Goal: Task Accomplishment & Management: Manage account settings

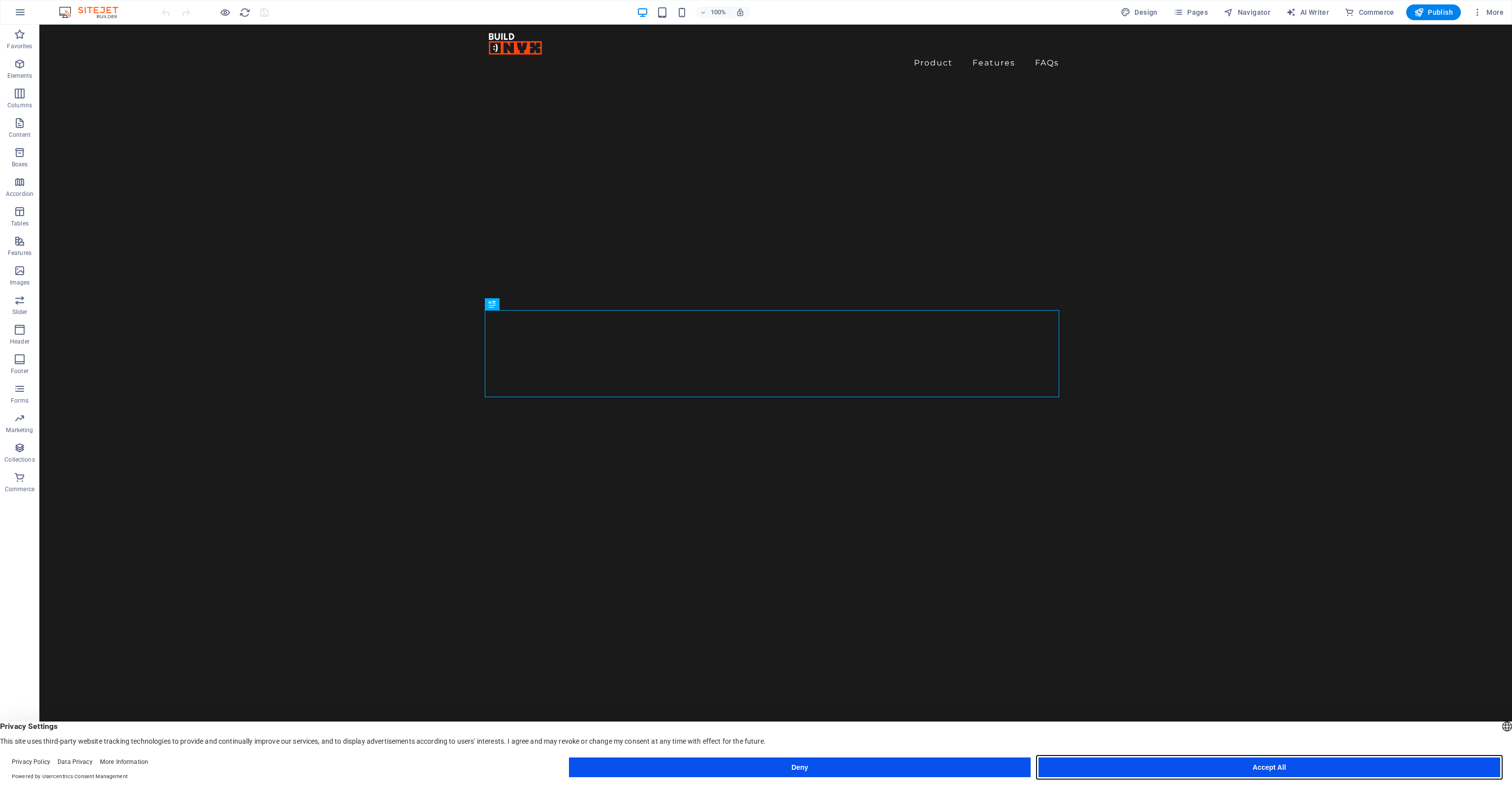
drag, startPoint x: 1166, startPoint y: 767, endPoint x: 1126, endPoint y: 742, distance: 47.2
click at [1166, 767] on button "Accept All" at bounding box center [1269, 768] width 462 height 20
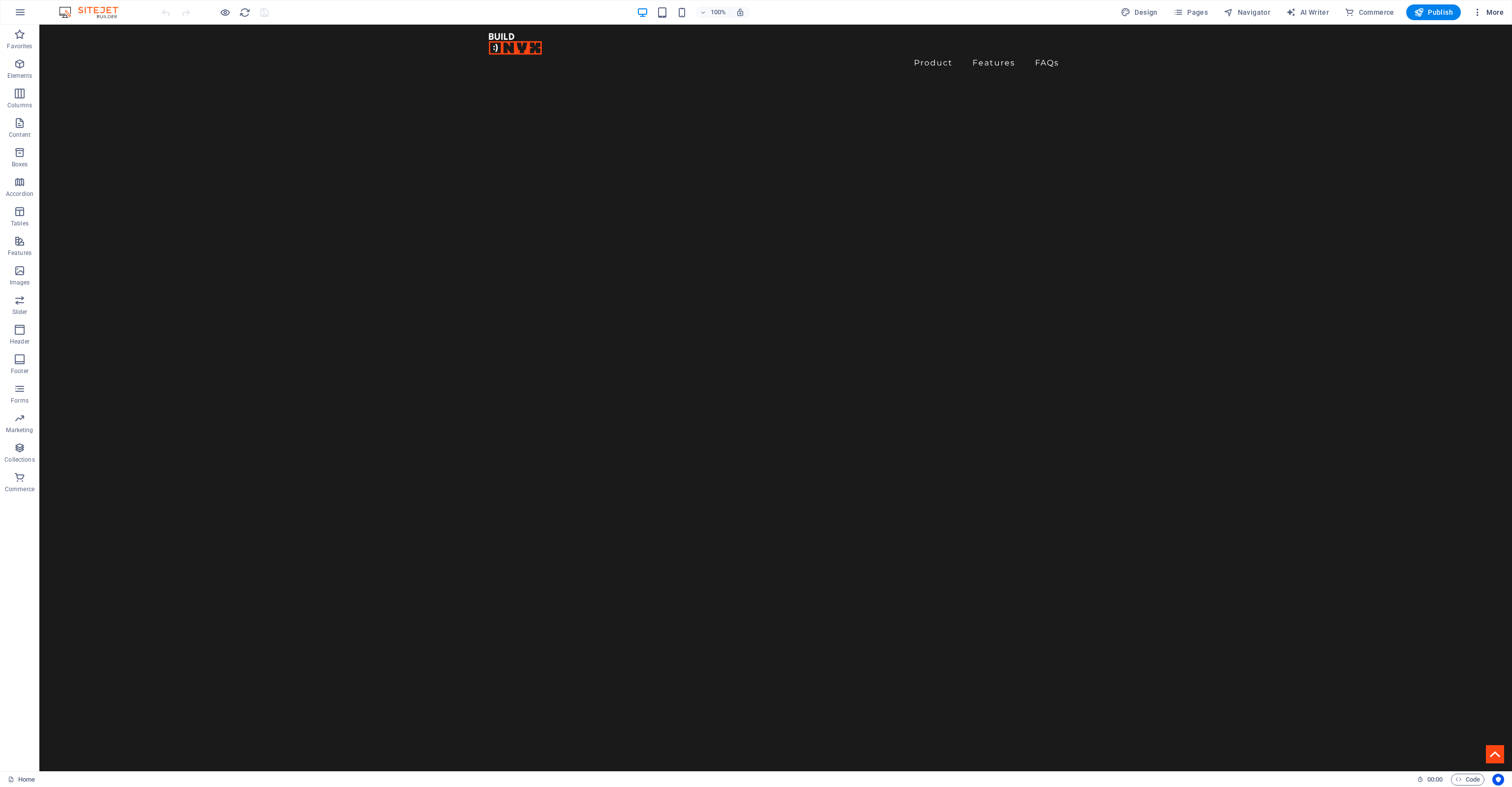
click at [1484, 15] on span "More" at bounding box center [1488, 12] width 31 height 10
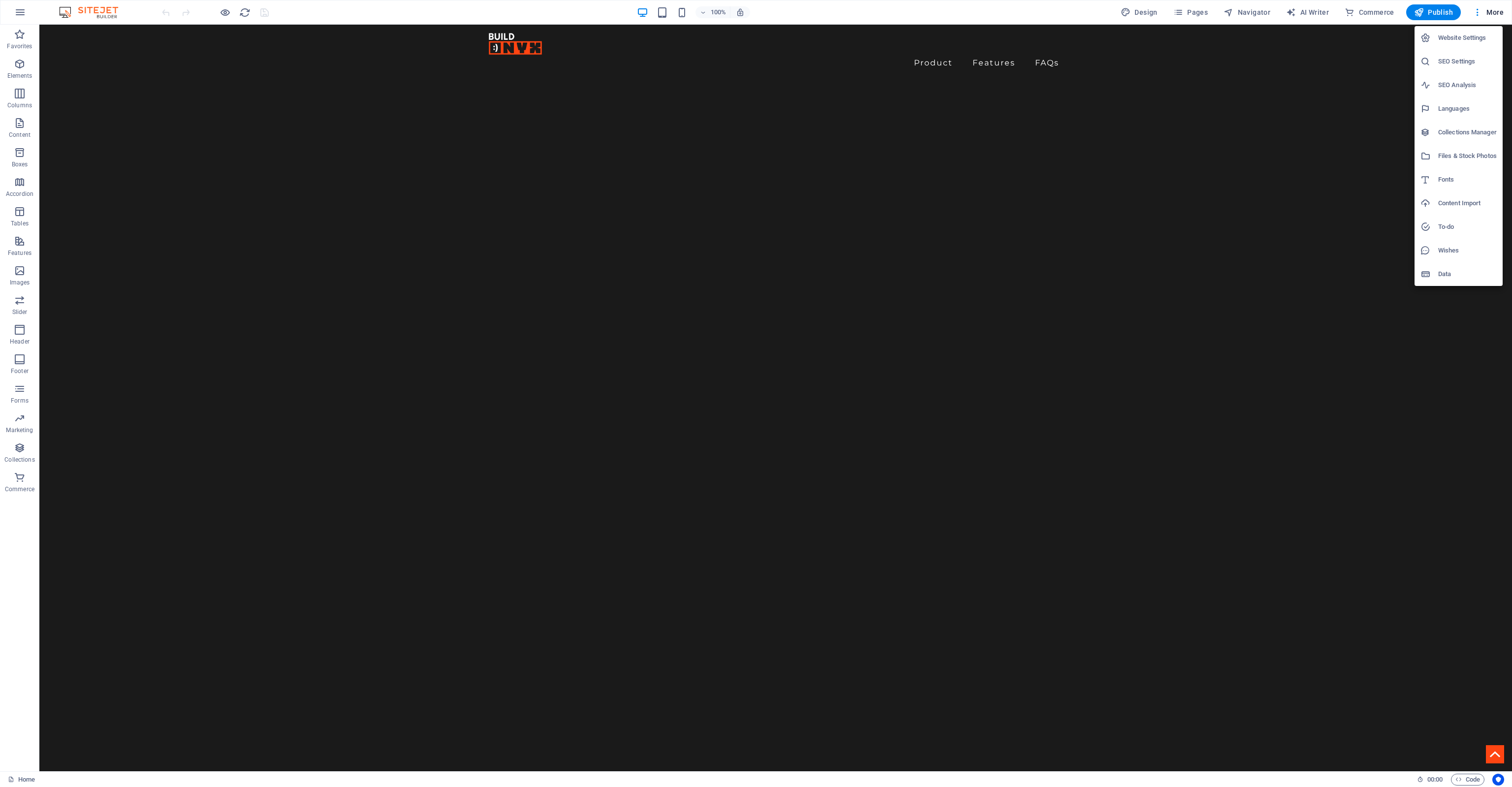
click at [1465, 62] on h6 "SEO Settings" at bounding box center [1467, 62] width 59 height 12
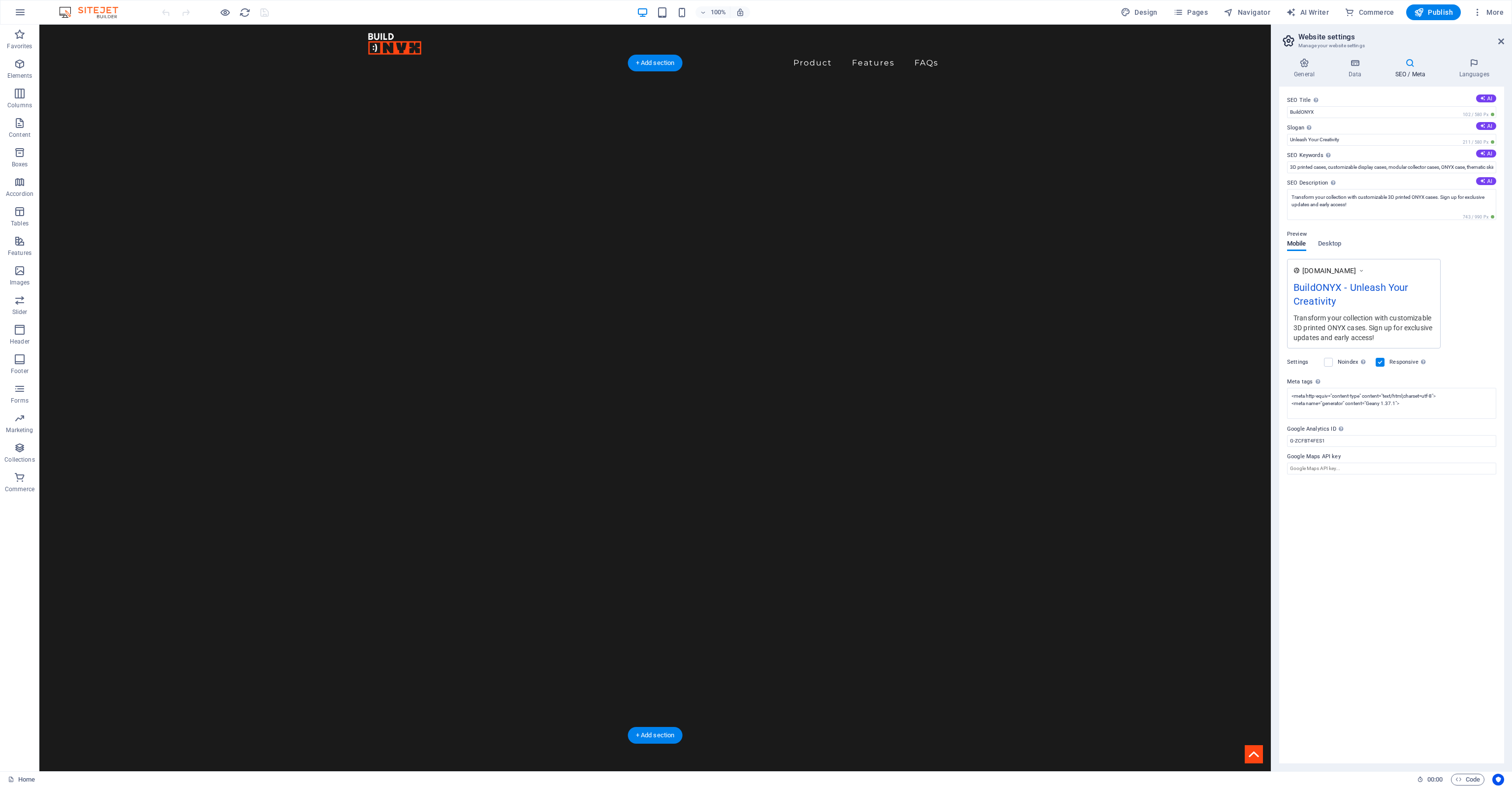
scroll to position [327, 0]
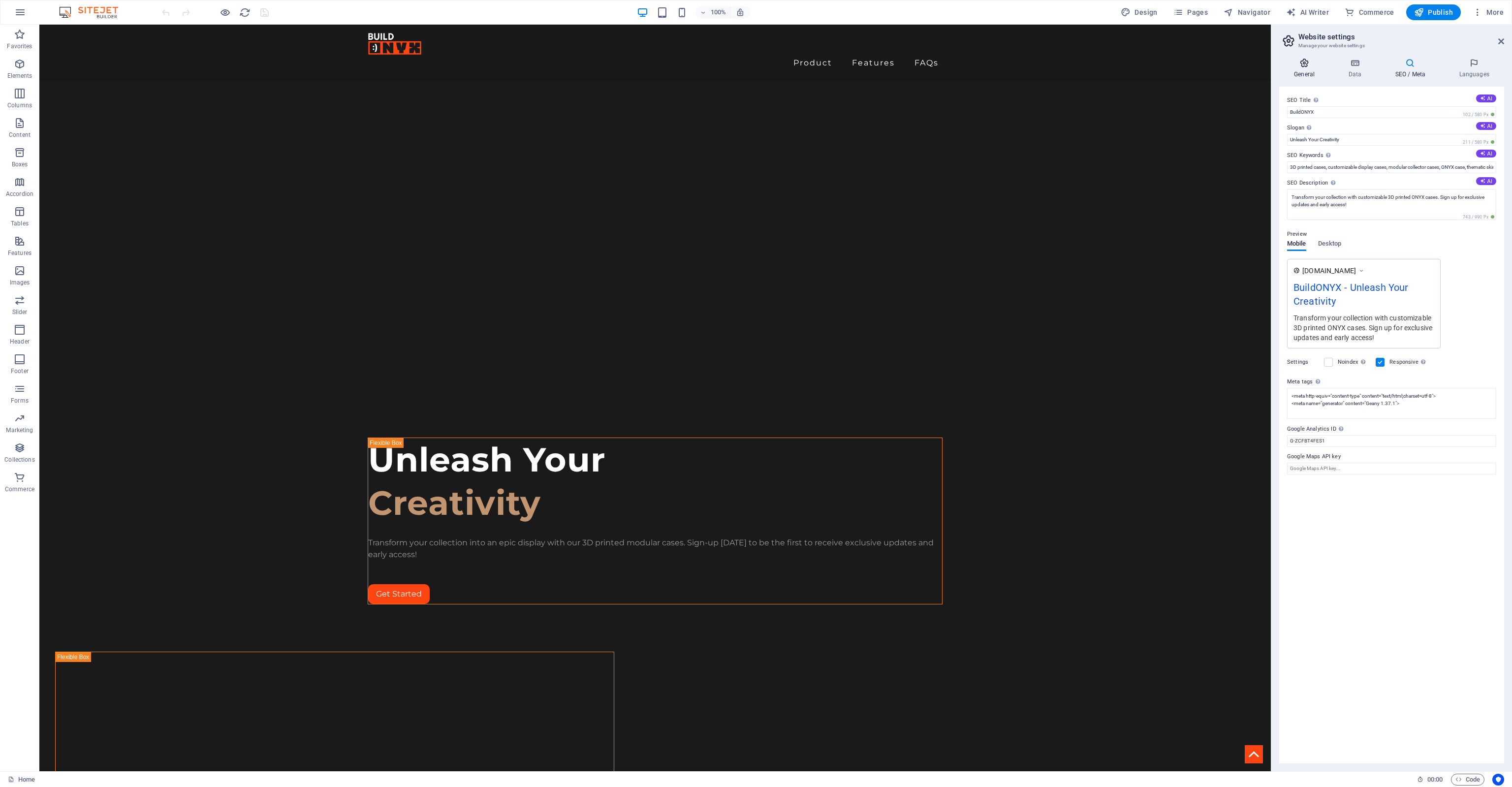
click at [1301, 62] on icon at bounding box center [1304, 63] width 50 height 10
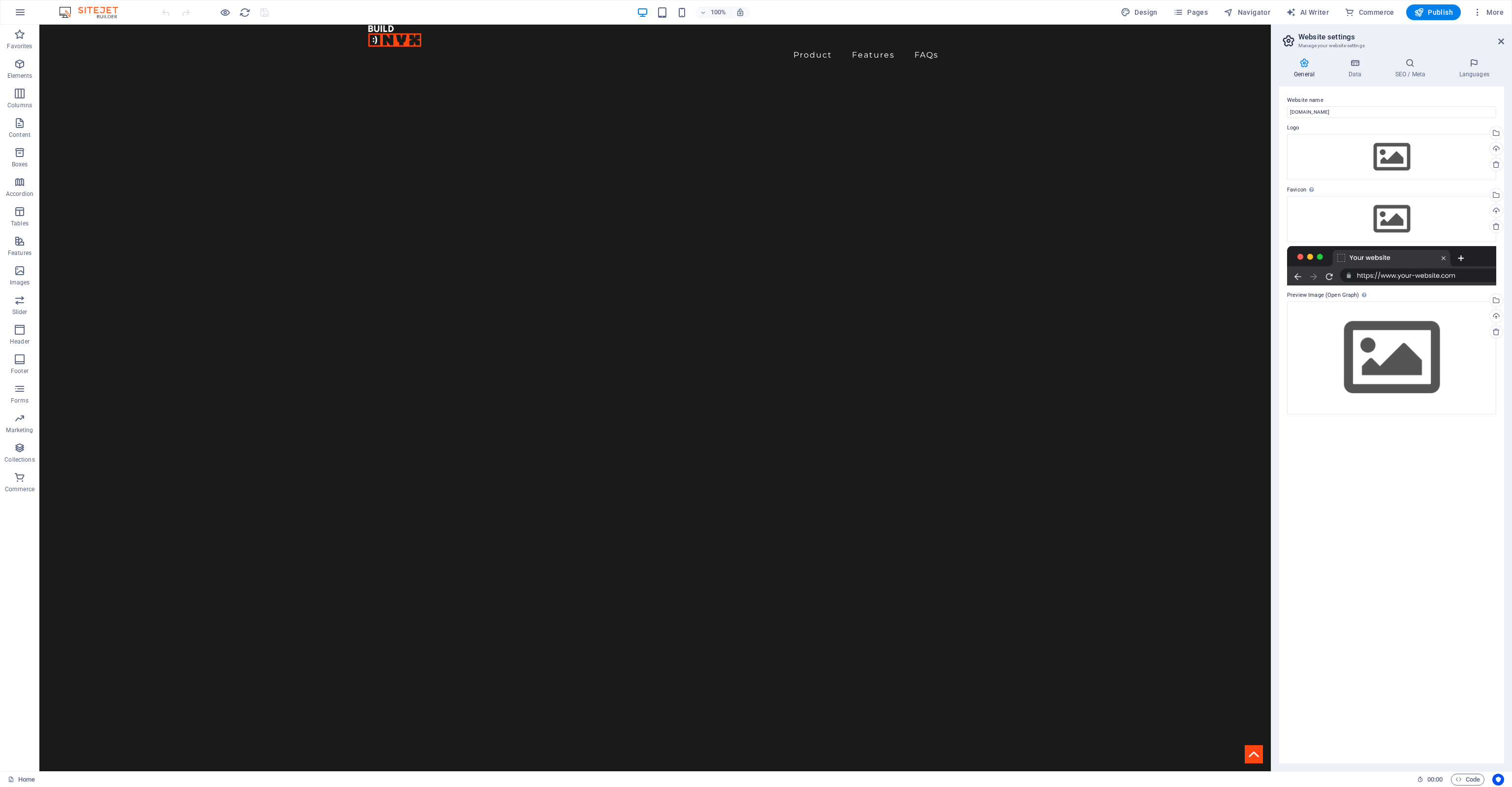
scroll to position [0, 0]
click at [1352, 258] on div at bounding box center [1392, 265] width 209 height 39
click at [1376, 151] on div "Drag files here, click to choose files or select files from Files or our free s…" at bounding box center [1392, 157] width 209 height 46
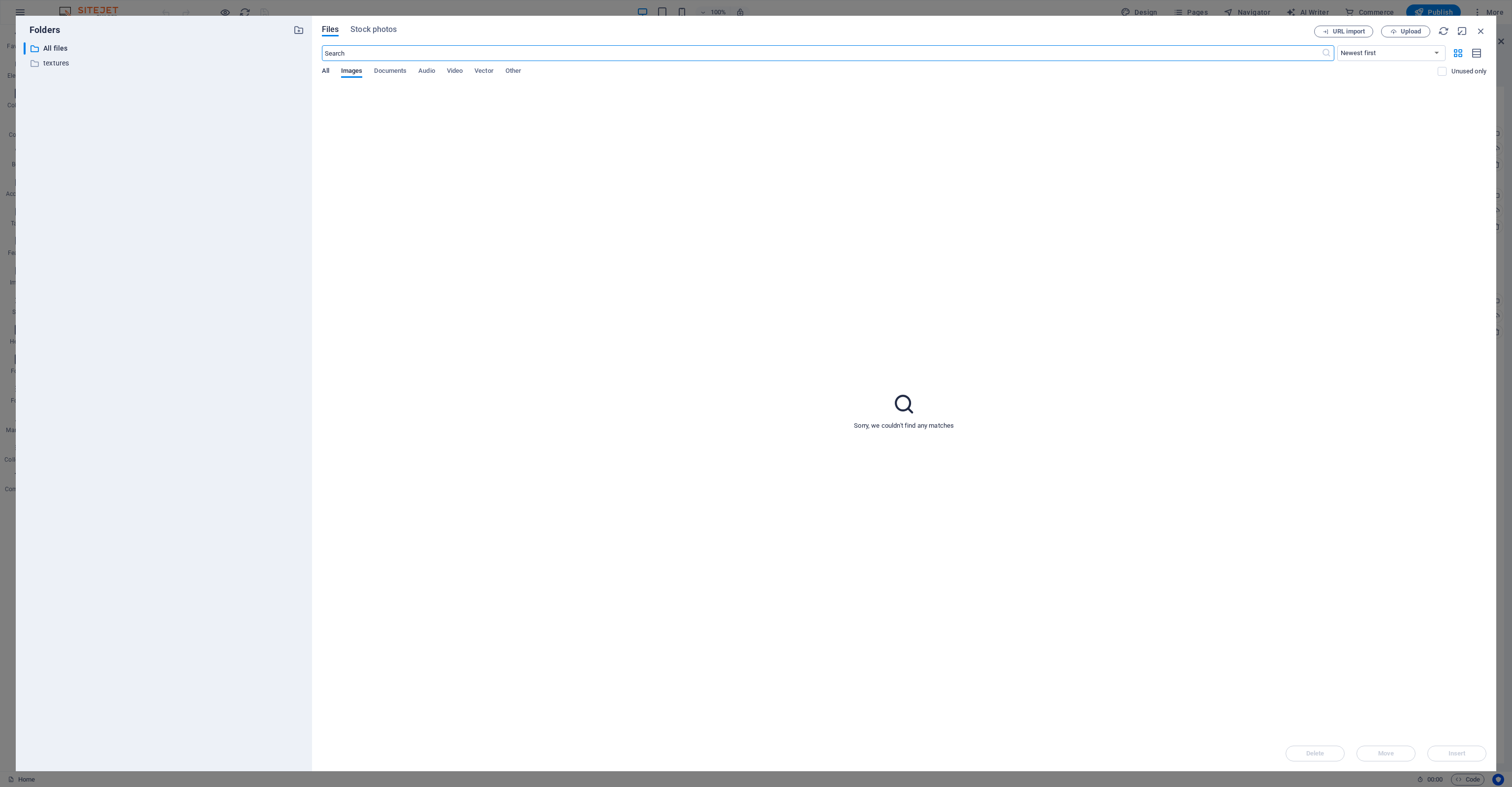
click at [323, 75] on span "All" at bounding box center [325, 72] width 8 height 13
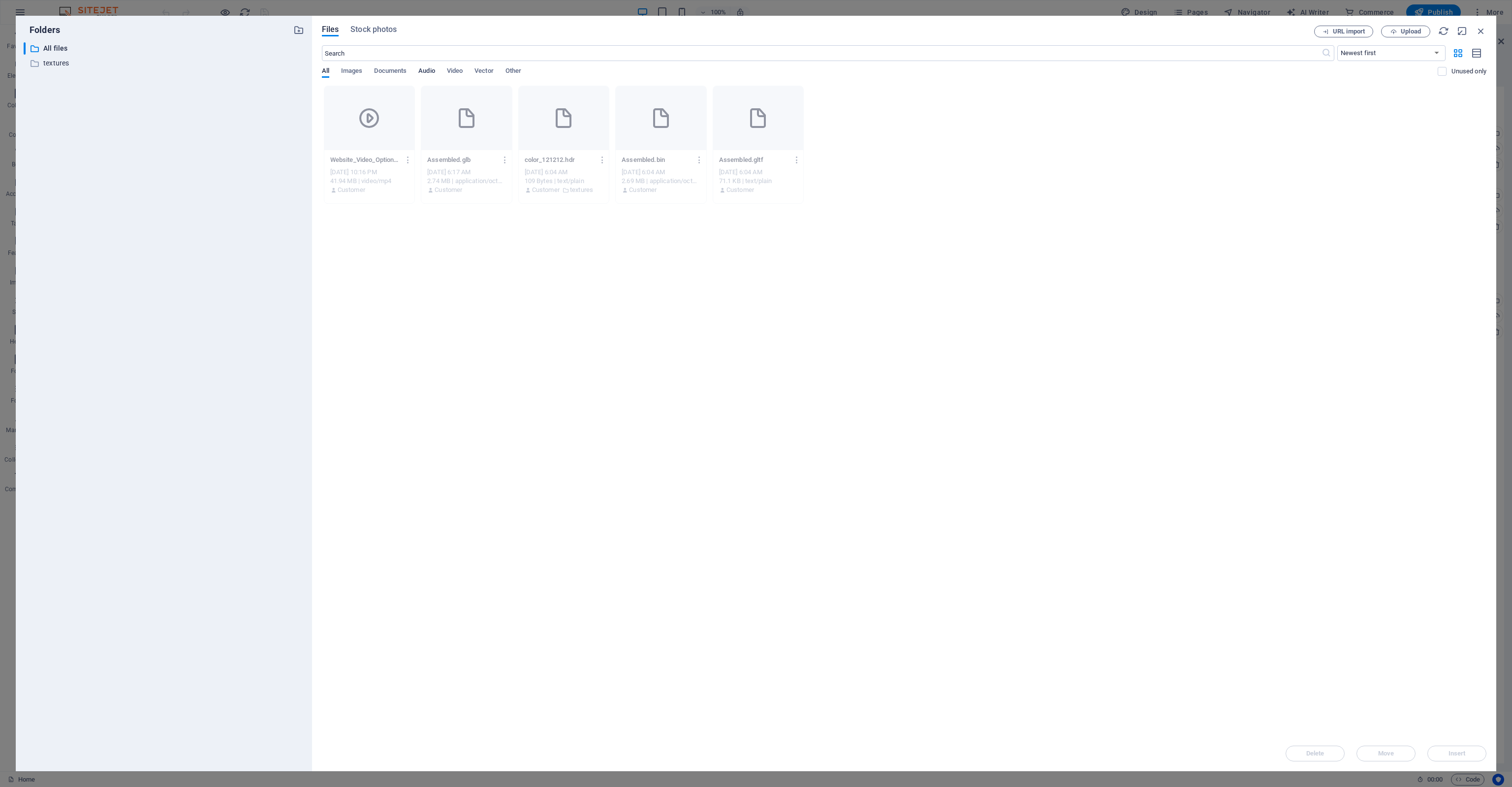
click at [425, 73] on span "Audio" at bounding box center [427, 72] width 16 height 13
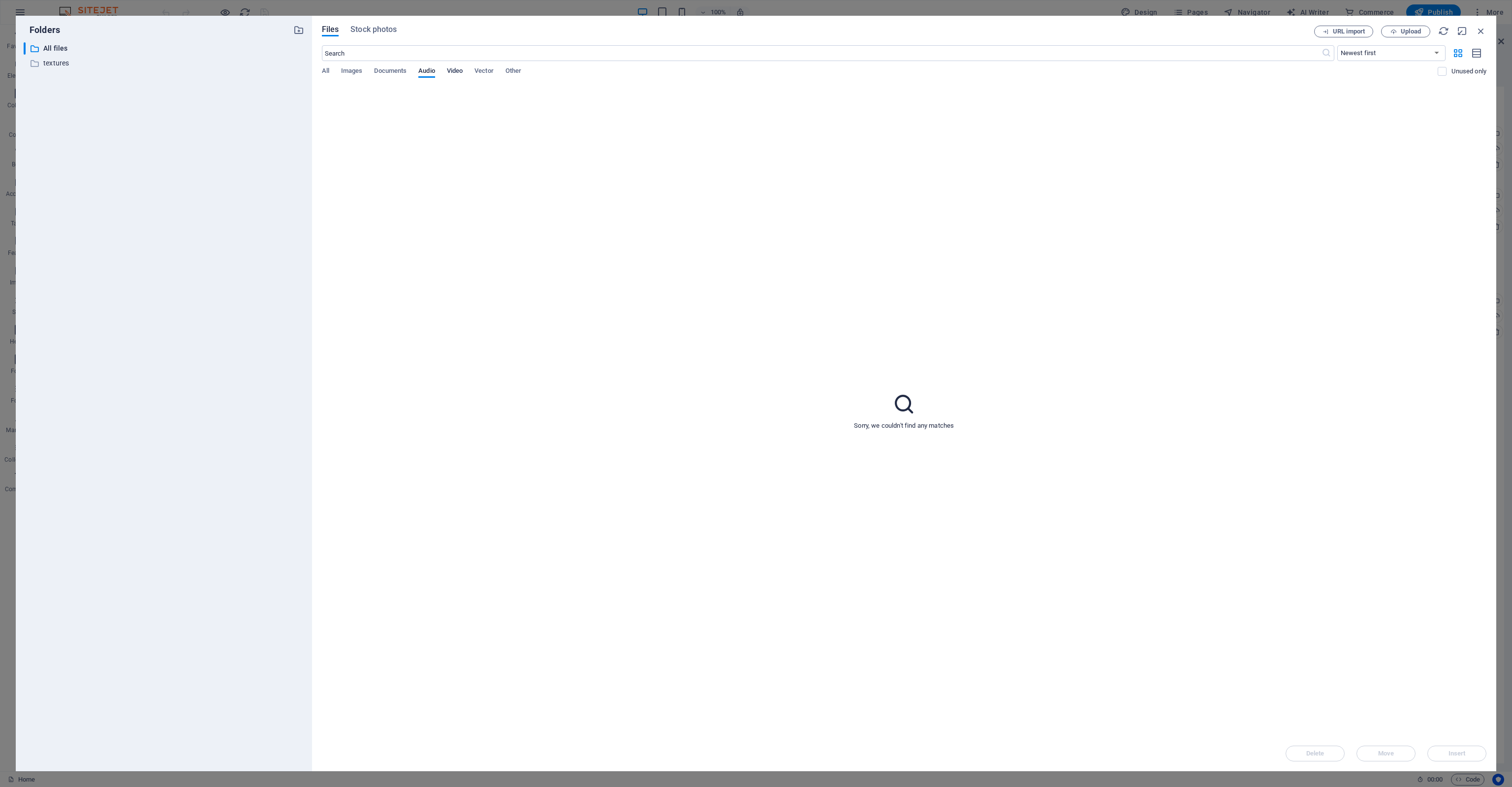
drag, startPoint x: 457, startPoint y: 73, endPoint x: 463, endPoint y: 70, distance: 6.7
click at [457, 72] on span "Video" at bounding box center [454, 72] width 16 height 13
click at [395, 75] on span "Documents" at bounding box center [390, 72] width 32 height 13
click at [42, 59] on div "​ textures textures" at bounding box center [154, 63] width 262 height 12
click at [53, 48] on p "All files" at bounding box center [164, 48] width 242 height 11
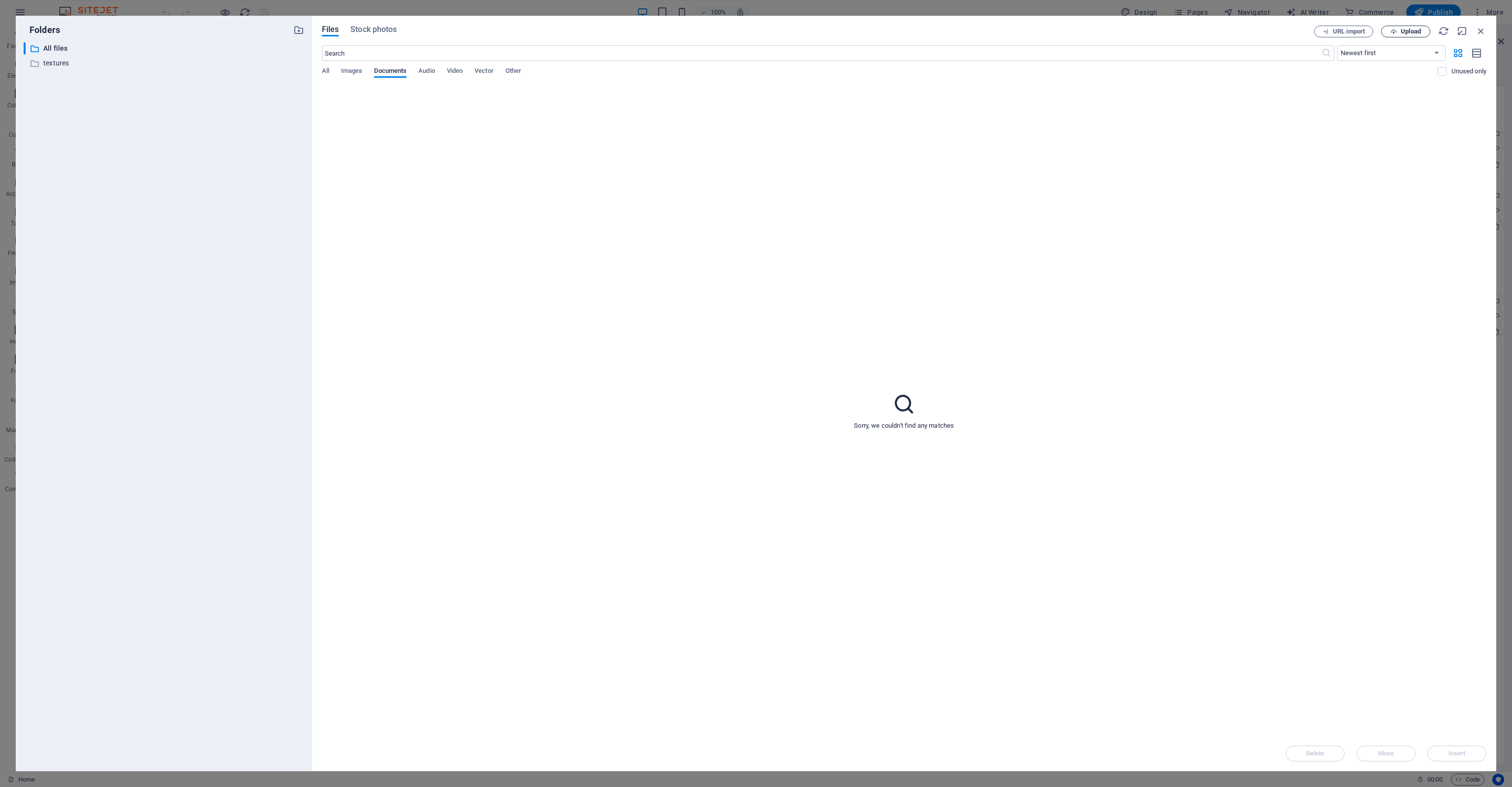
click at [1396, 29] on icon "button" at bounding box center [1393, 32] width 6 height 6
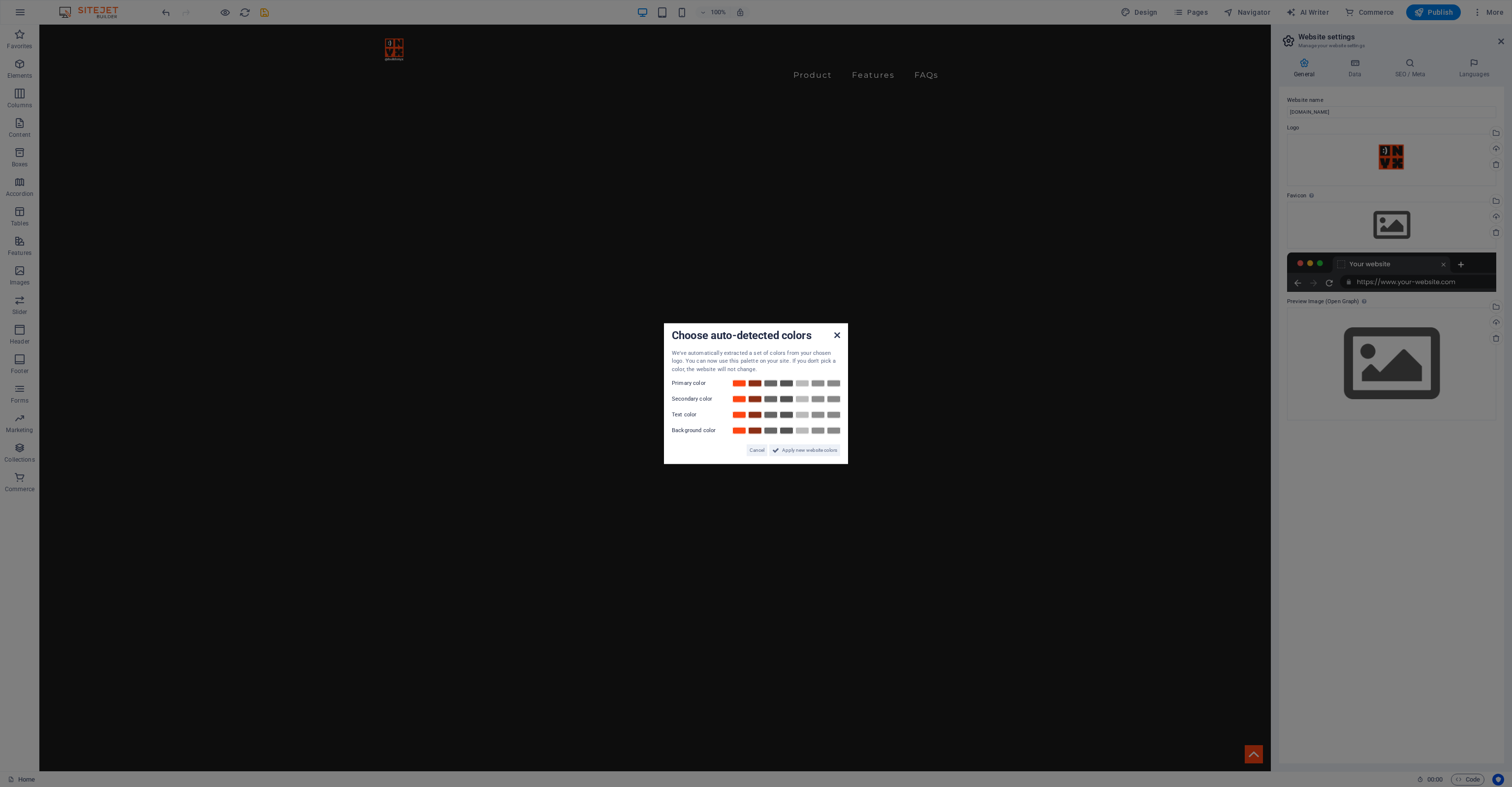
click at [835, 333] on icon at bounding box center [837, 335] width 6 height 8
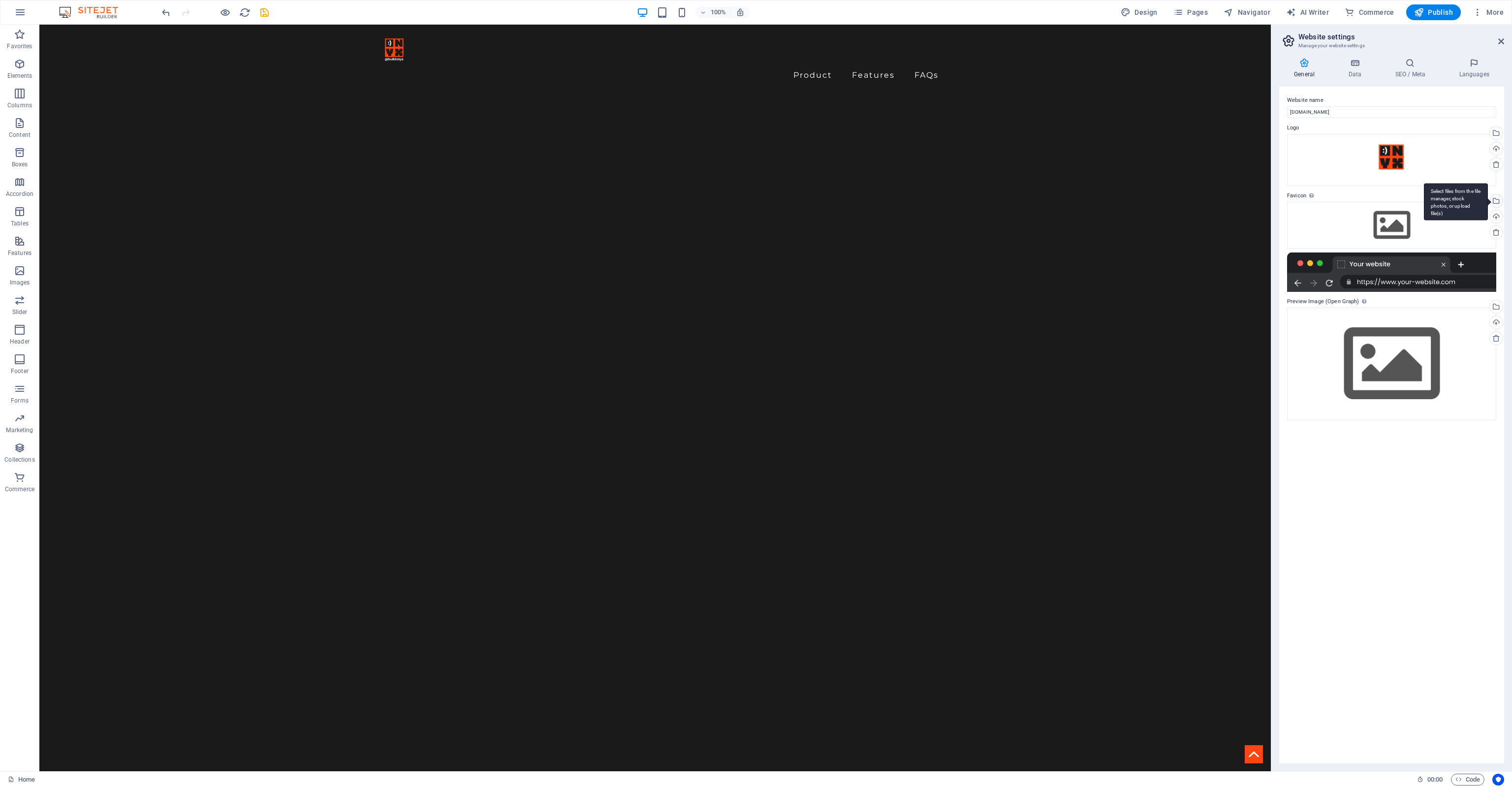
click at [1499, 197] on div "Select files from the file manager, stock photos, or upload file(s)" at bounding box center [1495, 201] width 15 height 15
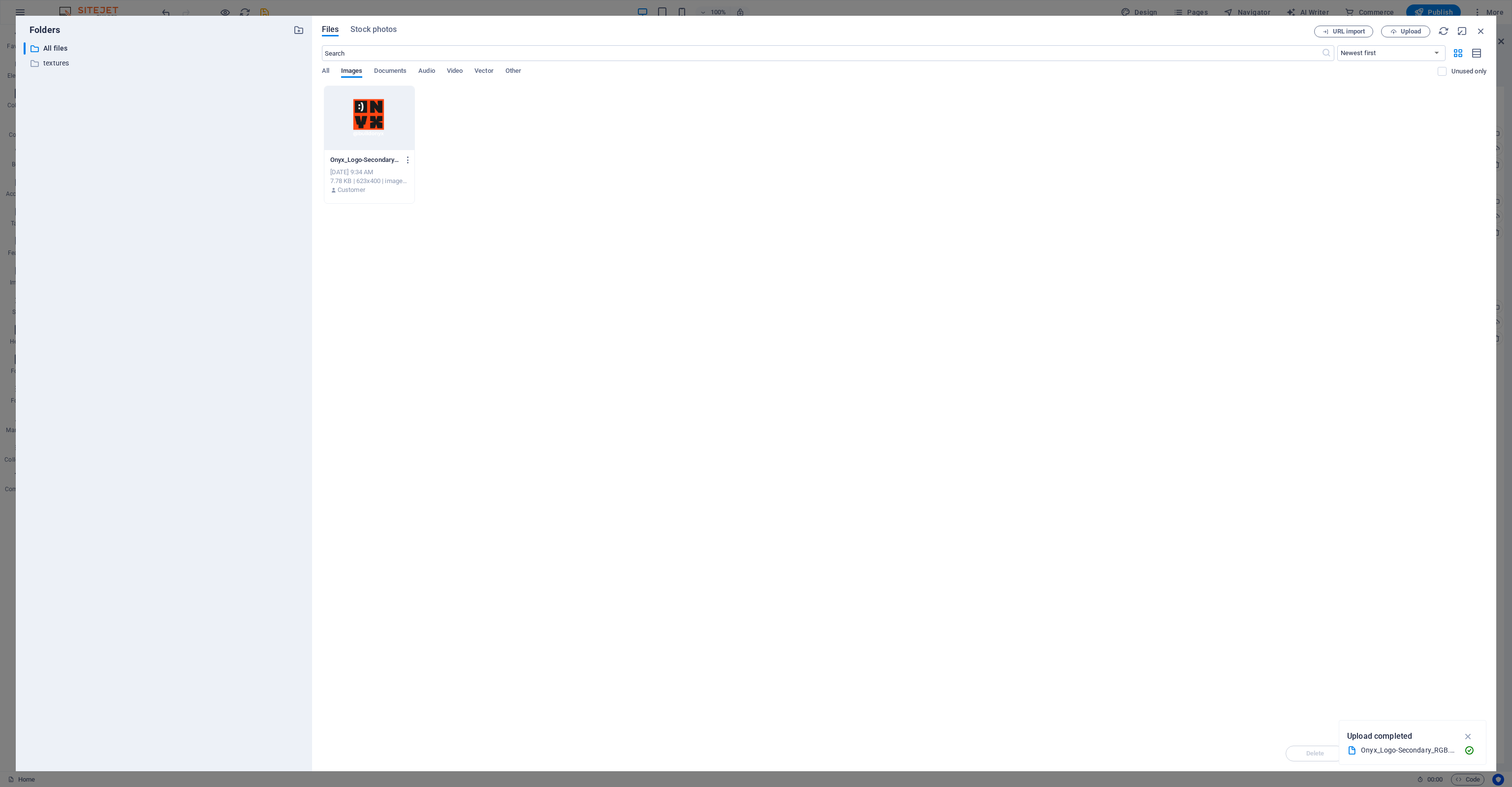
drag, startPoint x: 367, startPoint y: 130, endPoint x: 379, endPoint y: 129, distance: 12.0
click at [367, 129] on div at bounding box center [370, 118] width 90 height 64
click at [1469, 734] on icon "button" at bounding box center [1468, 736] width 11 height 11
click at [1459, 752] on span "Insert" at bounding box center [1457, 754] width 17 height 6
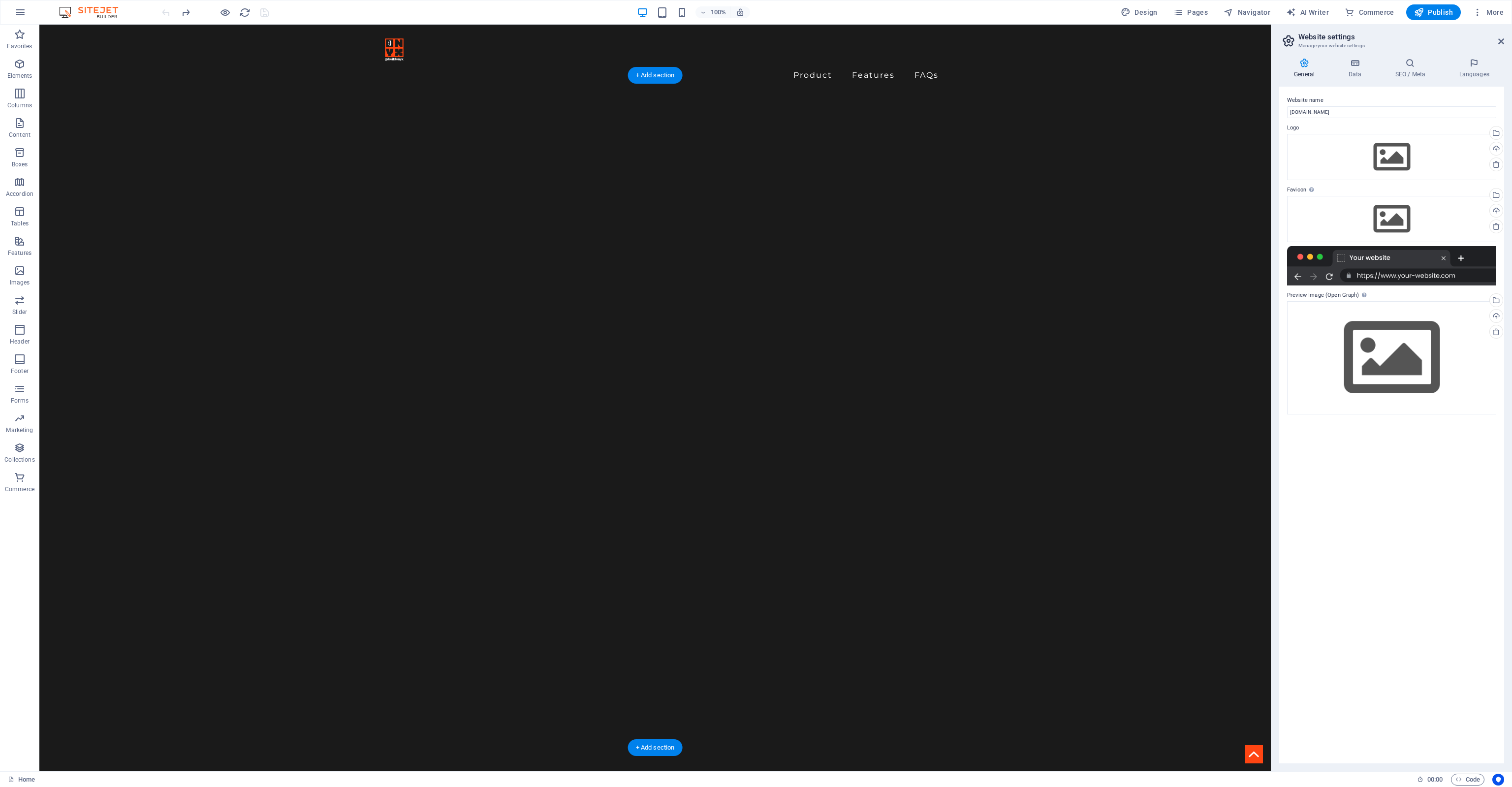
click at [337, 165] on figure at bounding box center [655, 422] width 1231 height 702
click at [394, 53] on div at bounding box center [654, 50] width 575 height 35
click at [1379, 514] on div "Website name [DOMAIN_NAME] Logo Drag files here, click to choose files or selec…" at bounding box center [1391, 425] width 225 height 677
click at [397, 55] on div at bounding box center [654, 50] width 575 height 35
click at [372, 99] on figure at bounding box center [655, 422] width 1231 height 702
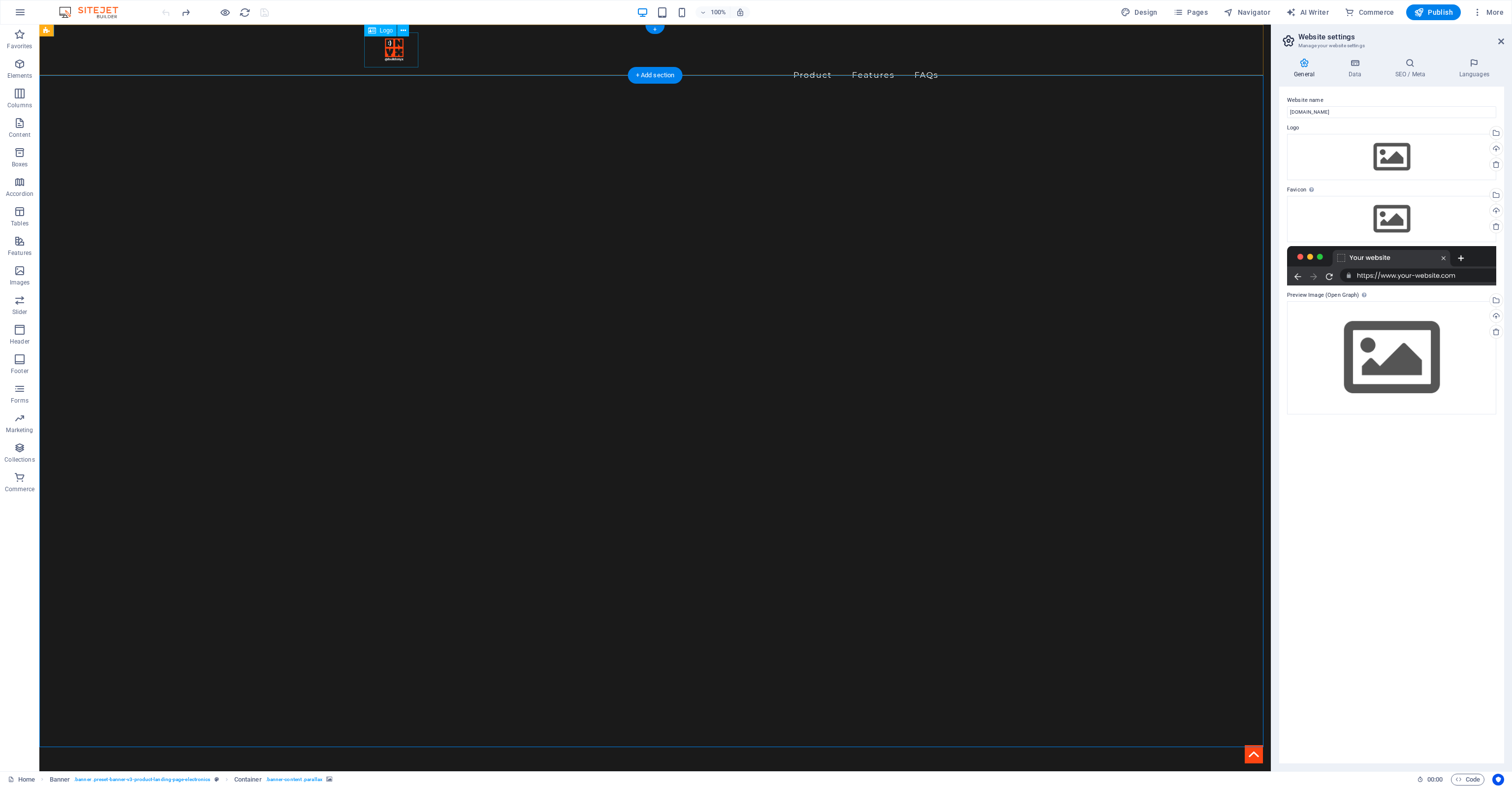
click at [377, 53] on div at bounding box center [654, 50] width 575 height 35
click at [386, 32] on span "Logo" at bounding box center [386, 31] width 14 height 6
click at [1385, 145] on div "Drag files here, click to choose files or select files from Files or our free s…" at bounding box center [1392, 157] width 209 height 46
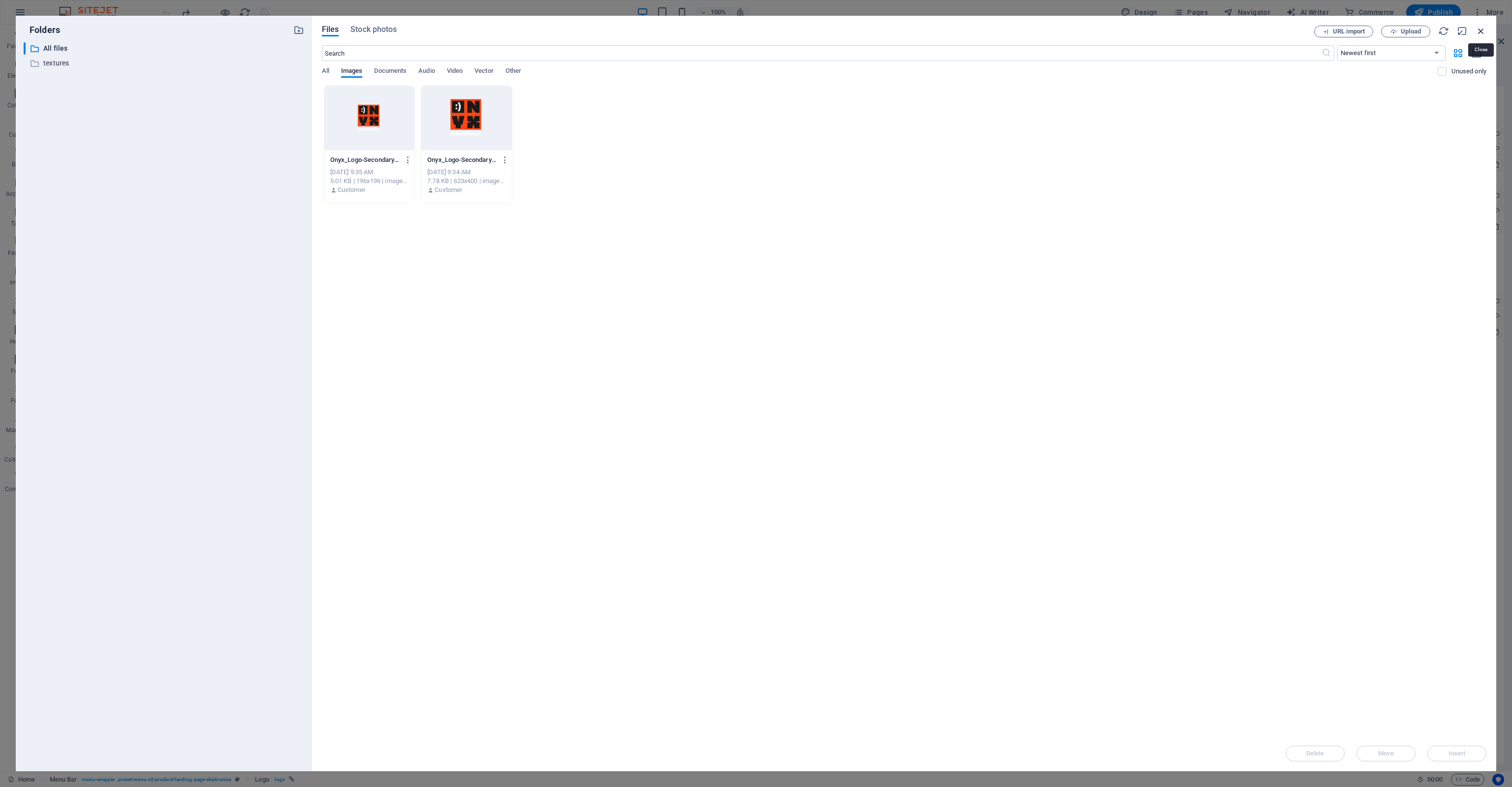
click at [1486, 32] on icon "button" at bounding box center [1481, 31] width 11 height 11
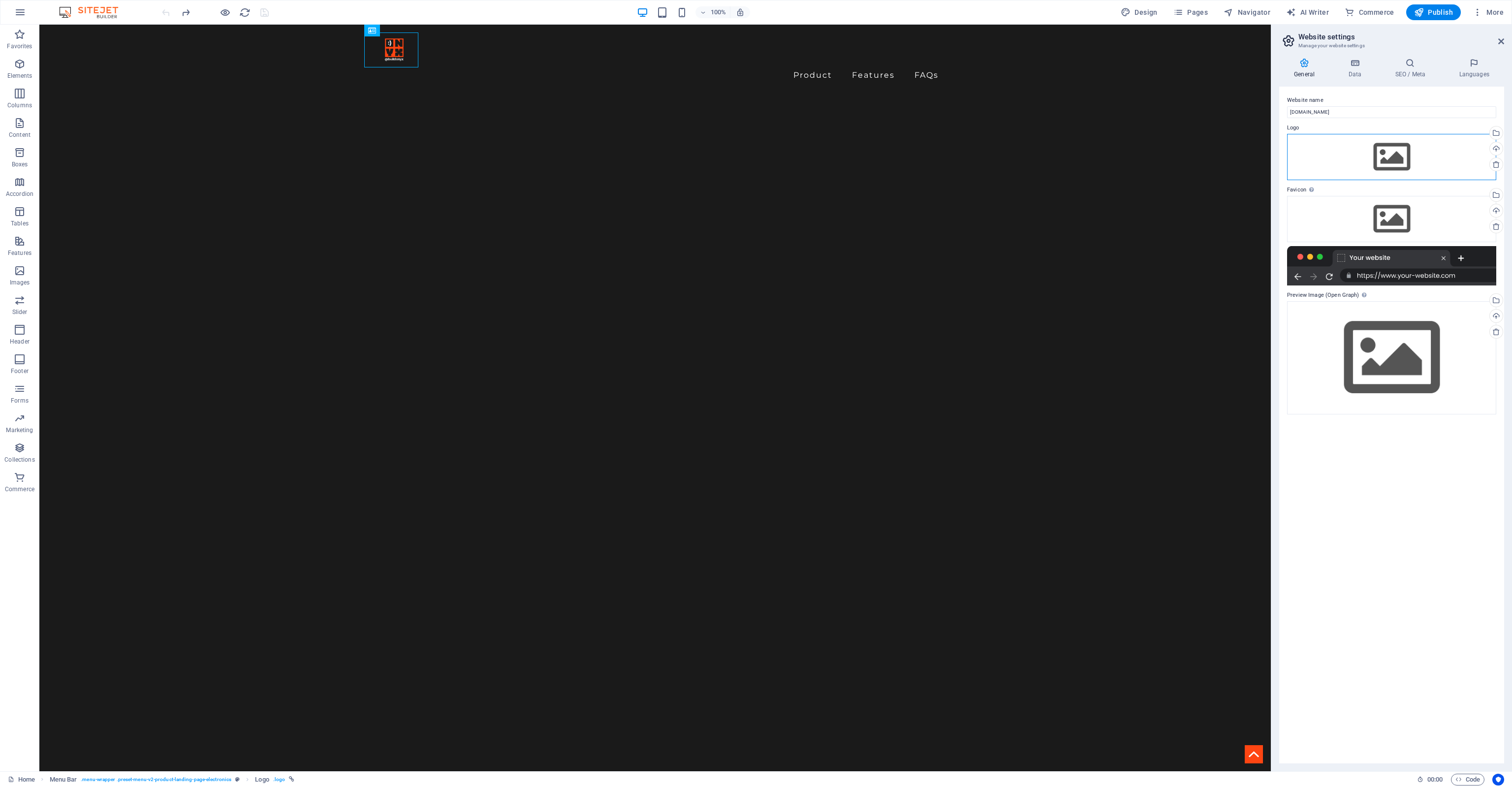
click at [1368, 152] on div "Drag files here, click to choose files or select files from Files or our free s…" at bounding box center [1392, 157] width 209 height 46
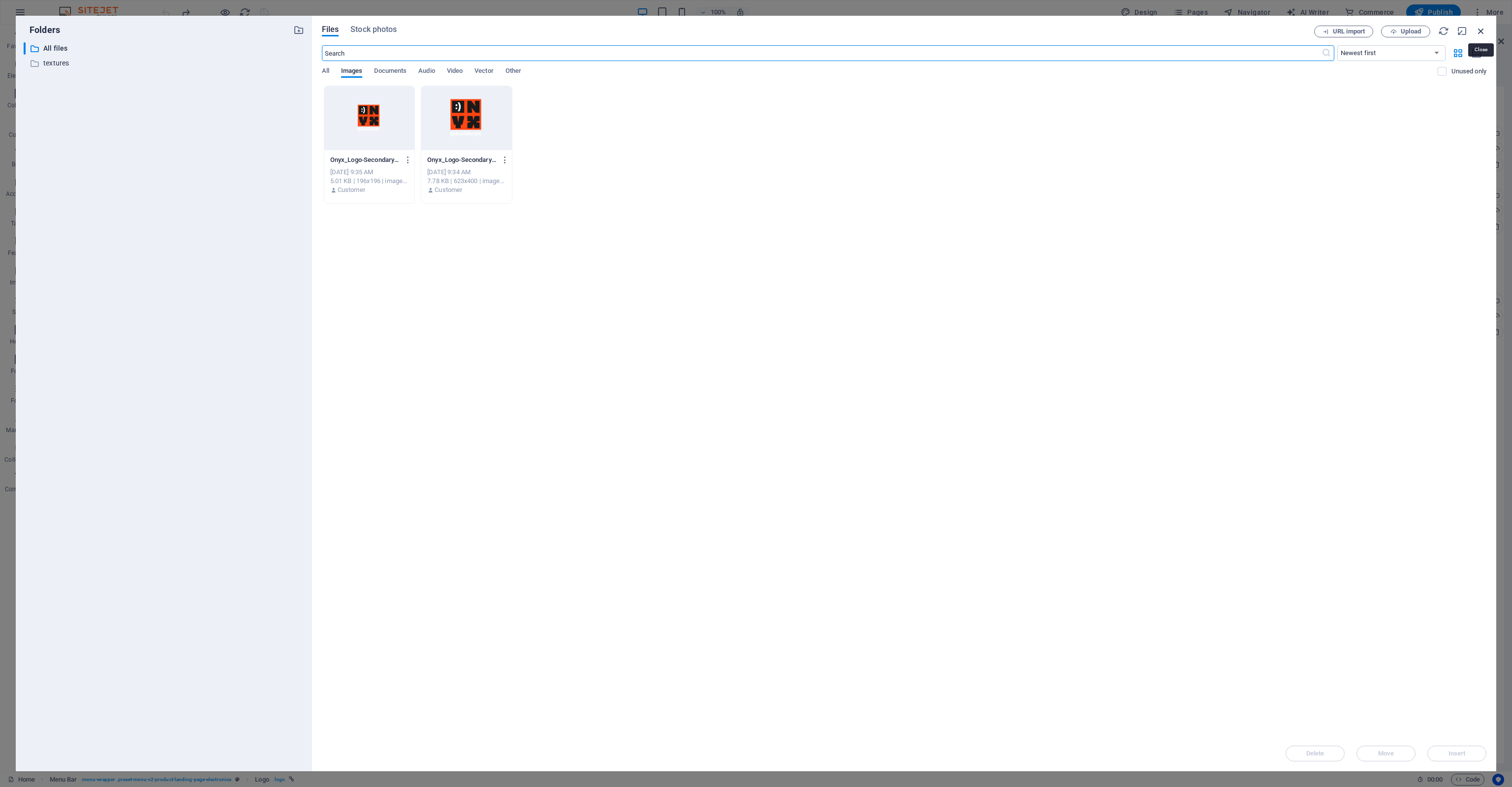
click at [1485, 32] on icon "button" at bounding box center [1481, 31] width 11 height 11
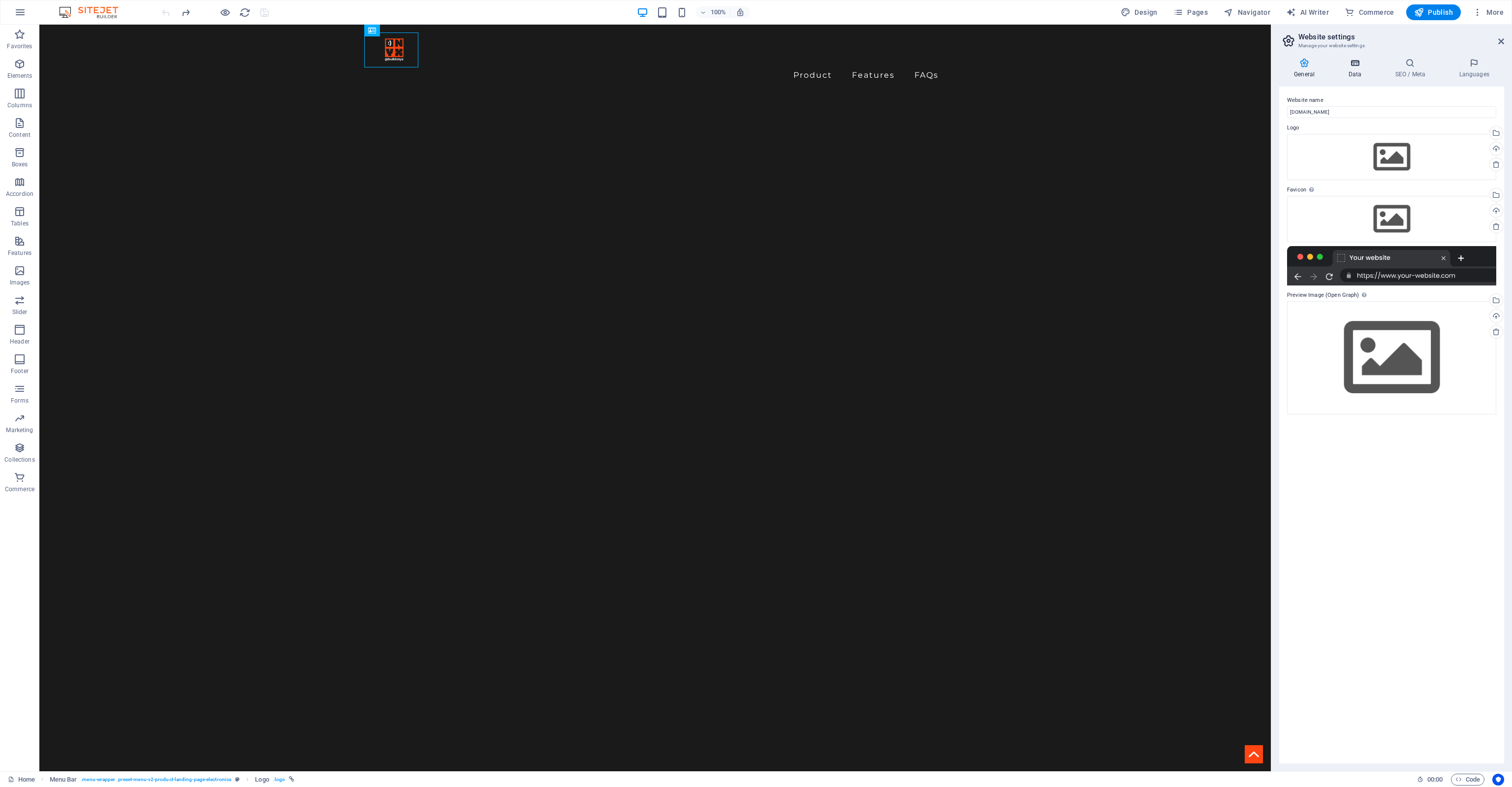
click at [1342, 65] on icon at bounding box center [1355, 63] width 43 height 10
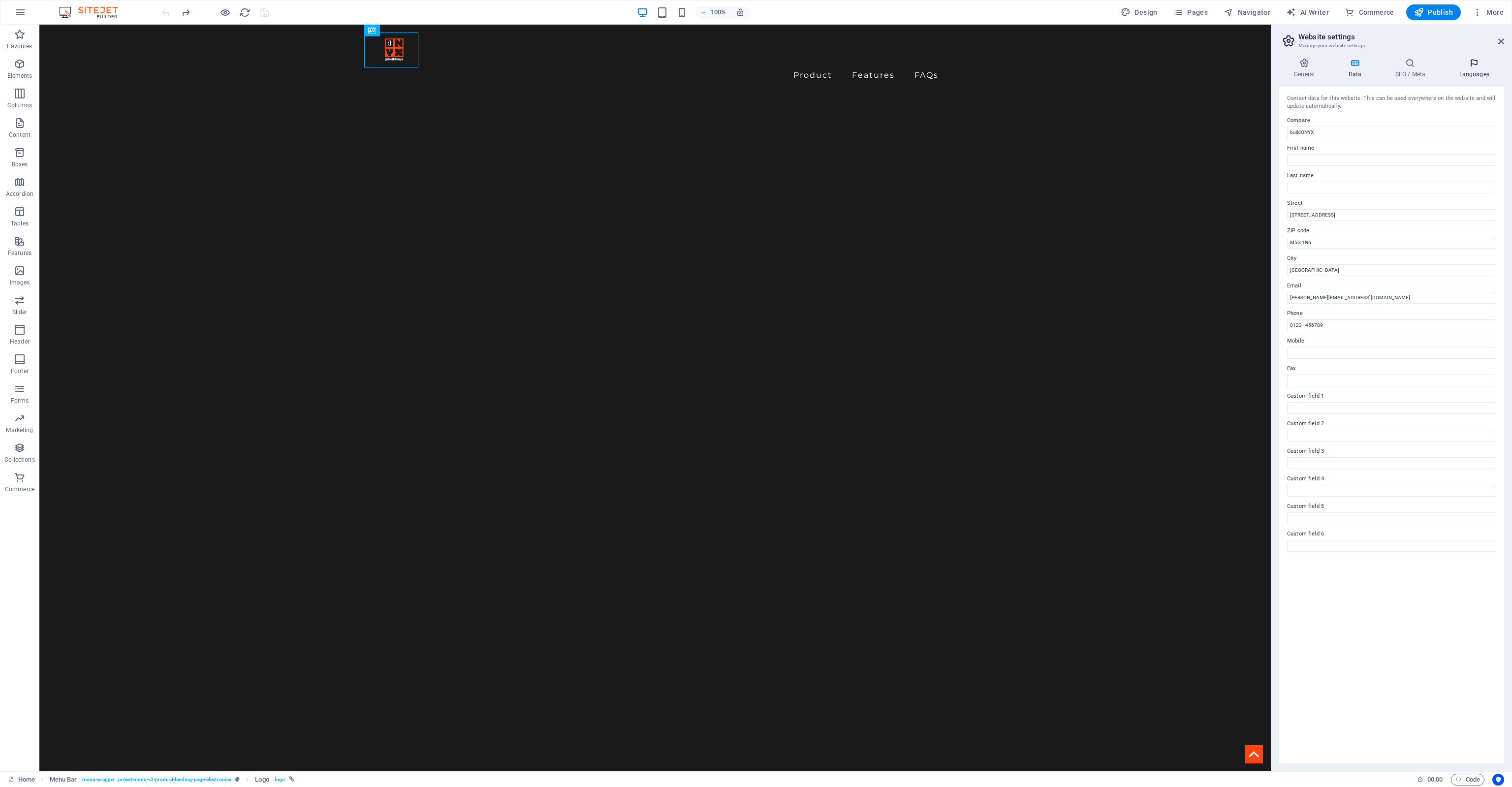
click at [1489, 70] on h4 "Languages" at bounding box center [1474, 68] width 60 height 21
click at [1418, 66] on icon at bounding box center [1410, 63] width 60 height 10
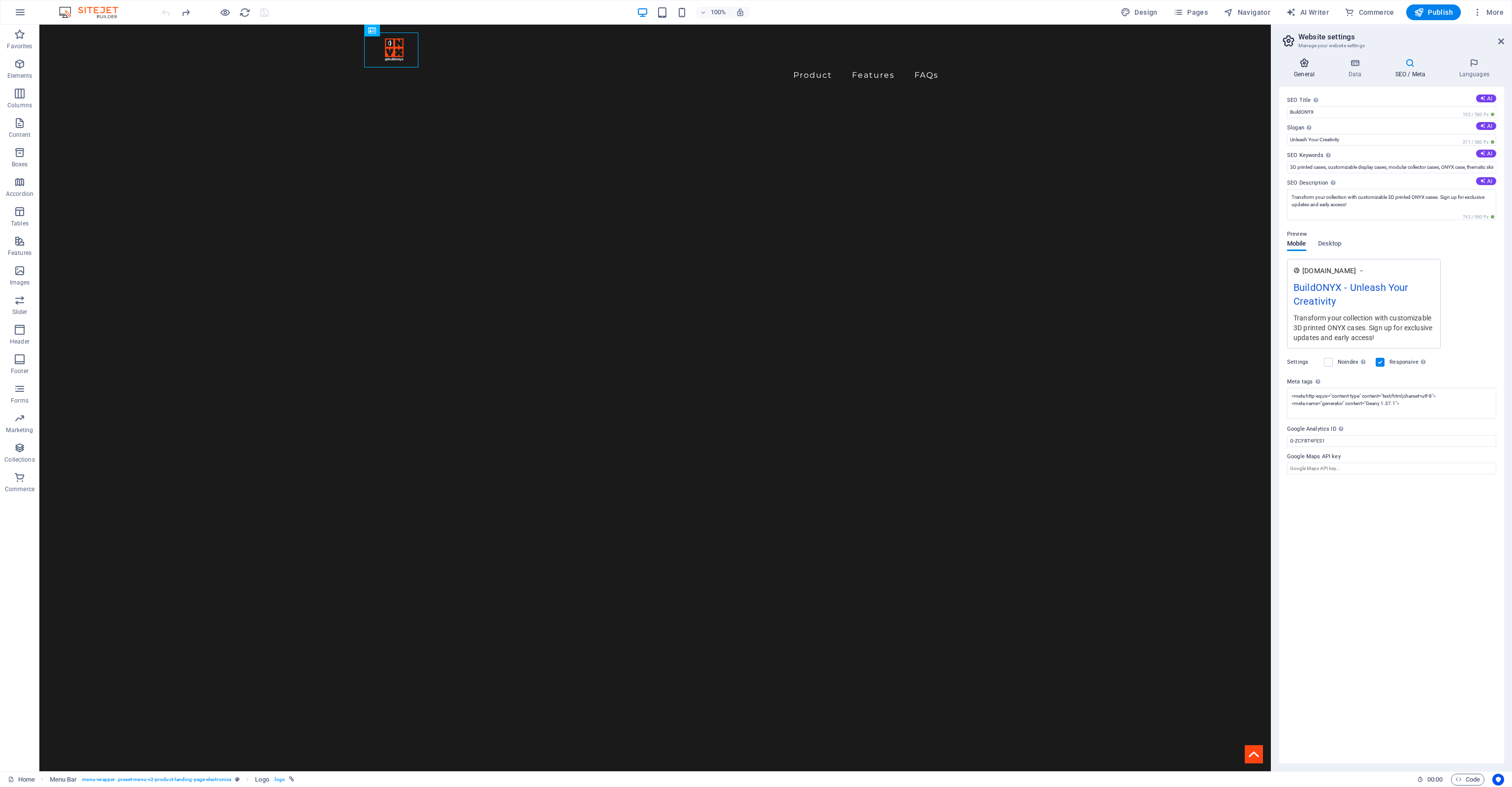
click at [1290, 64] on icon at bounding box center [1304, 63] width 50 height 10
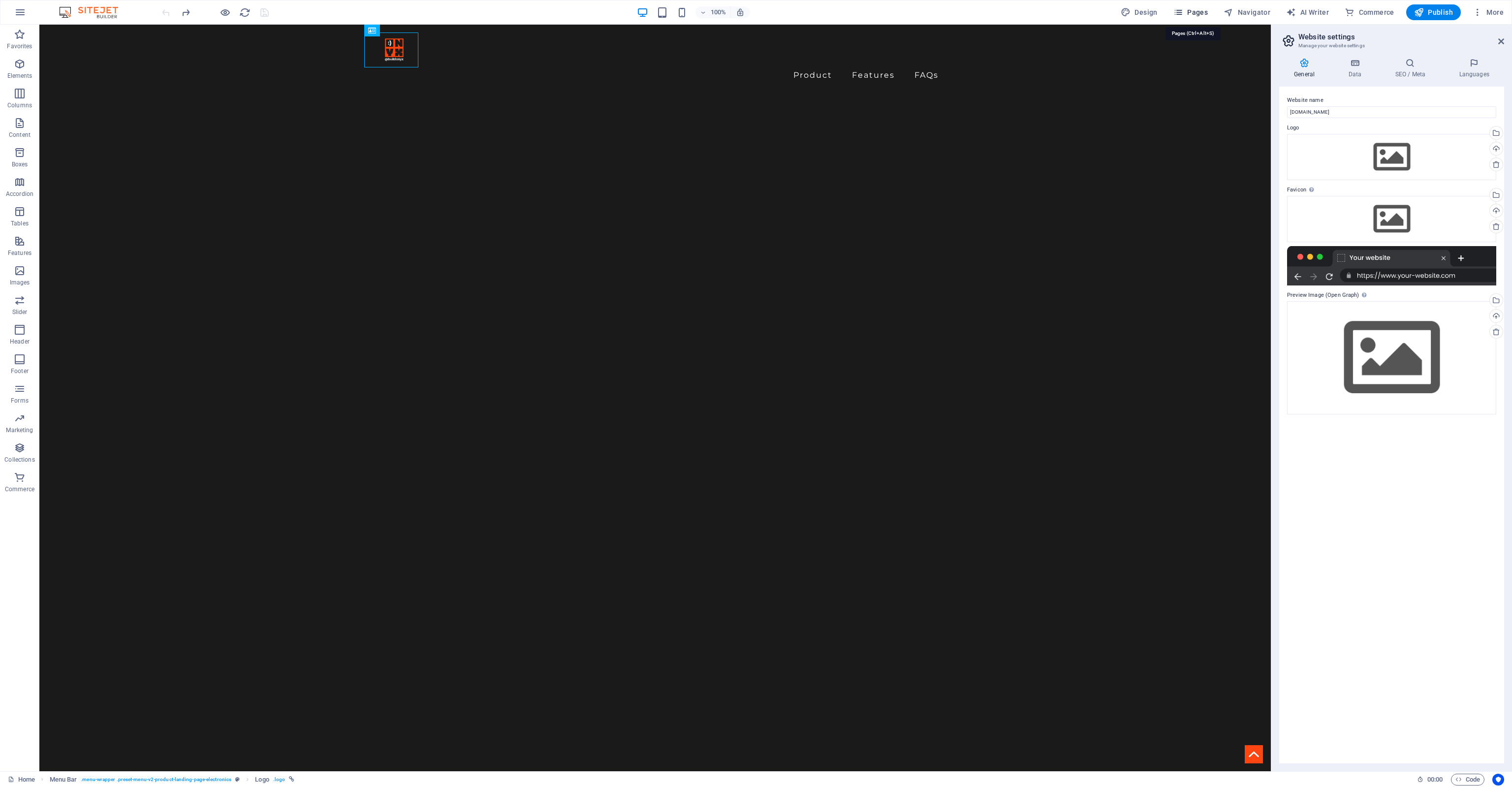
click at [1199, 13] on span "Pages" at bounding box center [1190, 12] width 35 height 10
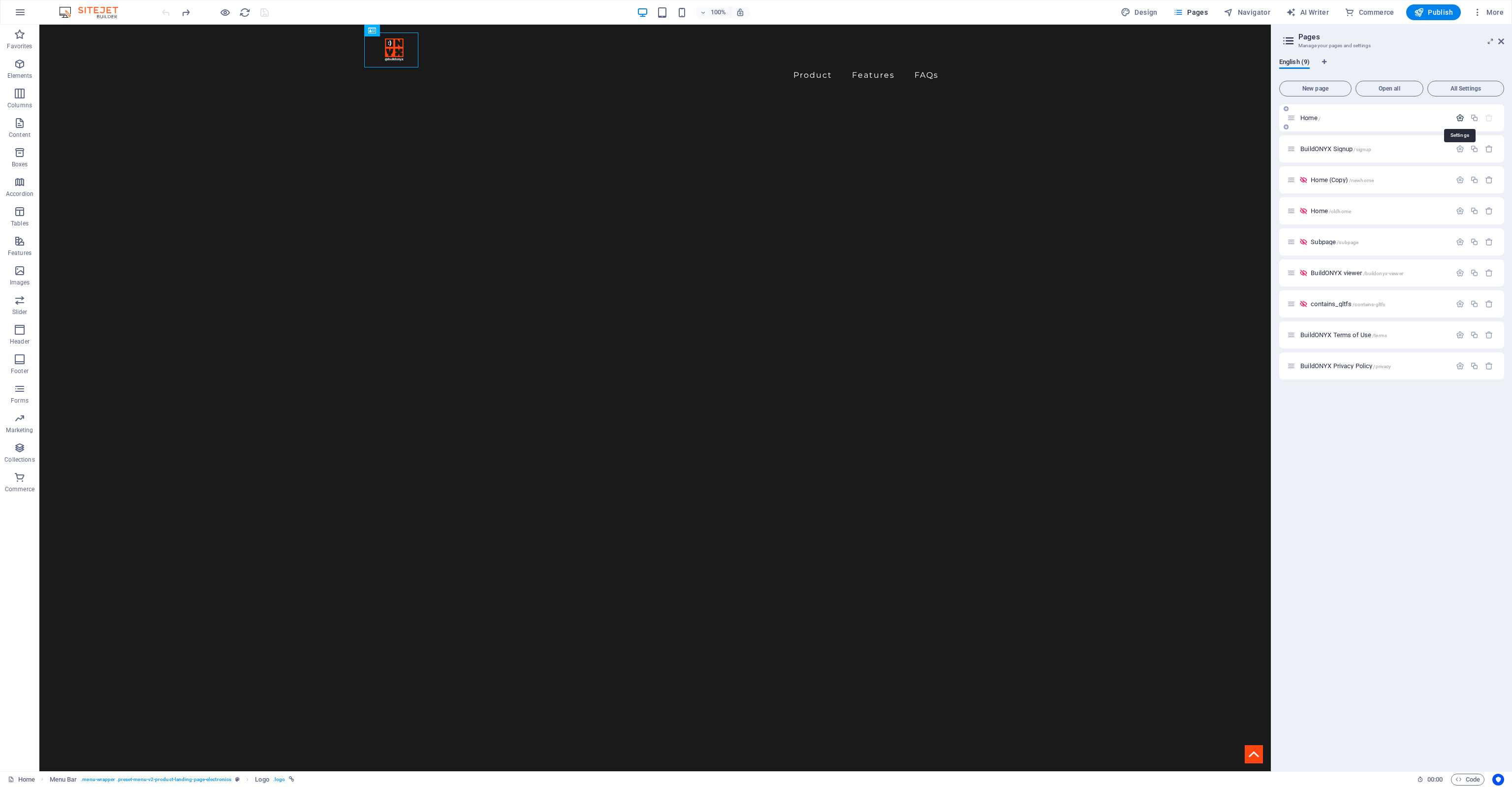
click at [1463, 117] on icon "button" at bounding box center [1460, 118] width 8 height 8
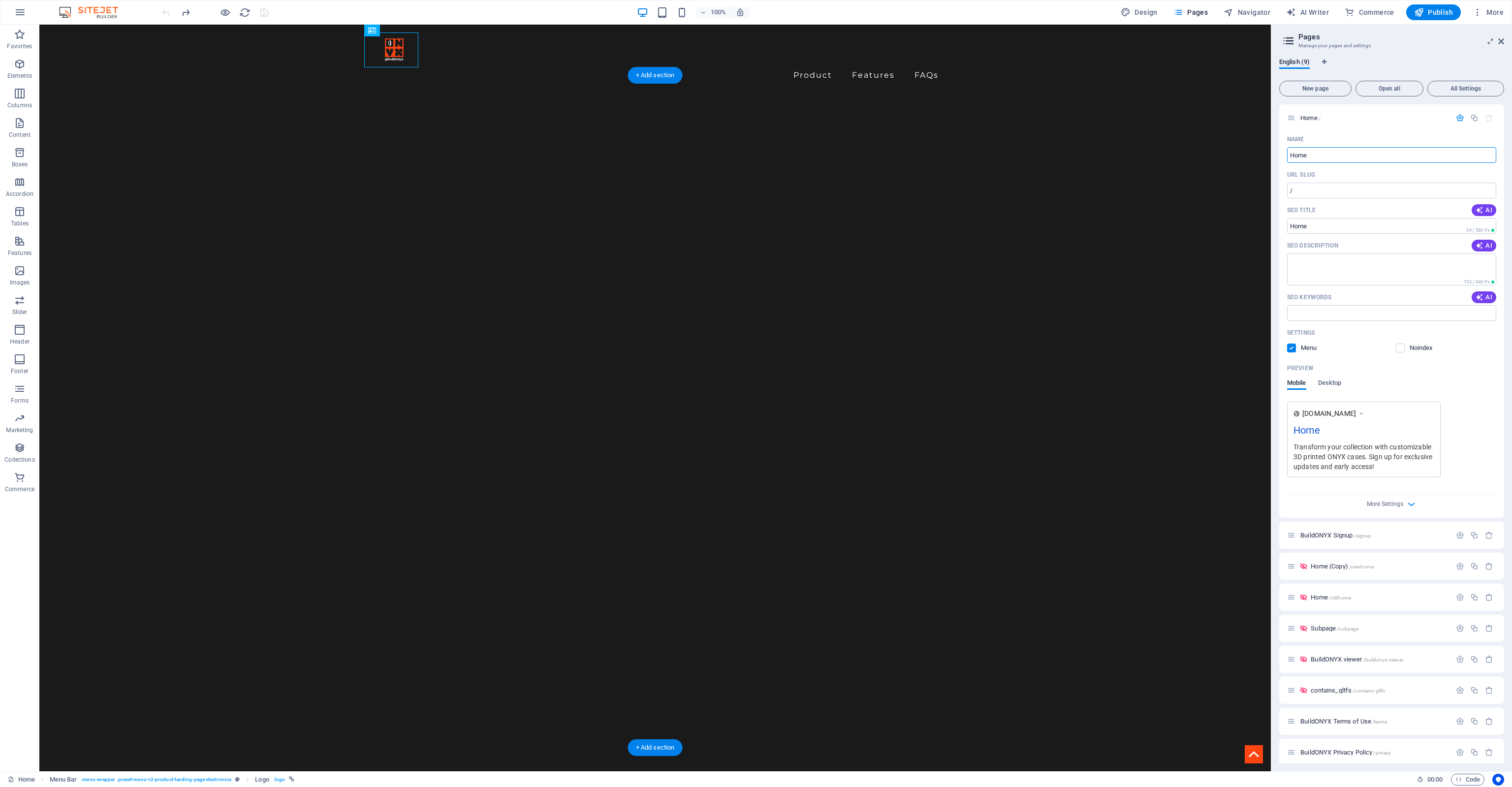
drag, startPoint x: 1069, startPoint y: 130, endPoint x: 1062, endPoint y: 130, distance: 7.0
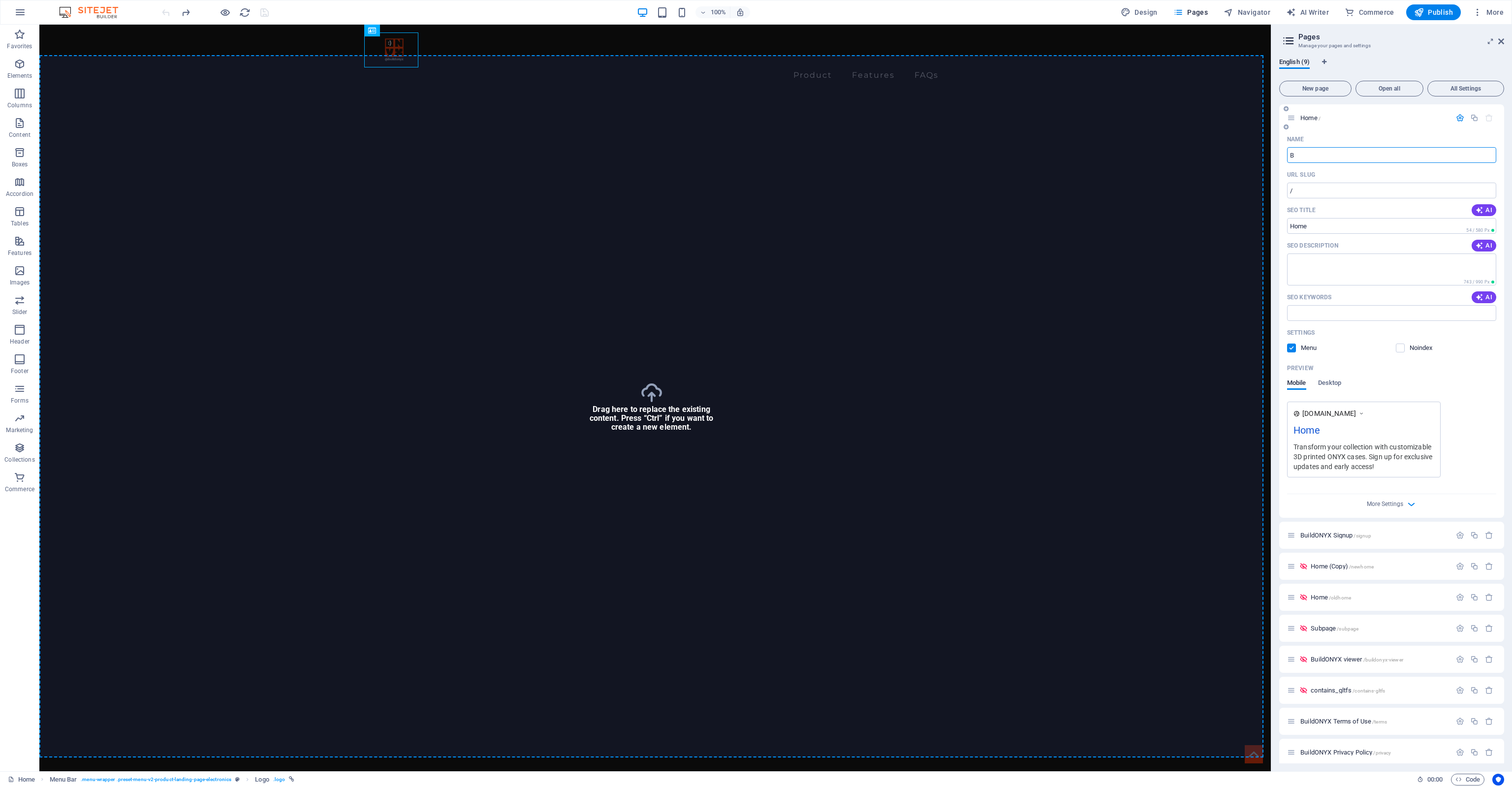
type input "B"
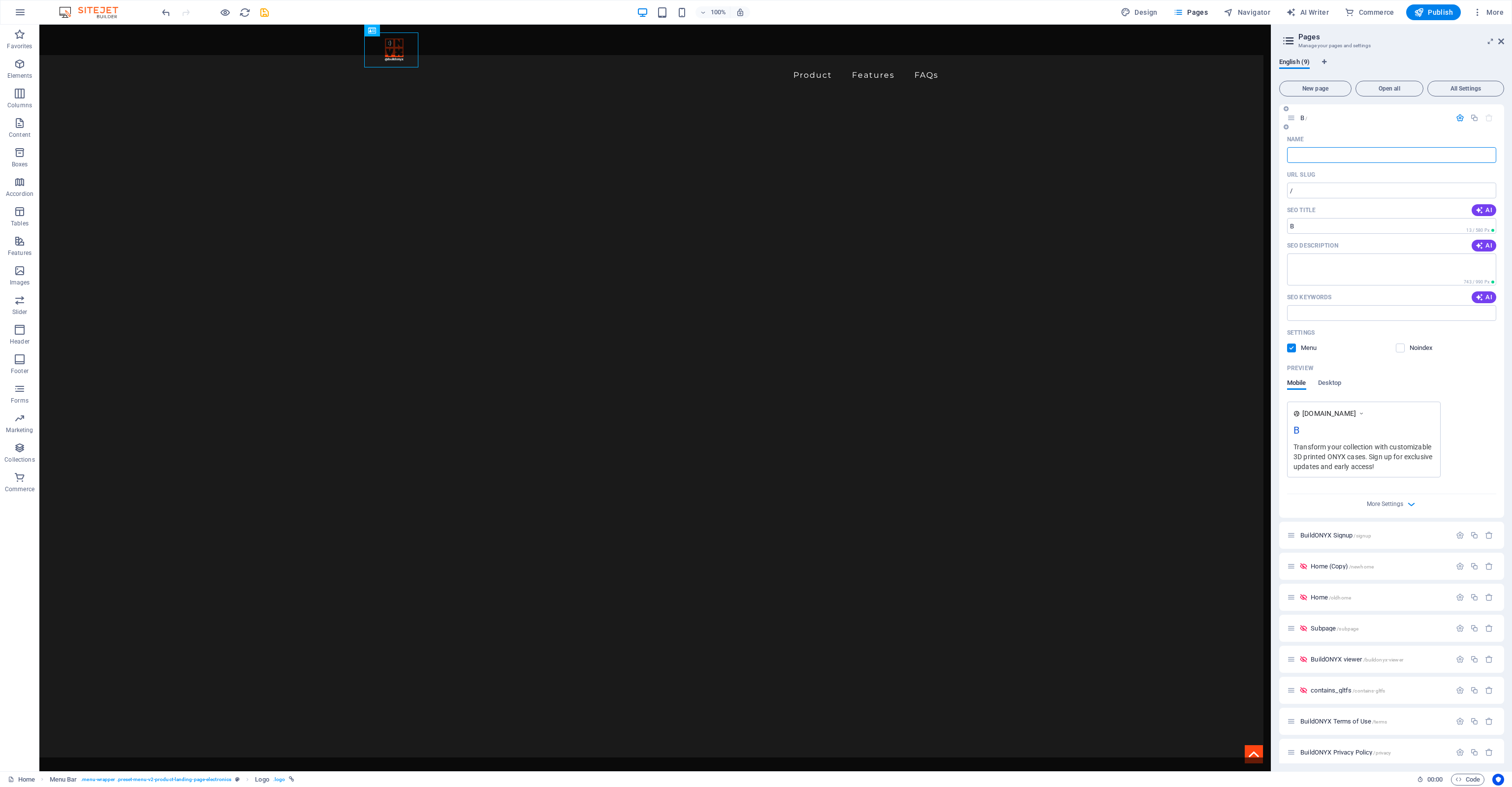
type input "B"
type input "Buildo"
type input "/b"
type input "B"
type input "BuildONYX"
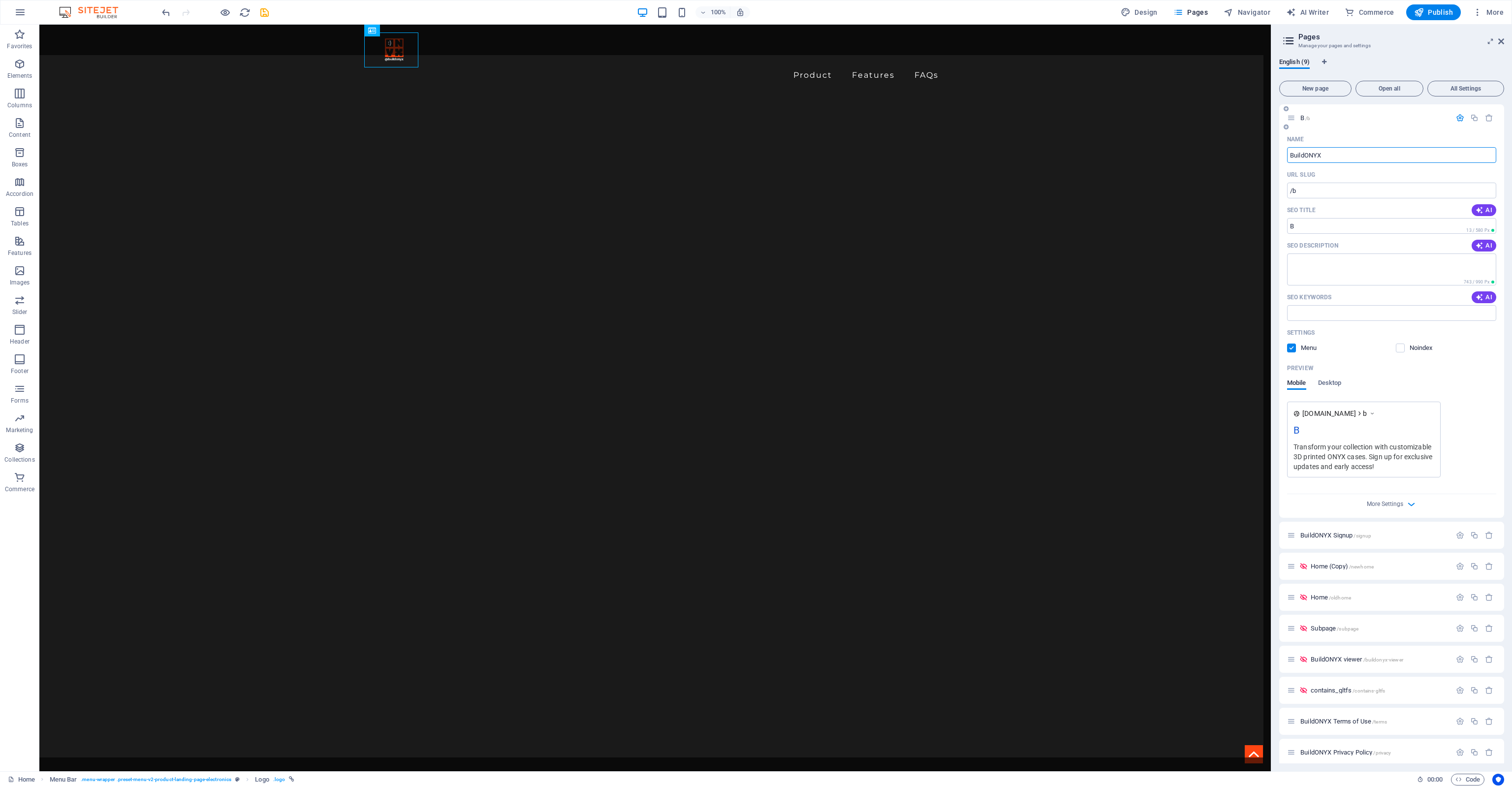
type input "/buildonyx"
type input "BuildONYX"
drag, startPoint x: 245, startPoint y: 10, endPoint x: 758, endPoint y: 25, distance: 513.2
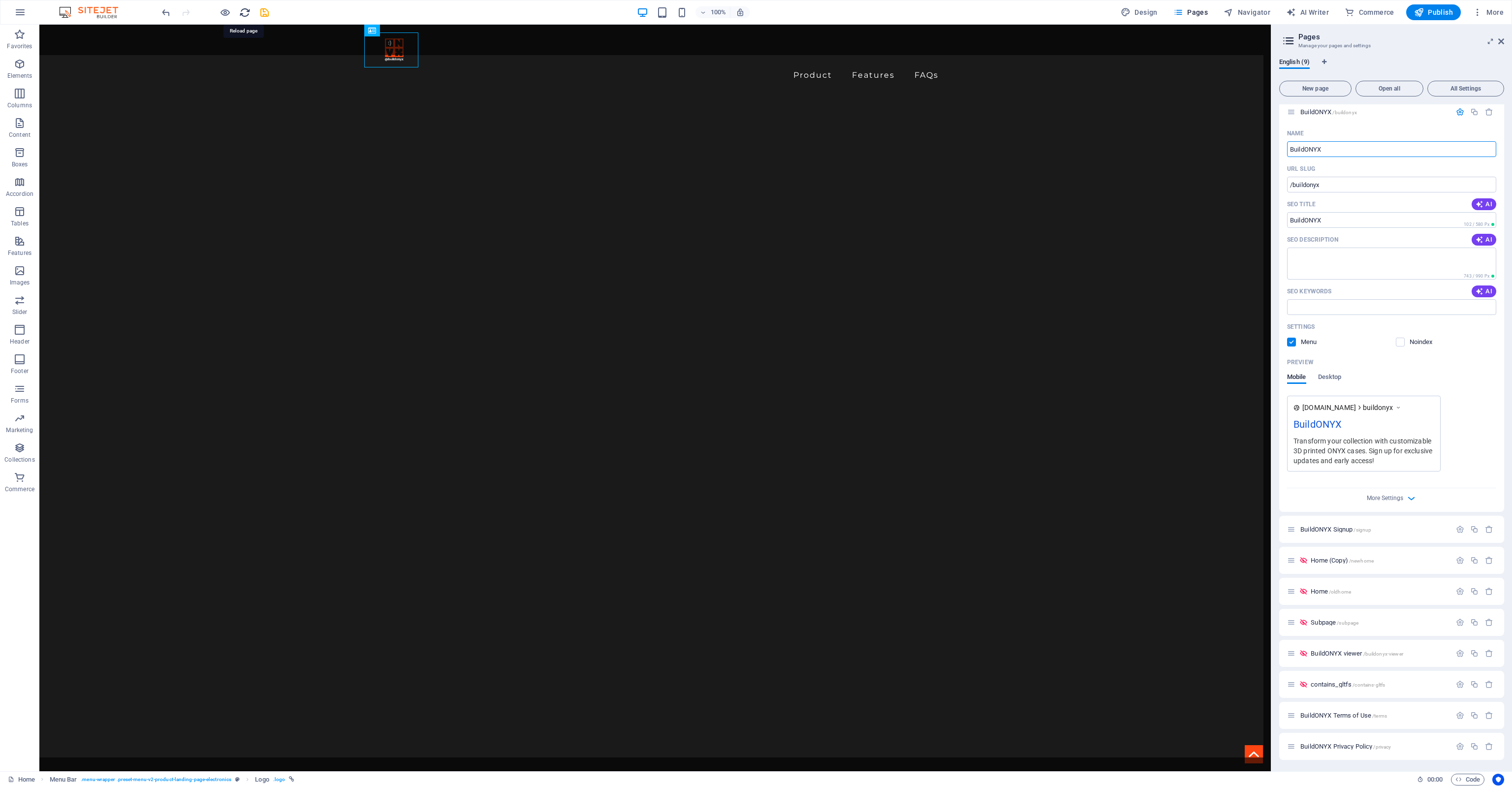
click at [245, 10] on icon "reload" at bounding box center [245, 12] width 11 height 11
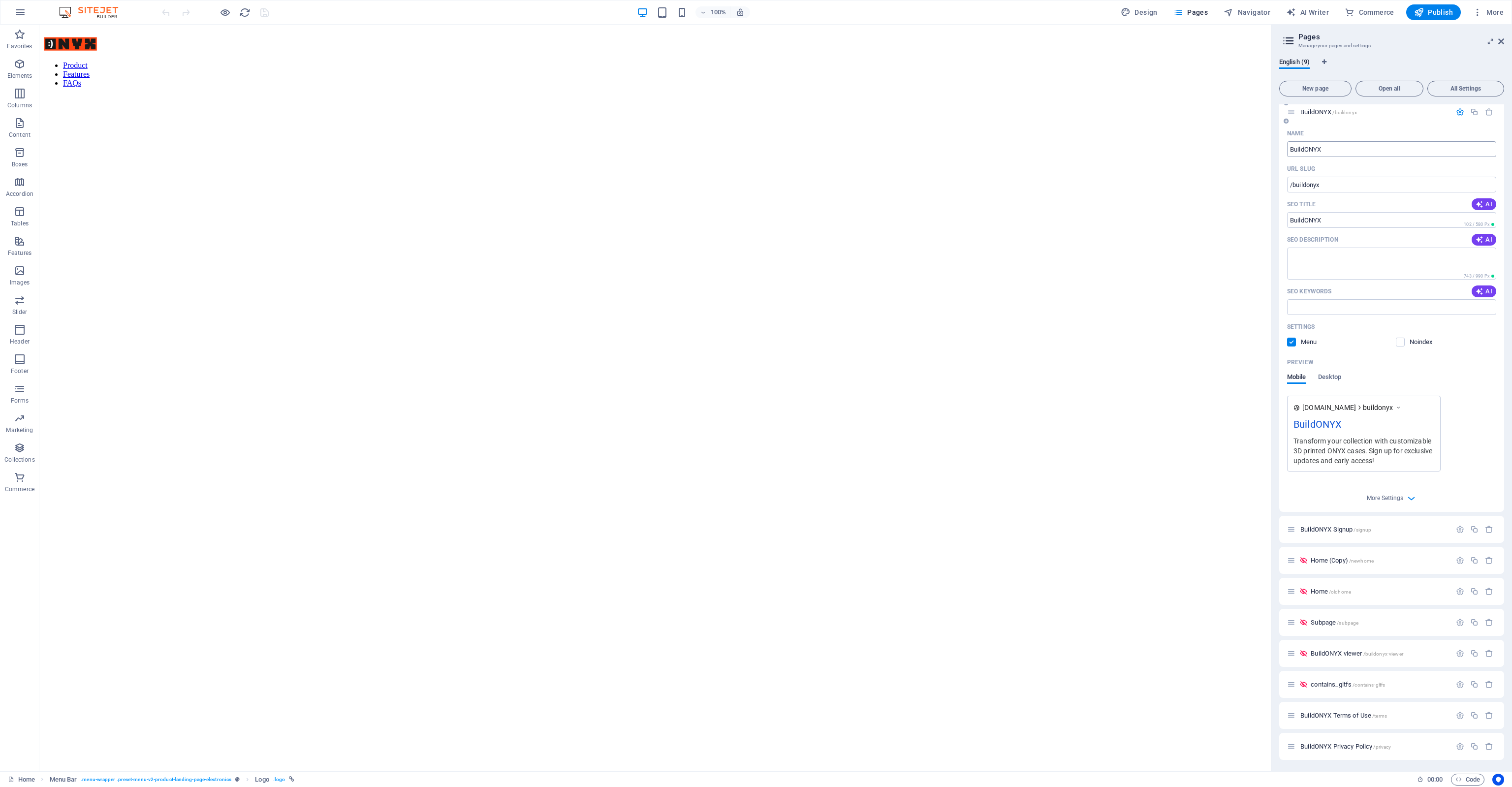
scroll to position [0, 0]
click at [1366, 149] on input "BuildONYX" at bounding box center [1392, 149] width 209 height 16
click at [1500, 45] on icon at bounding box center [1501, 41] width 6 height 8
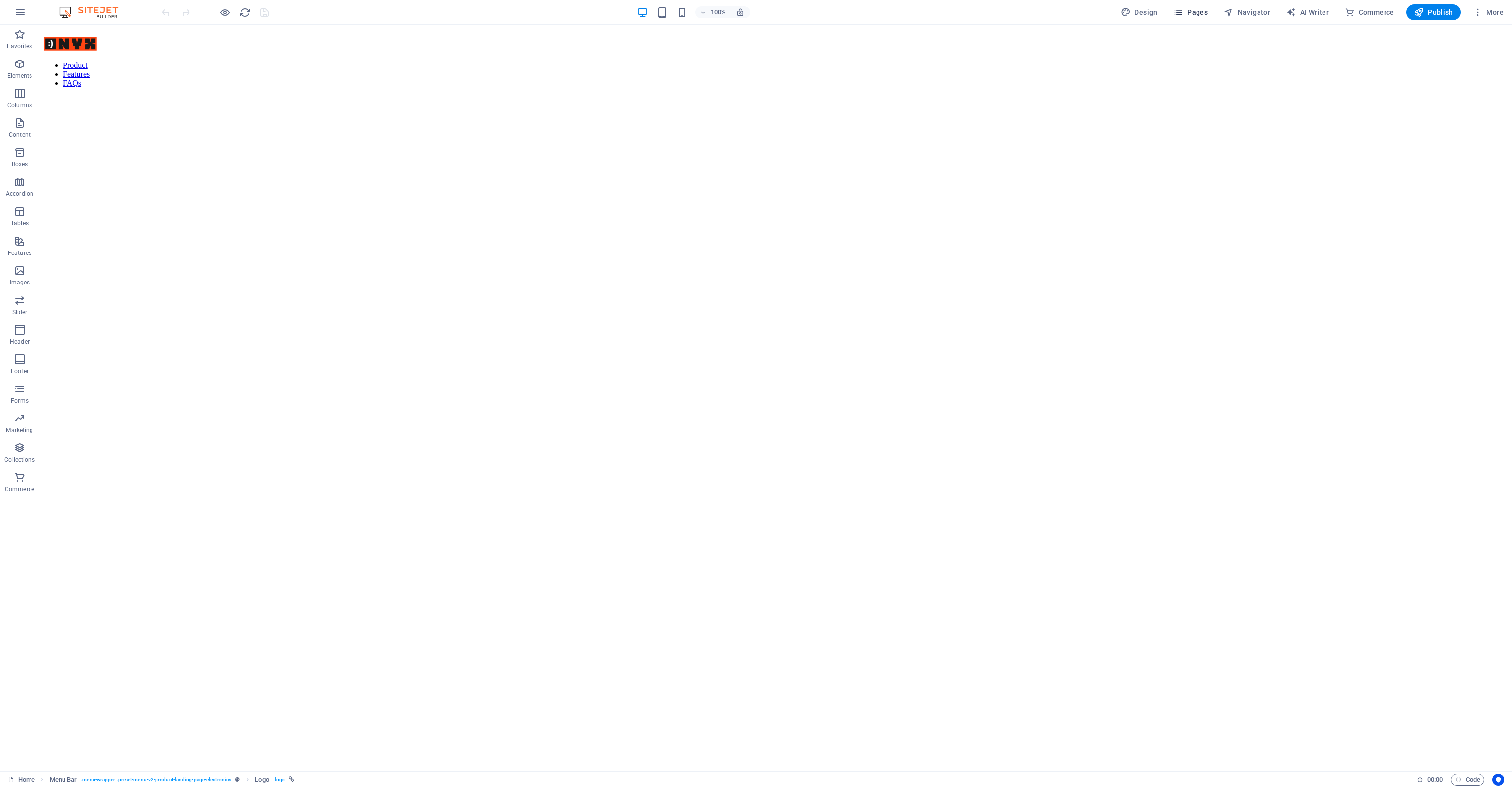
click at [1190, 10] on span "Pages" at bounding box center [1190, 12] width 35 height 10
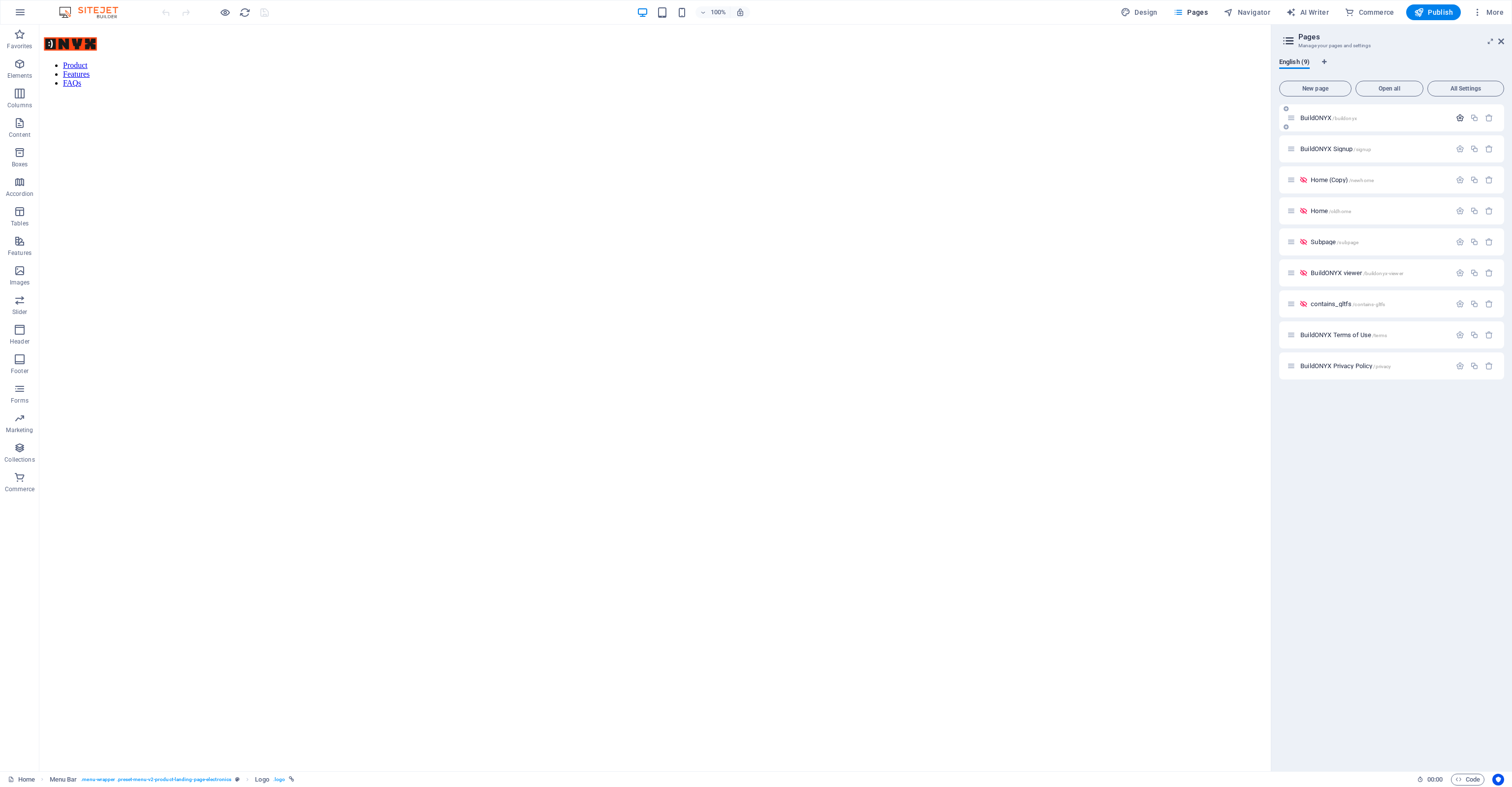
click at [1462, 118] on icon "button" at bounding box center [1460, 118] width 8 height 8
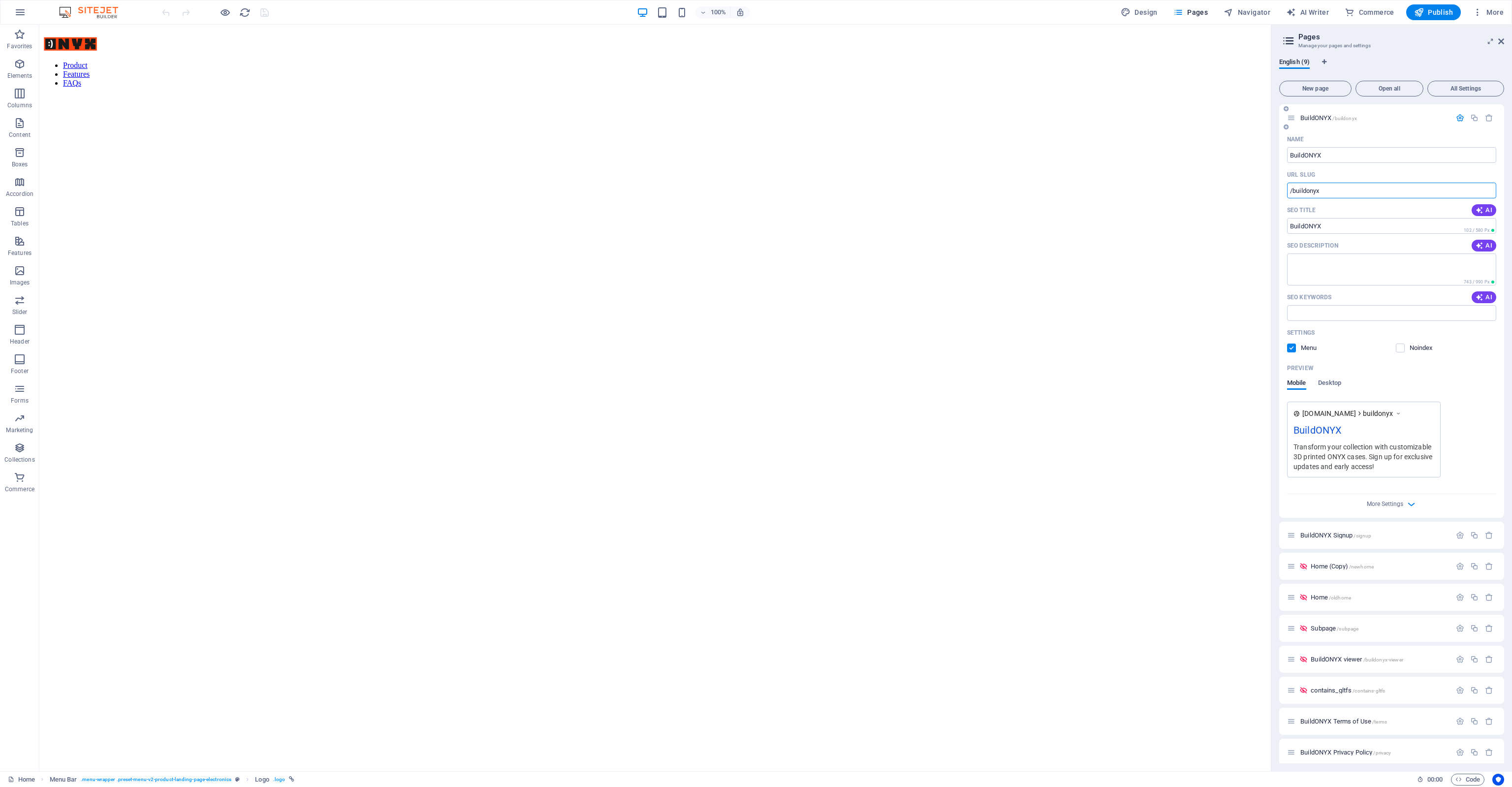
click at [1365, 194] on input "/buildonyx" at bounding box center [1392, 190] width 209 height 16
click at [1373, 186] on input "/buildonyx" at bounding box center [1392, 190] width 209 height 16
drag, startPoint x: 1503, startPoint y: 40, endPoint x: 1463, endPoint y: 16, distance: 46.6
click at [1503, 40] on icon at bounding box center [1501, 41] width 6 height 8
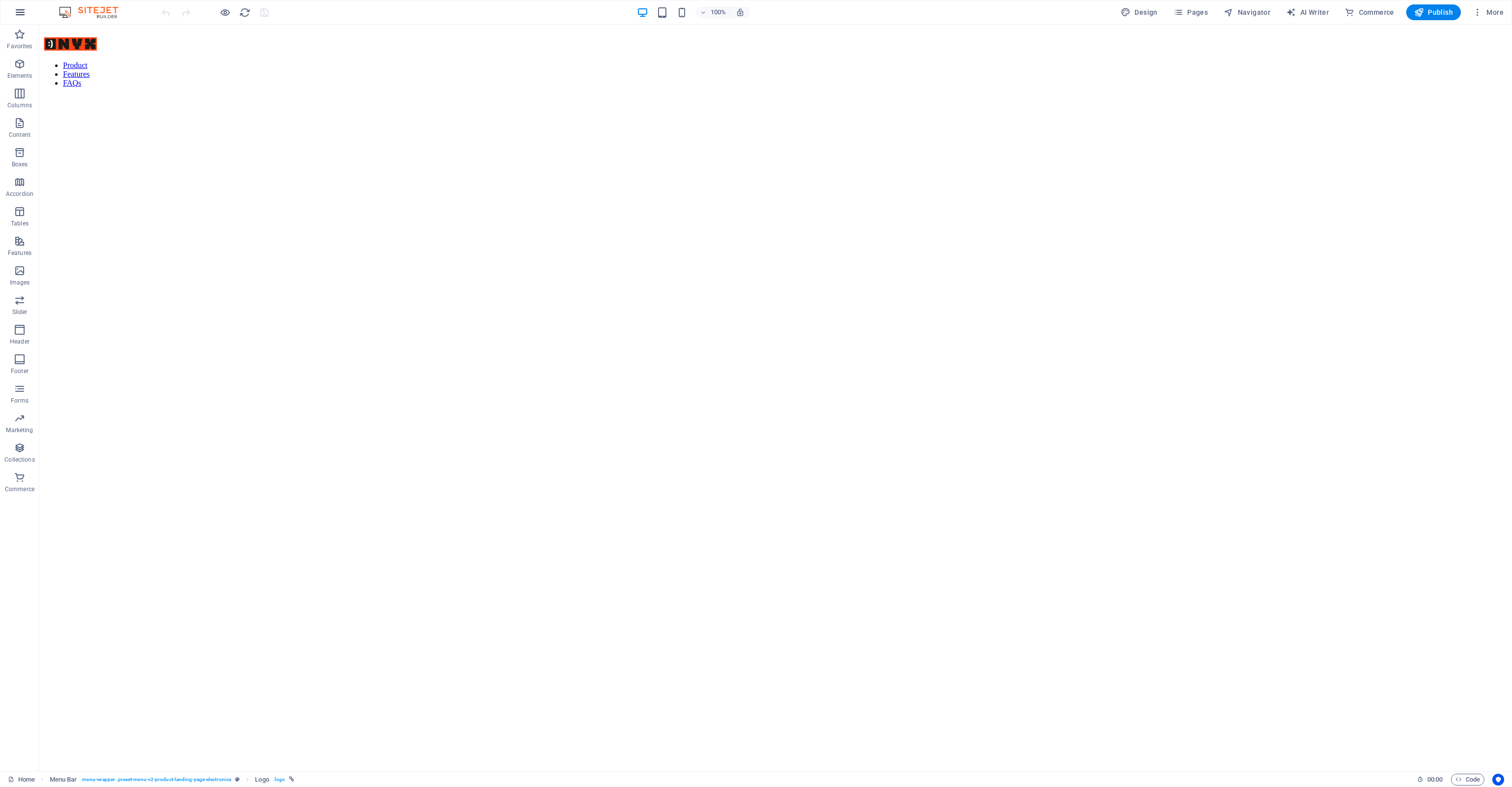
click at [21, 9] on icon "button" at bounding box center [20, 12] width 12 height 12
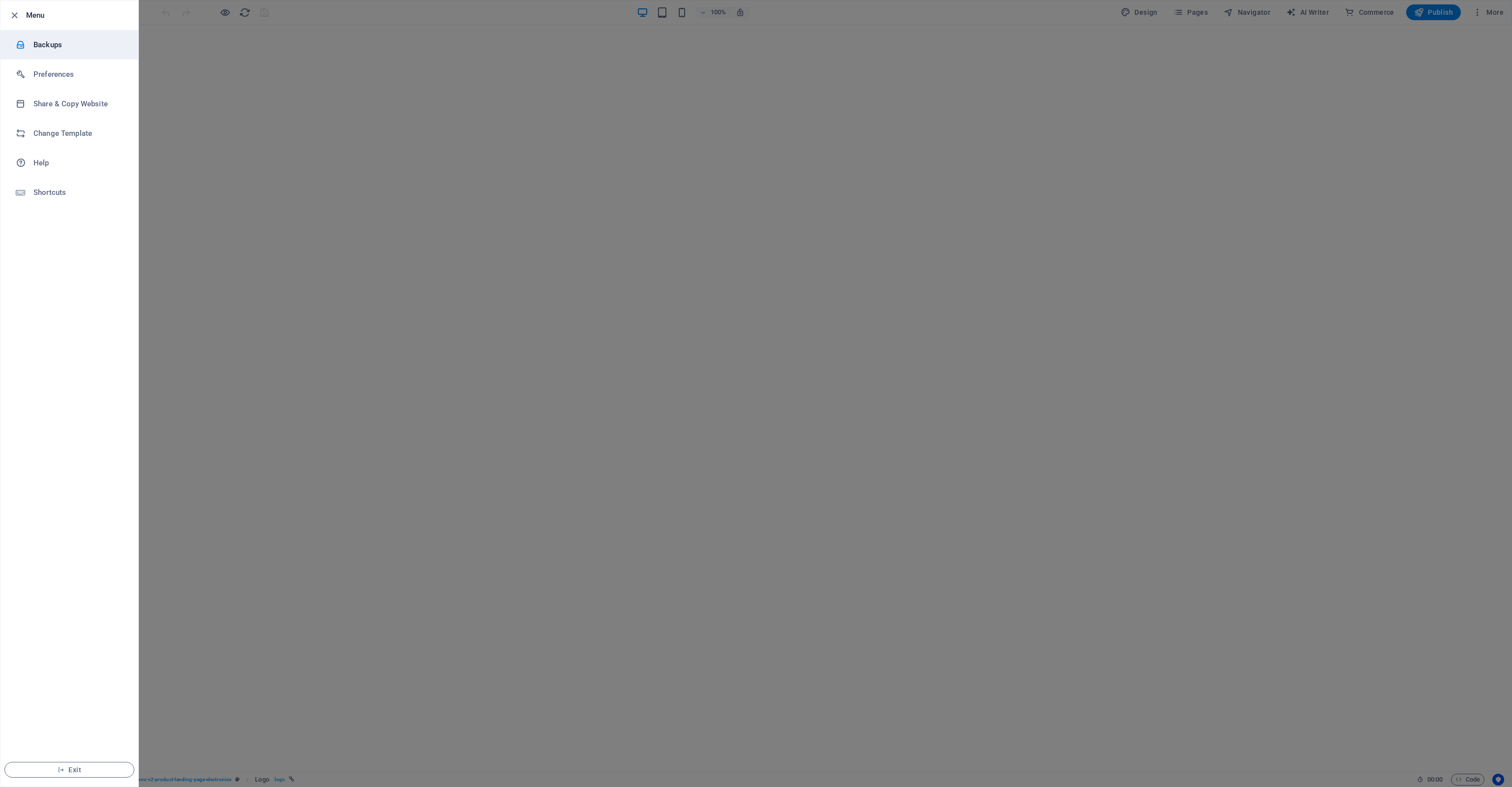
click at [24, 40] on icon at bounding box center [21, 45] width 10 height 10
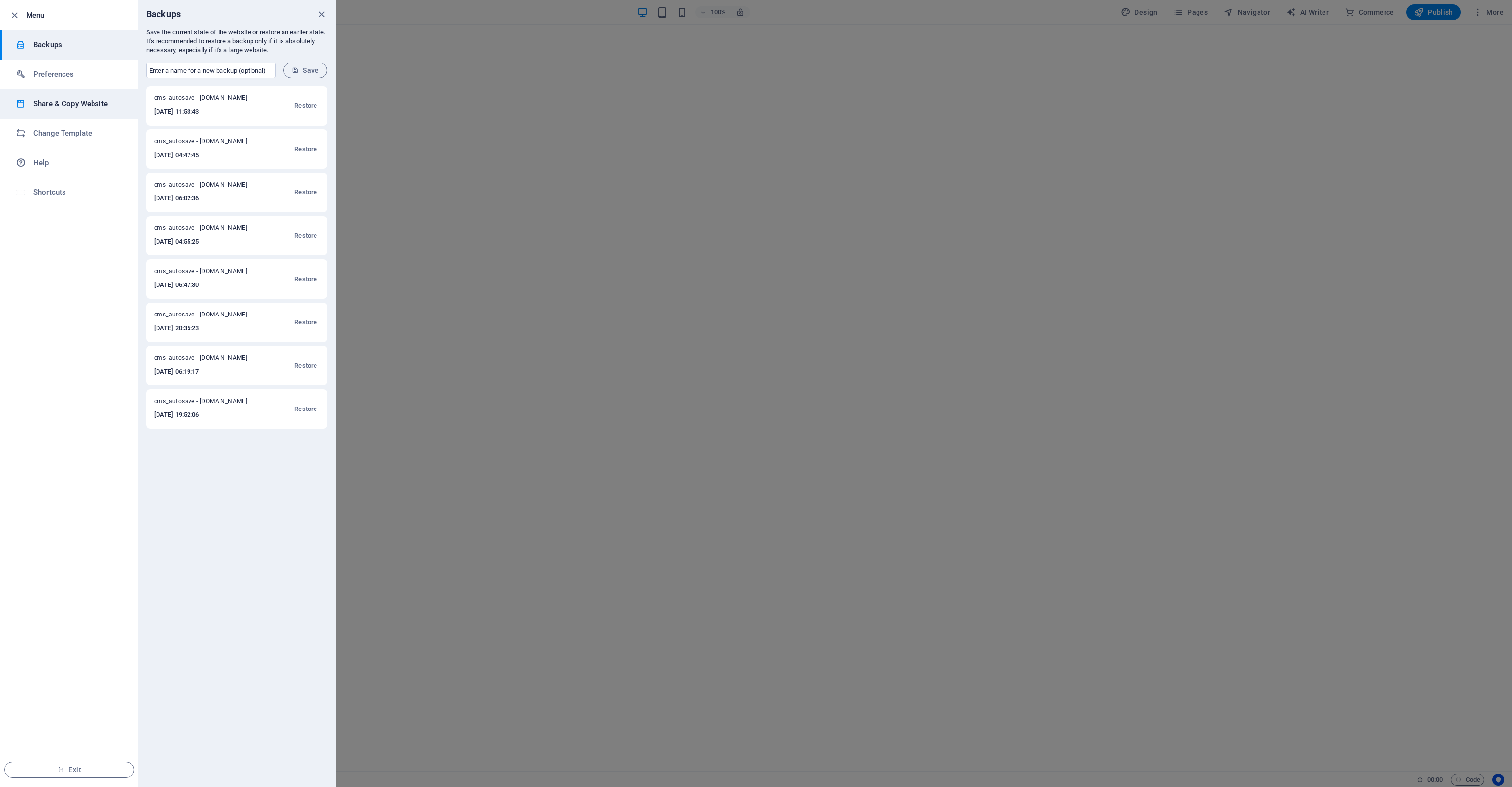
click at [75, 108] on h6 "Share & Copy Website" at bounding box center [79, 104] width 91 height 12
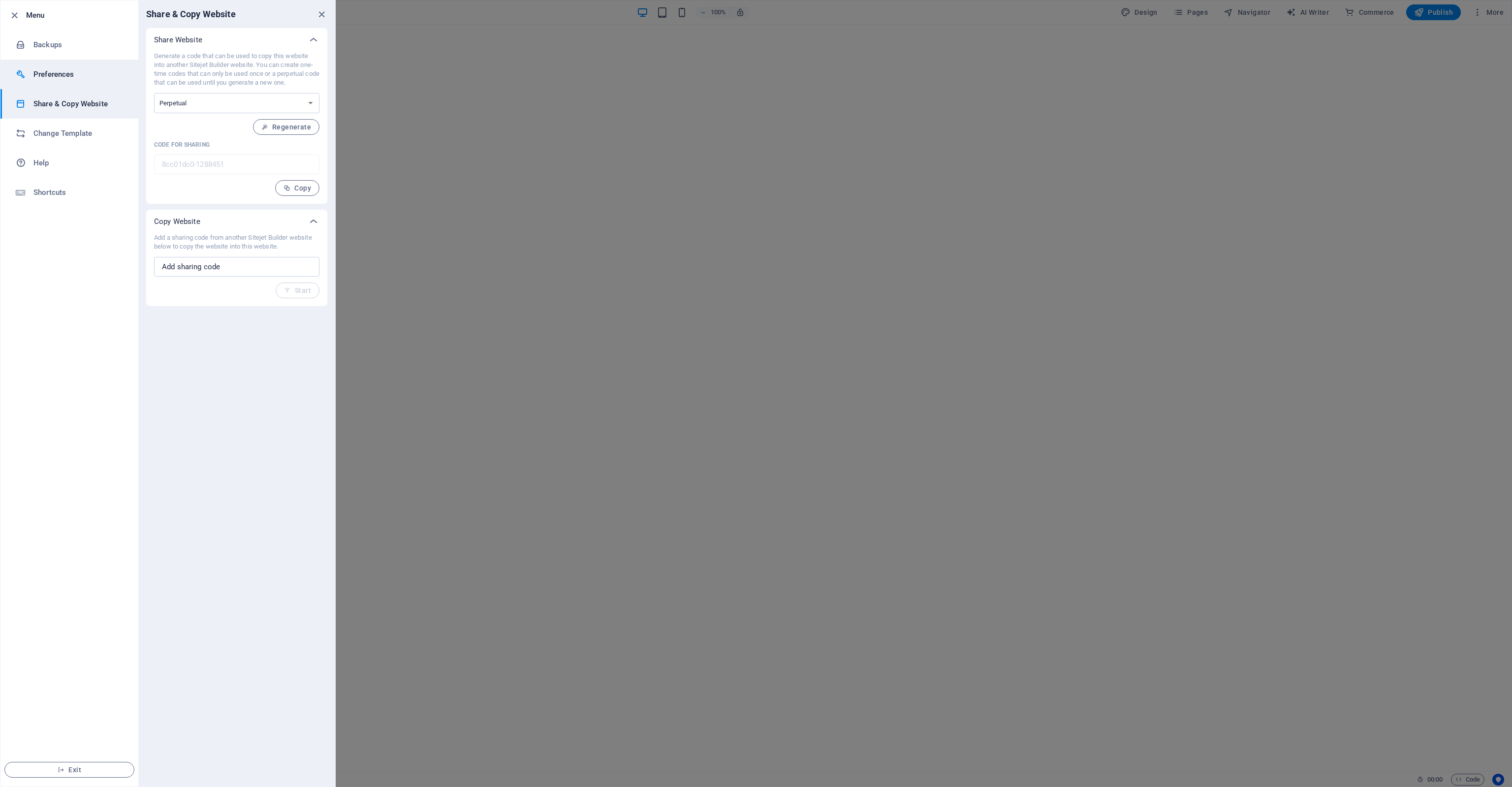
click at [49, 67] on li "Preferences" at bounding box center [69, 74] width 138 height 29
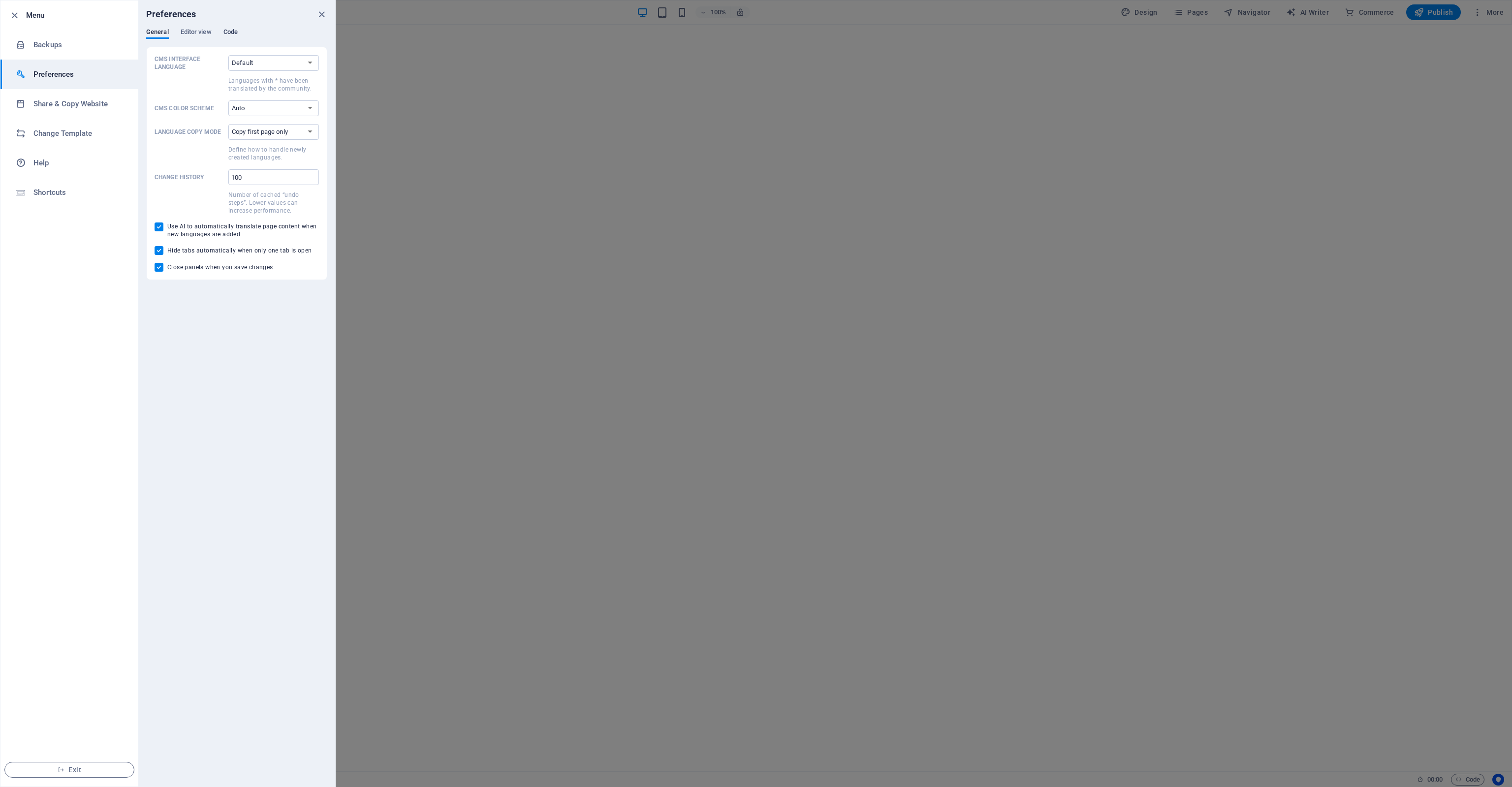
click at [224, 31] on span "Code" at bounding box center [231, 32] width 14 height 13
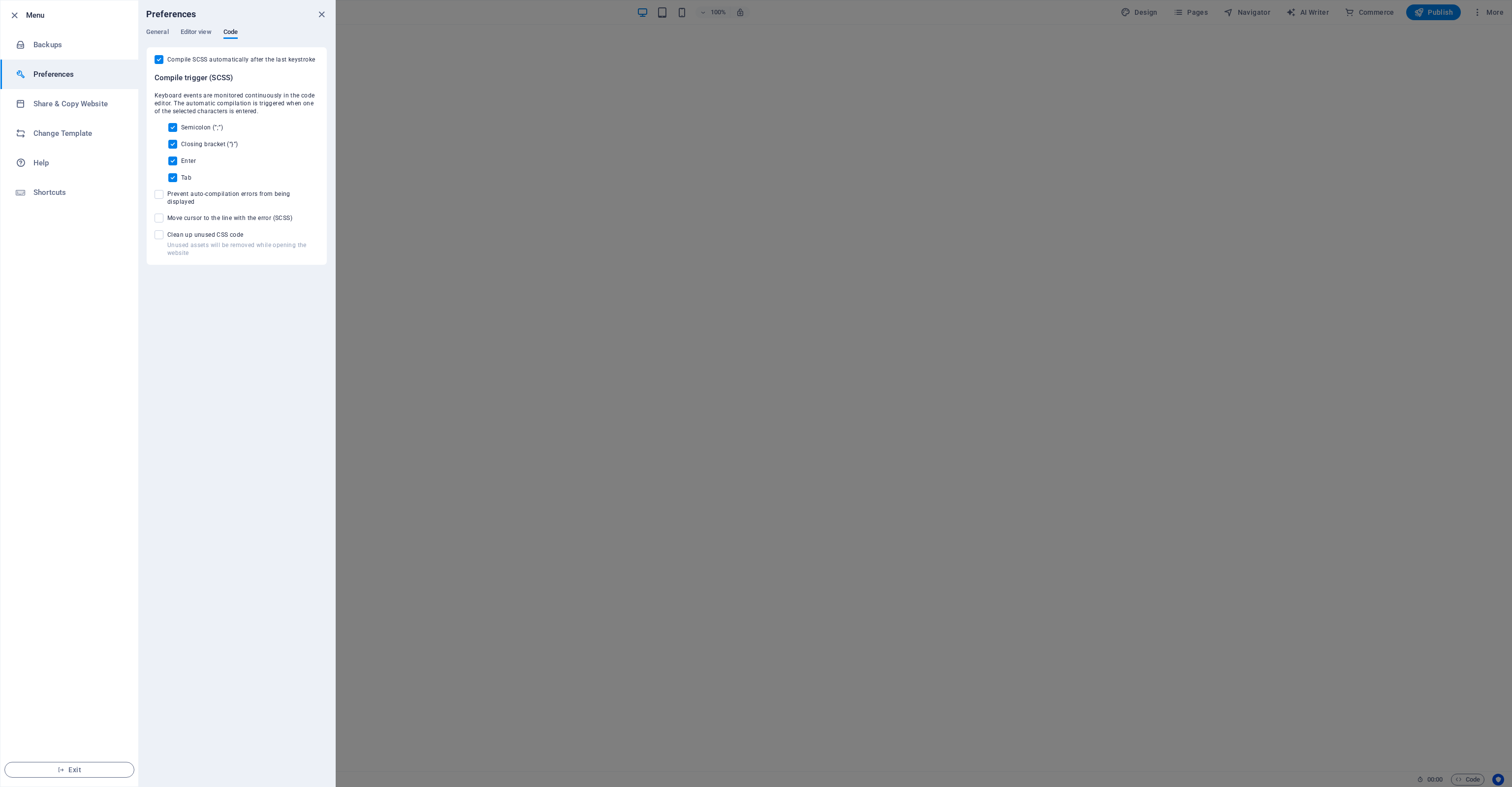
click at [201, 39] on div "General Editor view Code" at bounding box center [237, 38] width 181 height 19
click at [199, 31] on span "Editor view" at bounding box center [196, 32] width 31 height 13
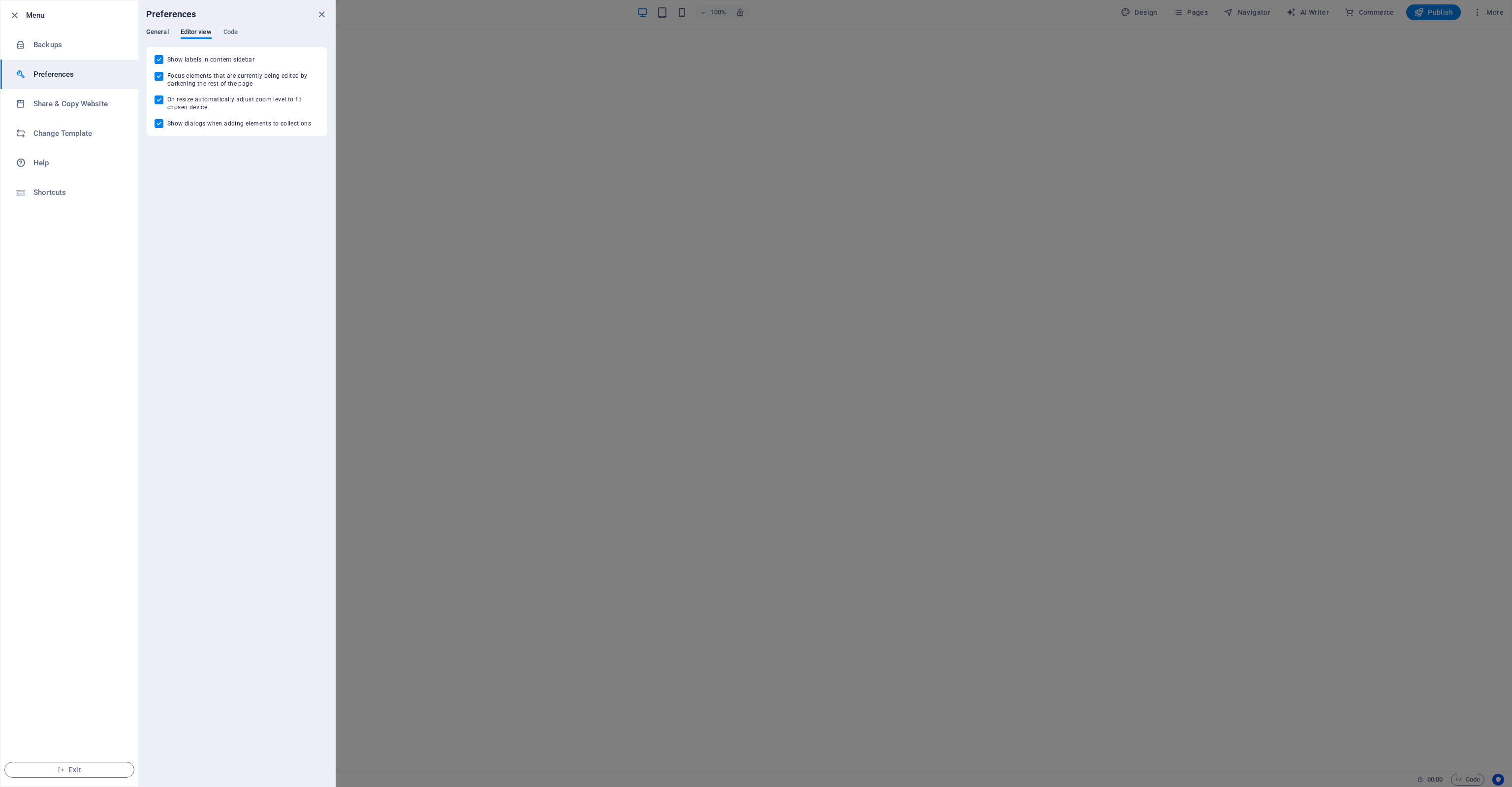
click at [159, 31] on span "General" at bounding box center [157, 32] width 23 height 13
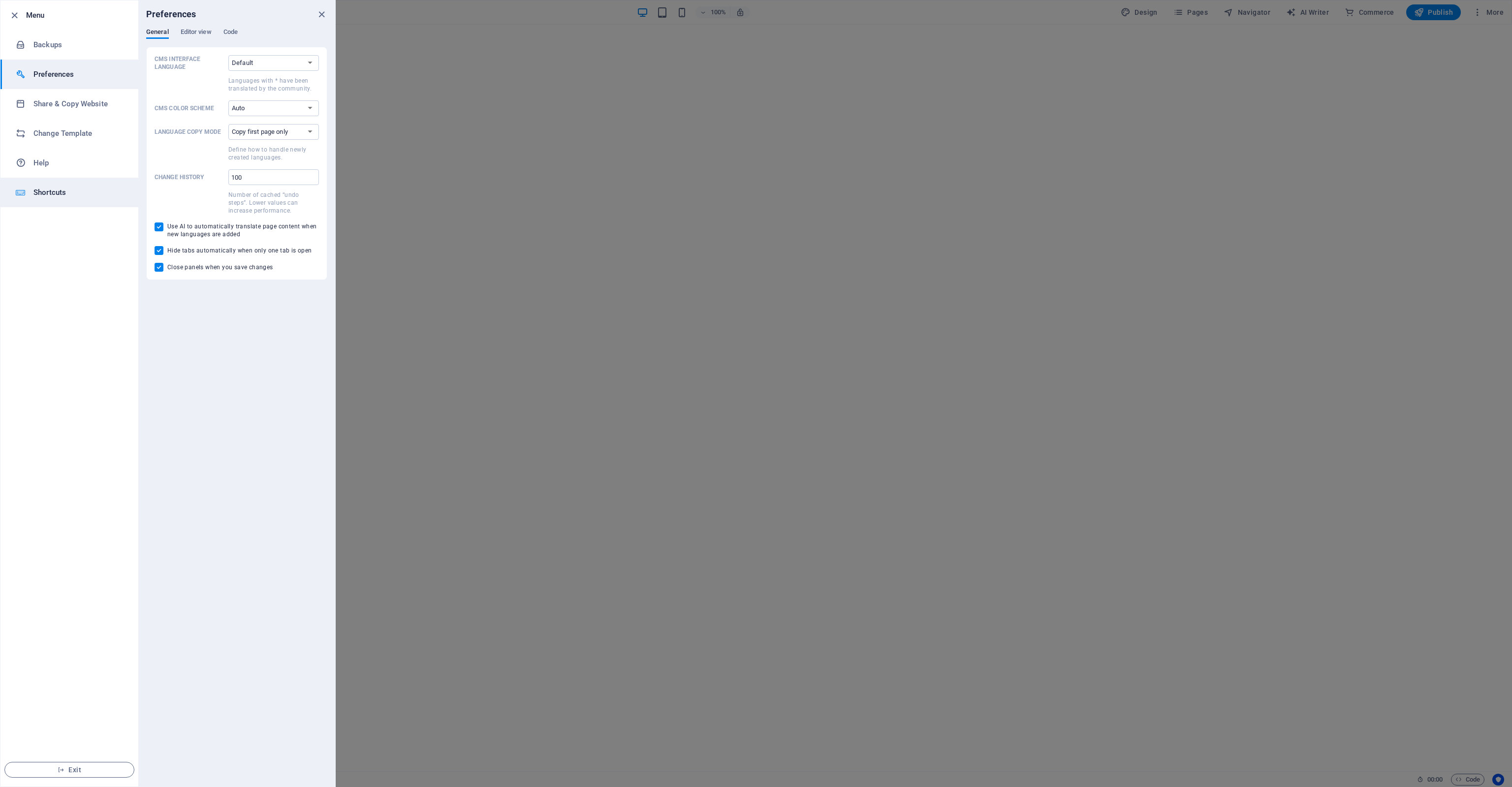
click at [43, 195] on h6 "Shortcuts" at bounding box center [79, 192] width 91 height 12
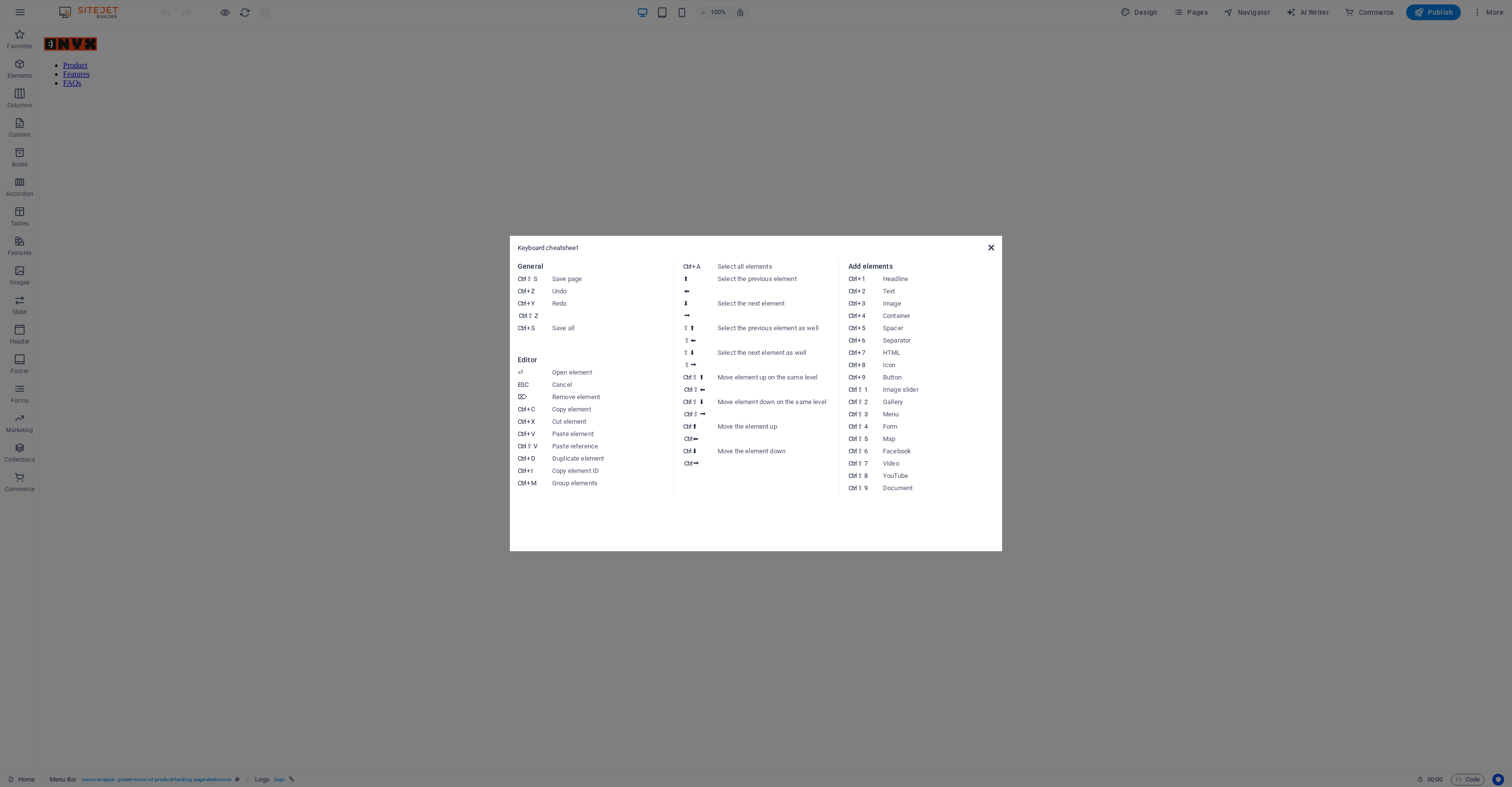
click at [992, 248] on icon at bounding box center [991, 247] width 6 height 8
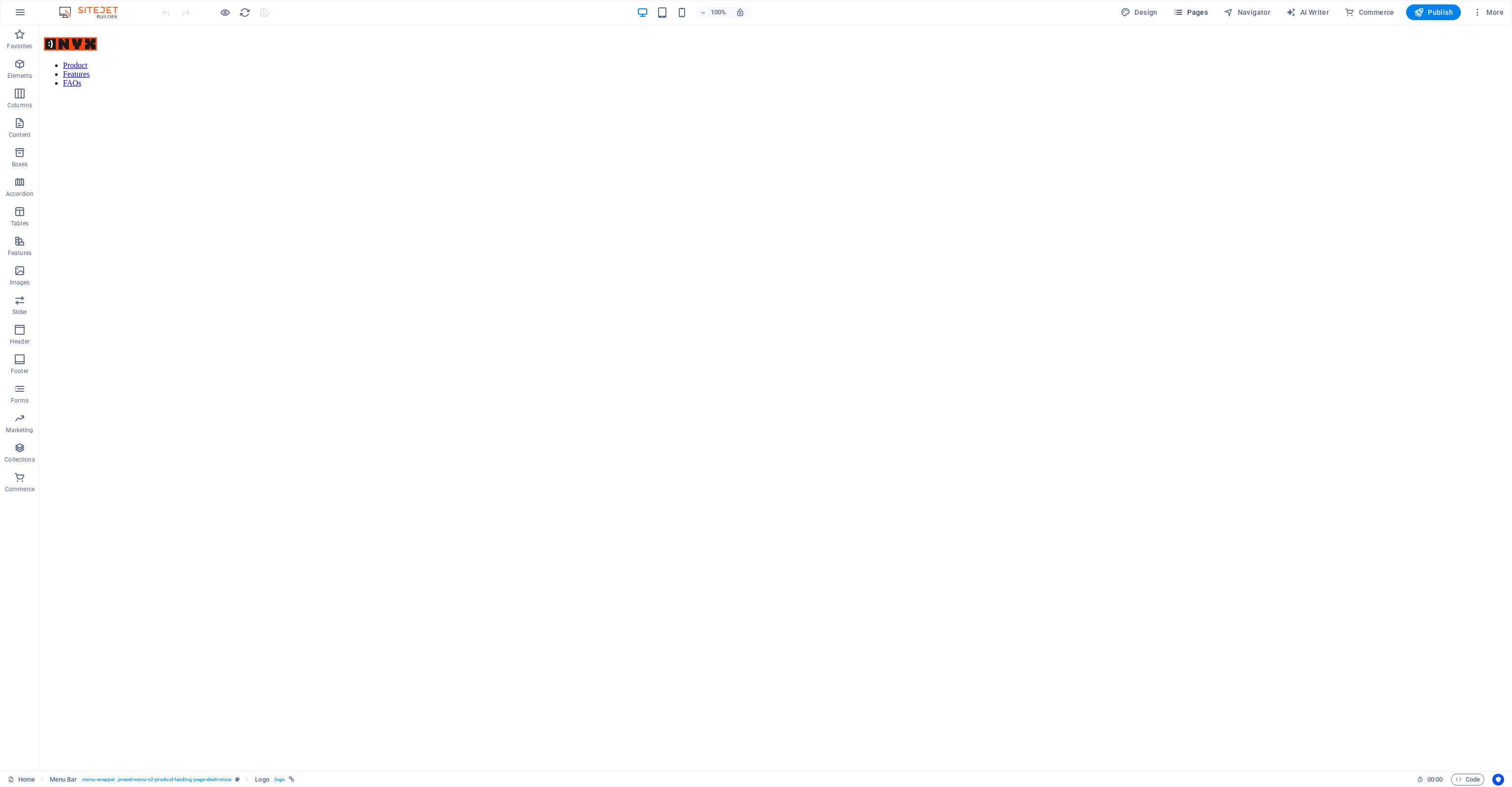
click at [1199, 12] on span "Pages" at bounding box center [1190, 12] width 35 height 10
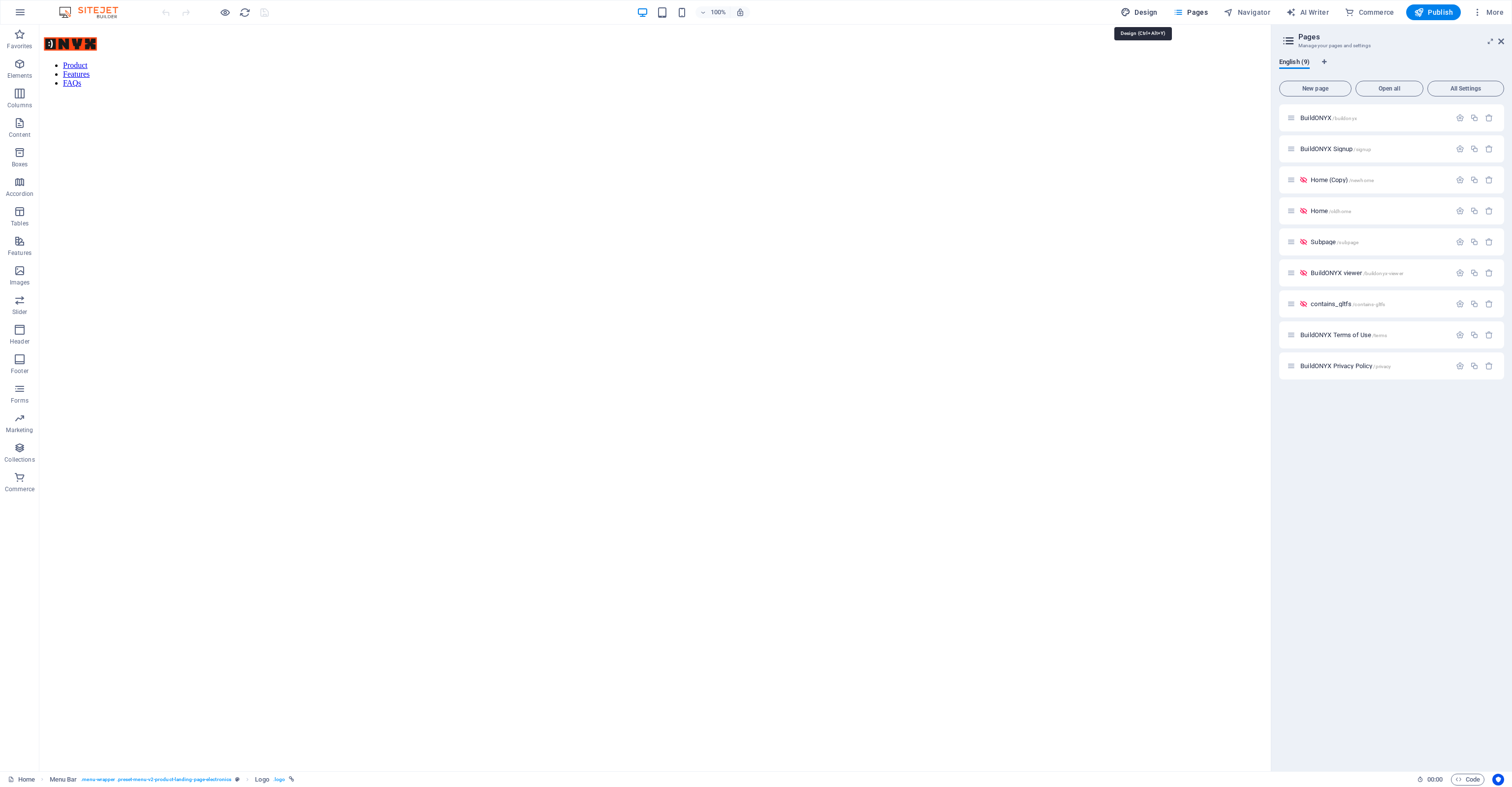
click at [1146, 15] on span "Design" at bounding box center [1139, 12] width 37 height 10
select select "px"
select select "400"
select select "px"
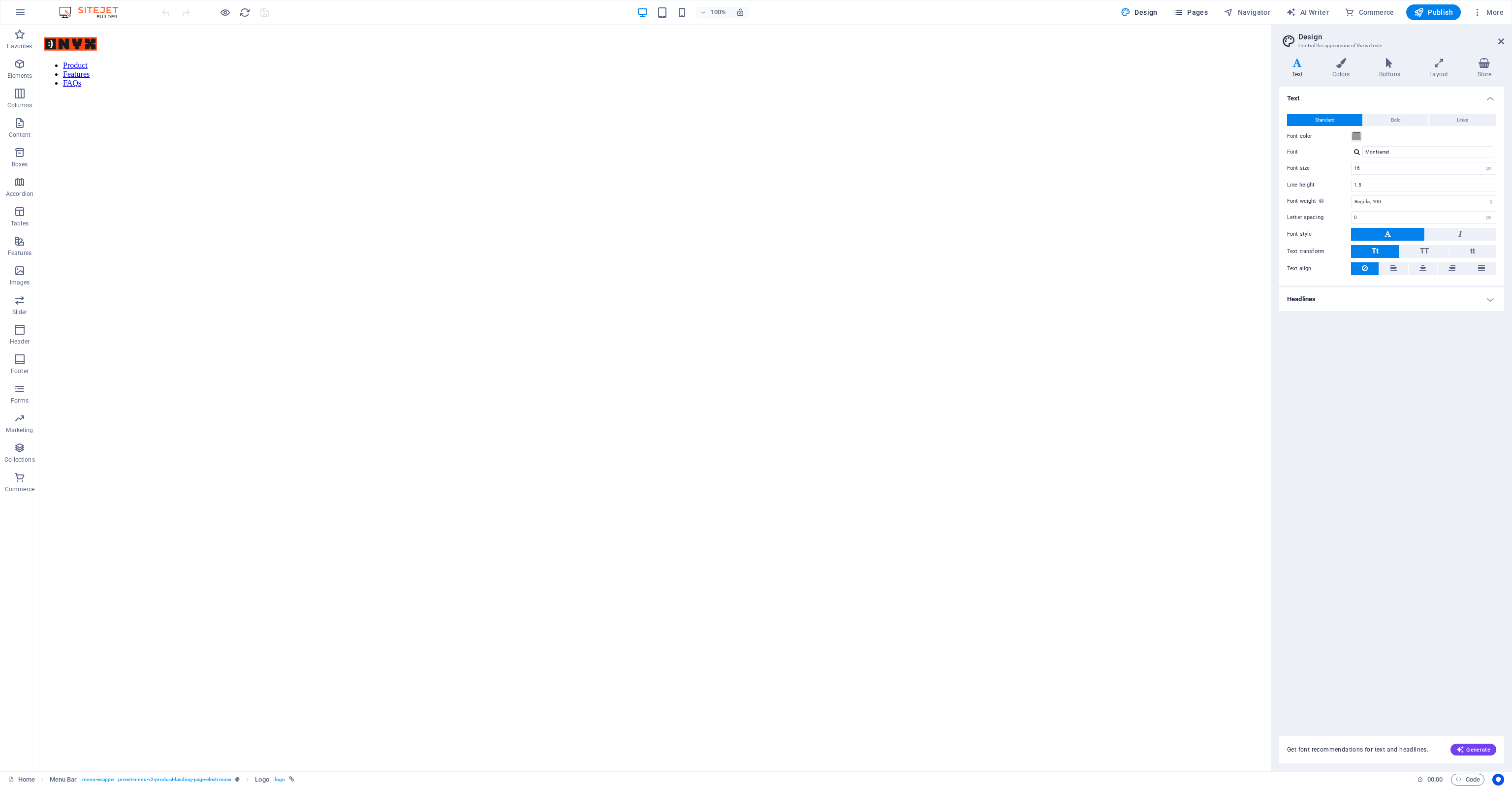
click at [1193, 12] on span "Pages" at bounding box center [1190, 12] width 35 height 10
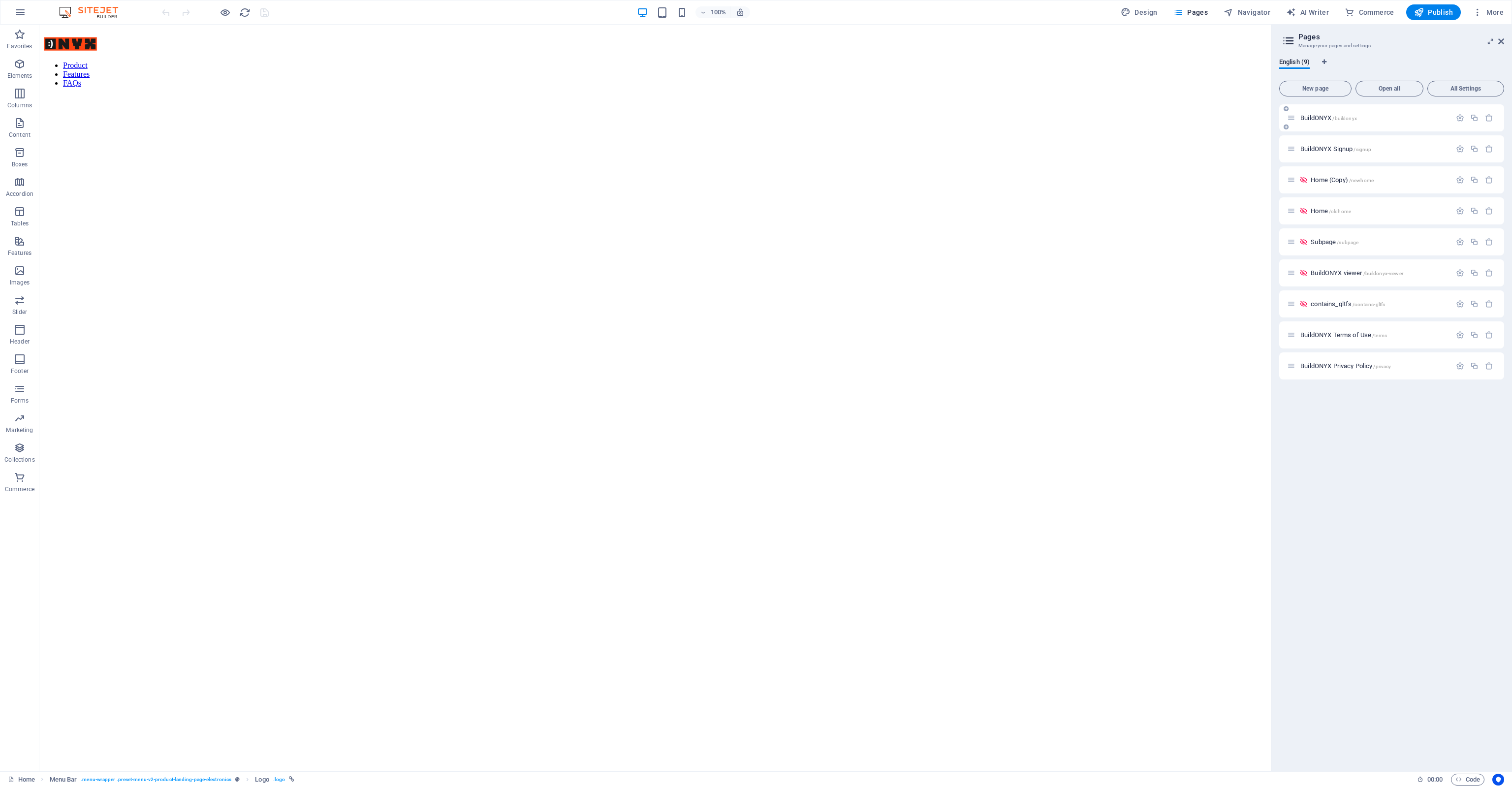
click at [1348, 113] on div "BuildONYX /buildonyx" at bounding box center [1369, 117] width 164 height 11
click at [1347, 116] on span "/buildonyx" at bounding box center [1344, 118] width 24 height 5
click at [1291, 117] on icon at bounding box center [1291, 118] width 8 height 8
click at [1356, 120] on p "BuildONYX /buildonyx" at bounding box center [1374, 117] width 148 height 6
click at [1445, 13] on span "Publish" at bounding box center [1433, 12] width 39 height 10
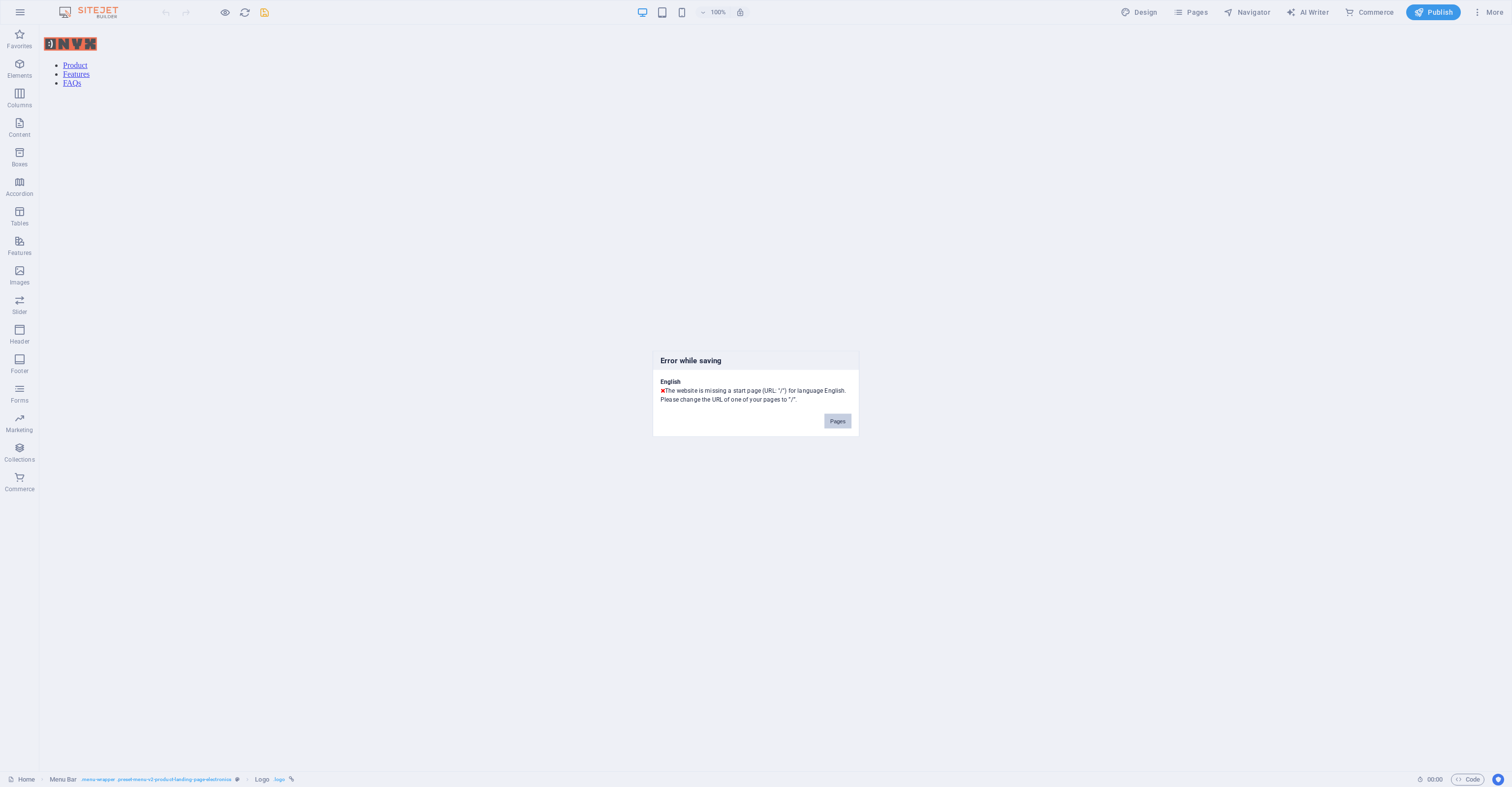
click at [839, 424] on button "Pages" at bounding box center [838, 420] width 27 height 15
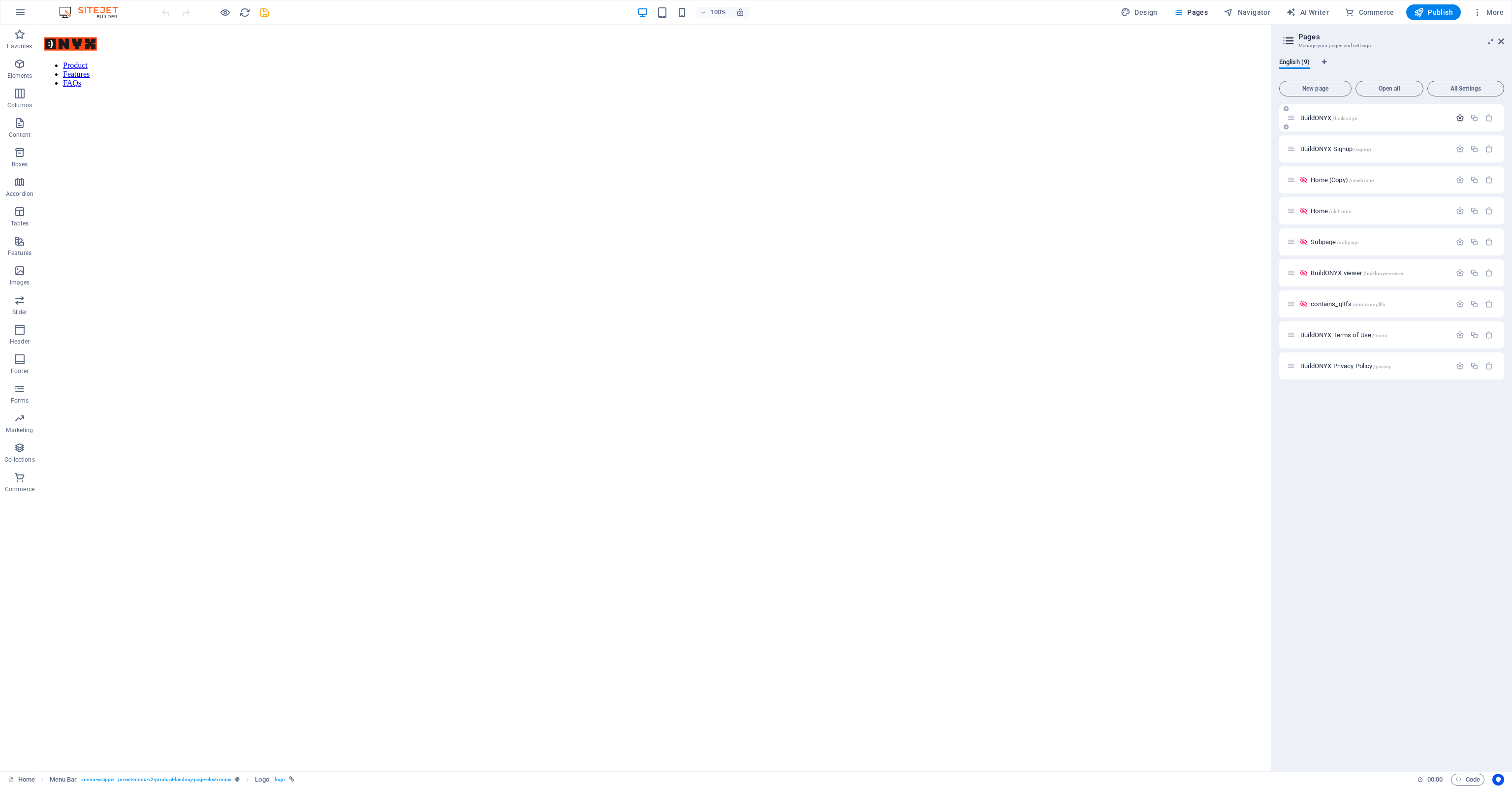
click at [1461, 117] on icon "button" at bounding box center [1460, 118] width 8 height 8
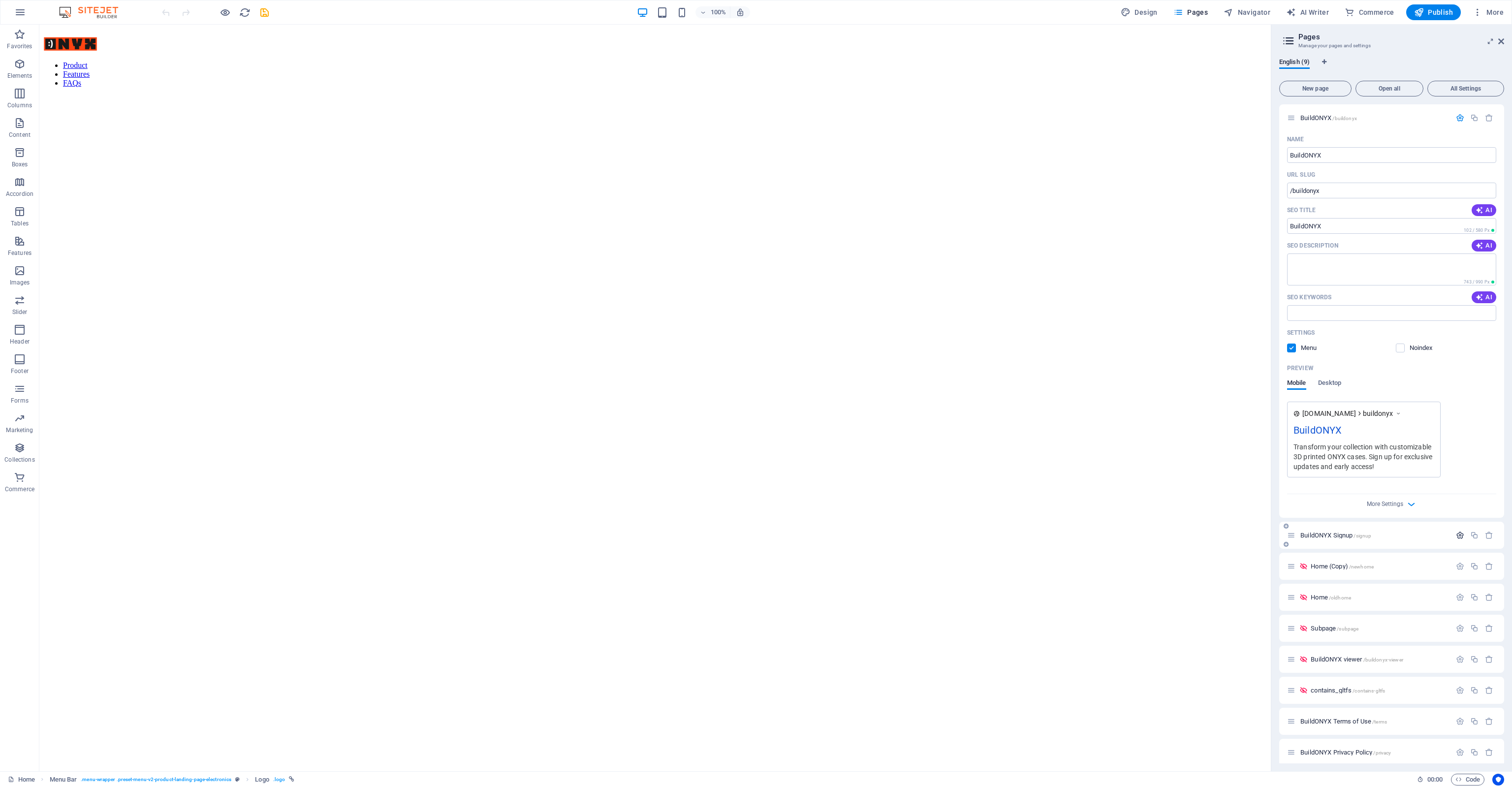
click at [1453, 537] on button "button" at bounding box center [1460, 535] width 14 height 8
click at [1330, 194] on input "/buildonyx" at bounding box center [1392, 190] width 209 height 16
click at [1346, 272] on textarea "SEO Description" at bounding box center [1392, 269] width 209 height 32
type textarea "B"
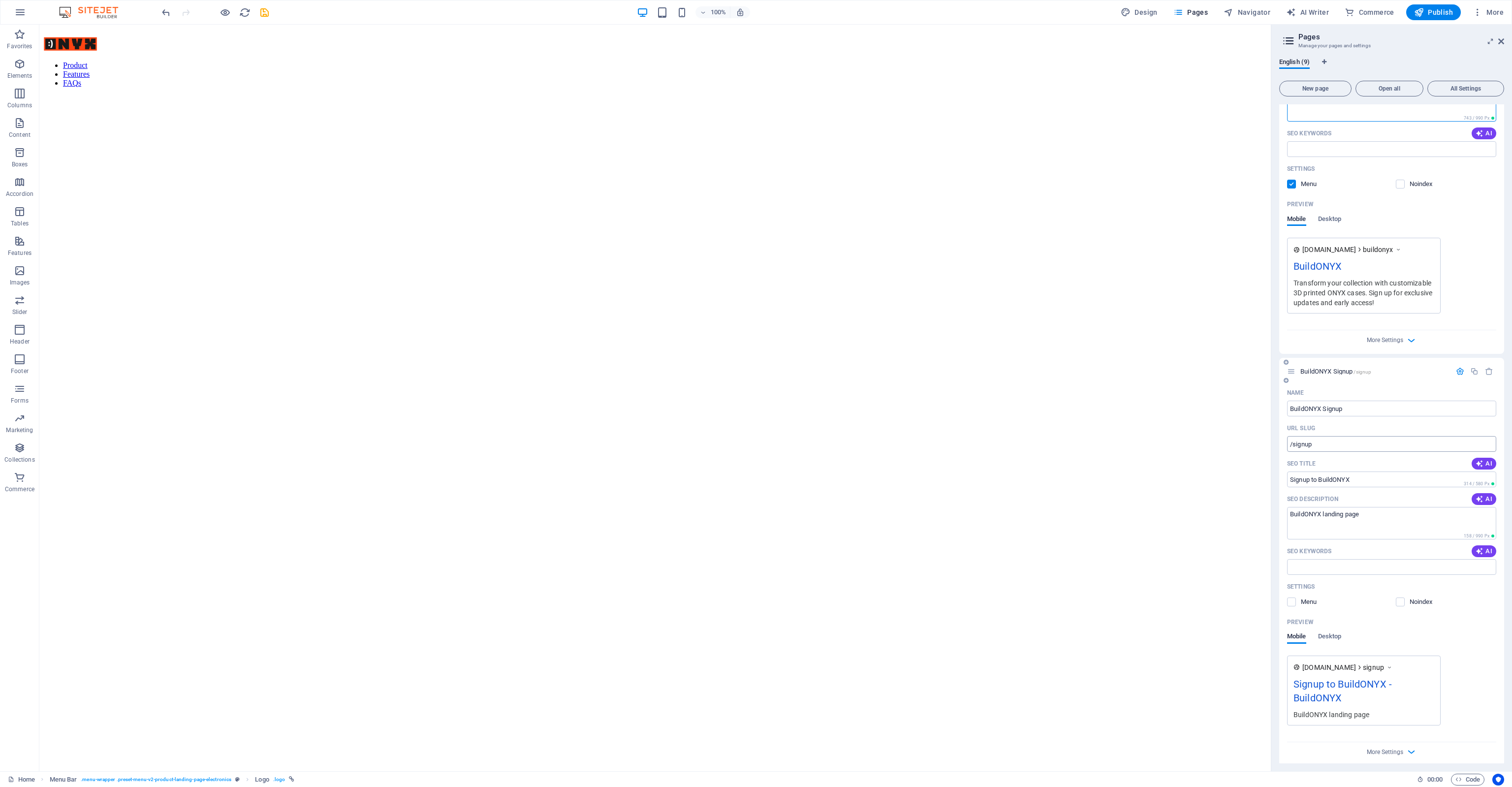
scroll to position [386, 0]
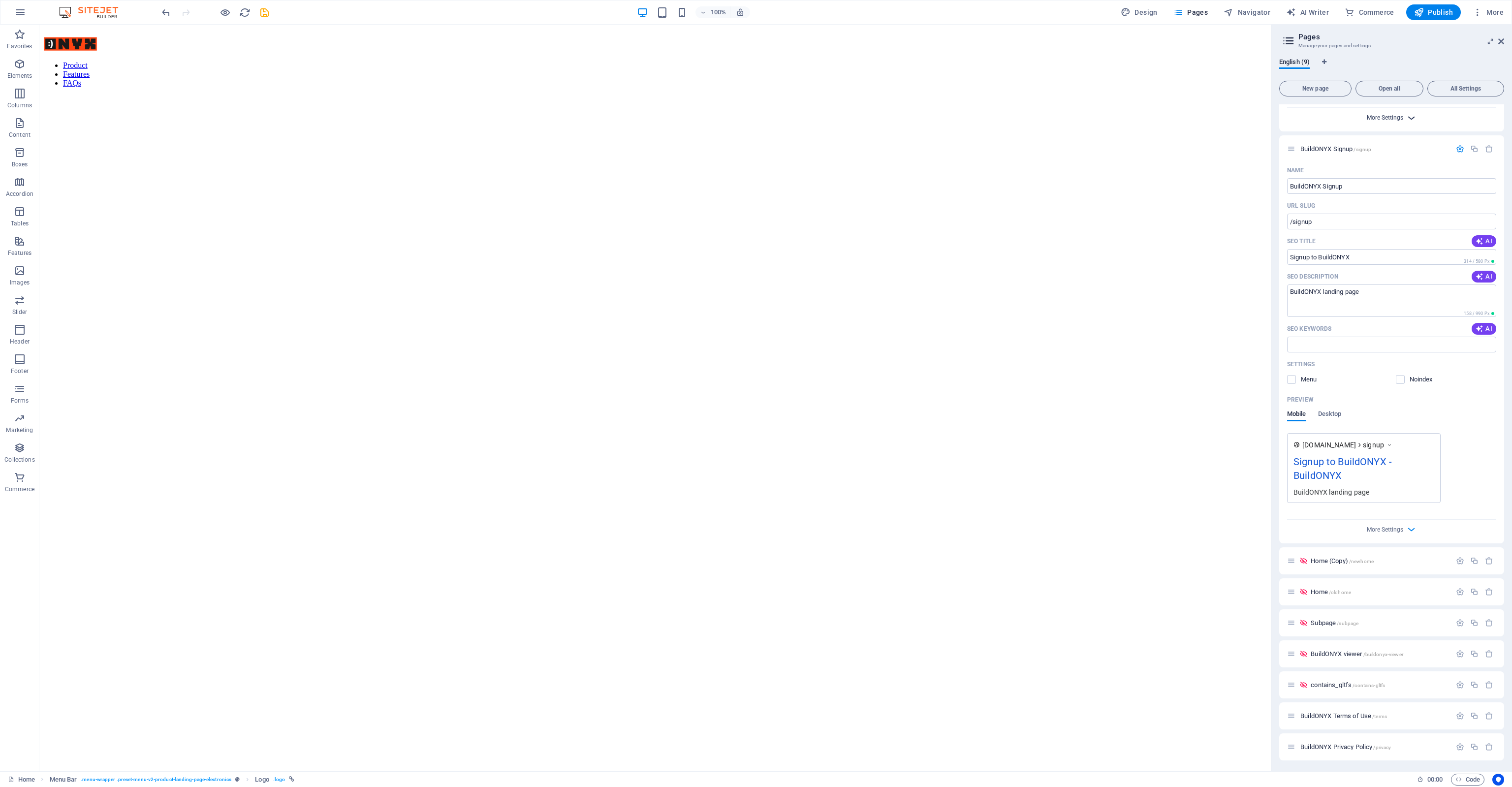
click at [1390, 117] on span "More Settings" at bounding box center [1385, 118] width 36 height 7
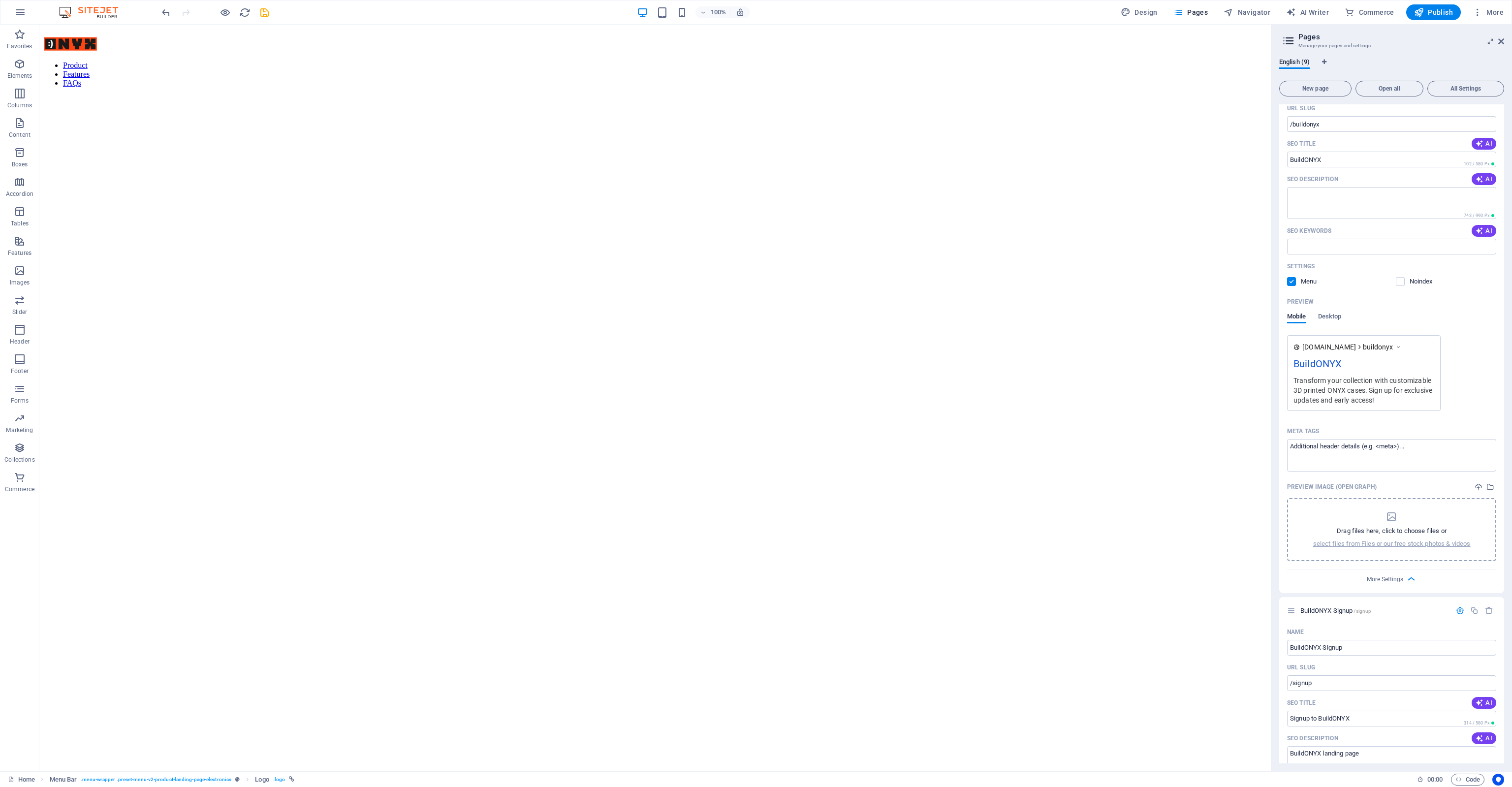
scroll to position [59, 0]
click at [1413, 459] on textarea "Meta tags ​" at bounding box center [1392, 462] width 209 height 32
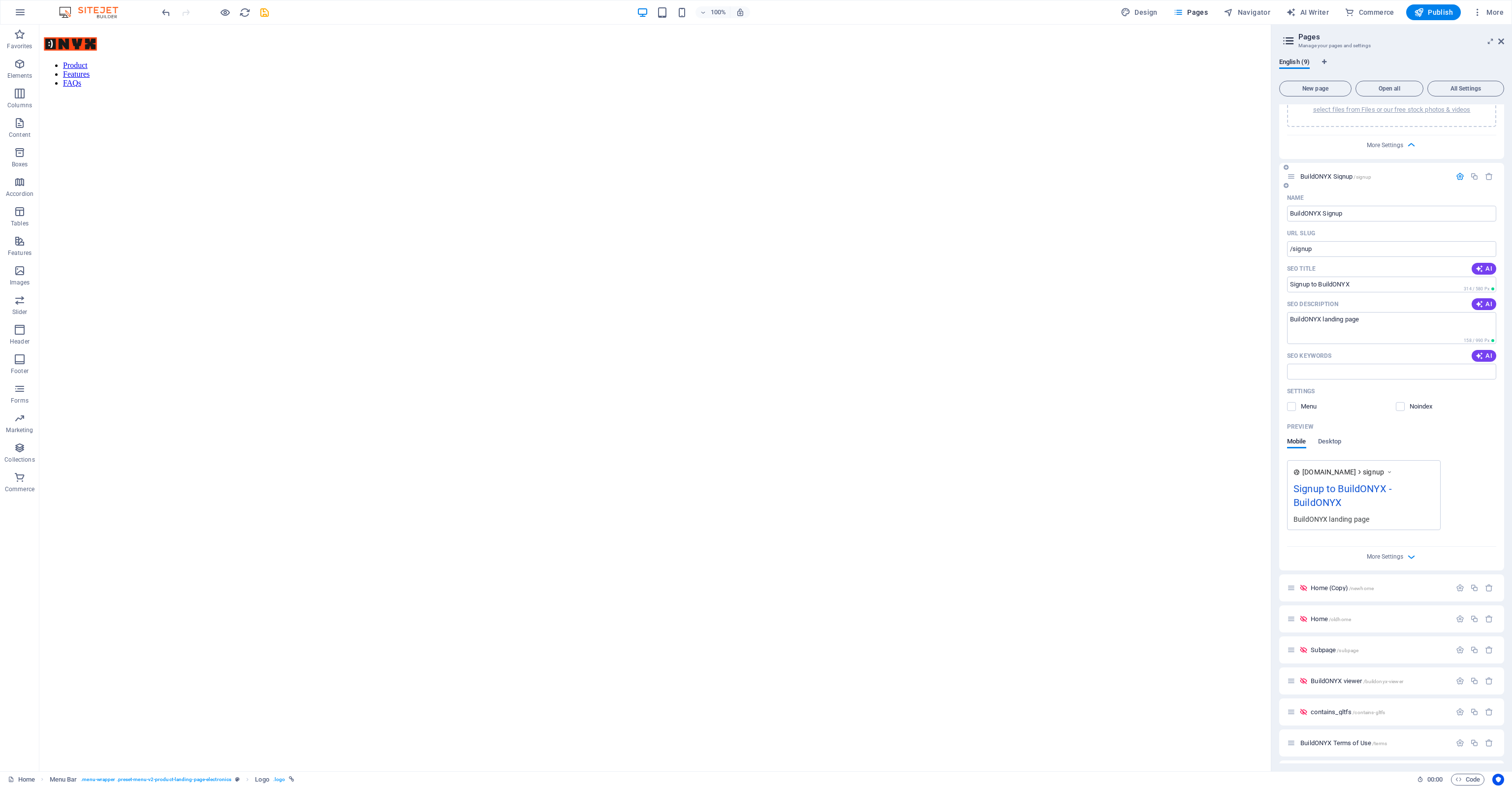
scroll to position [528, 0]
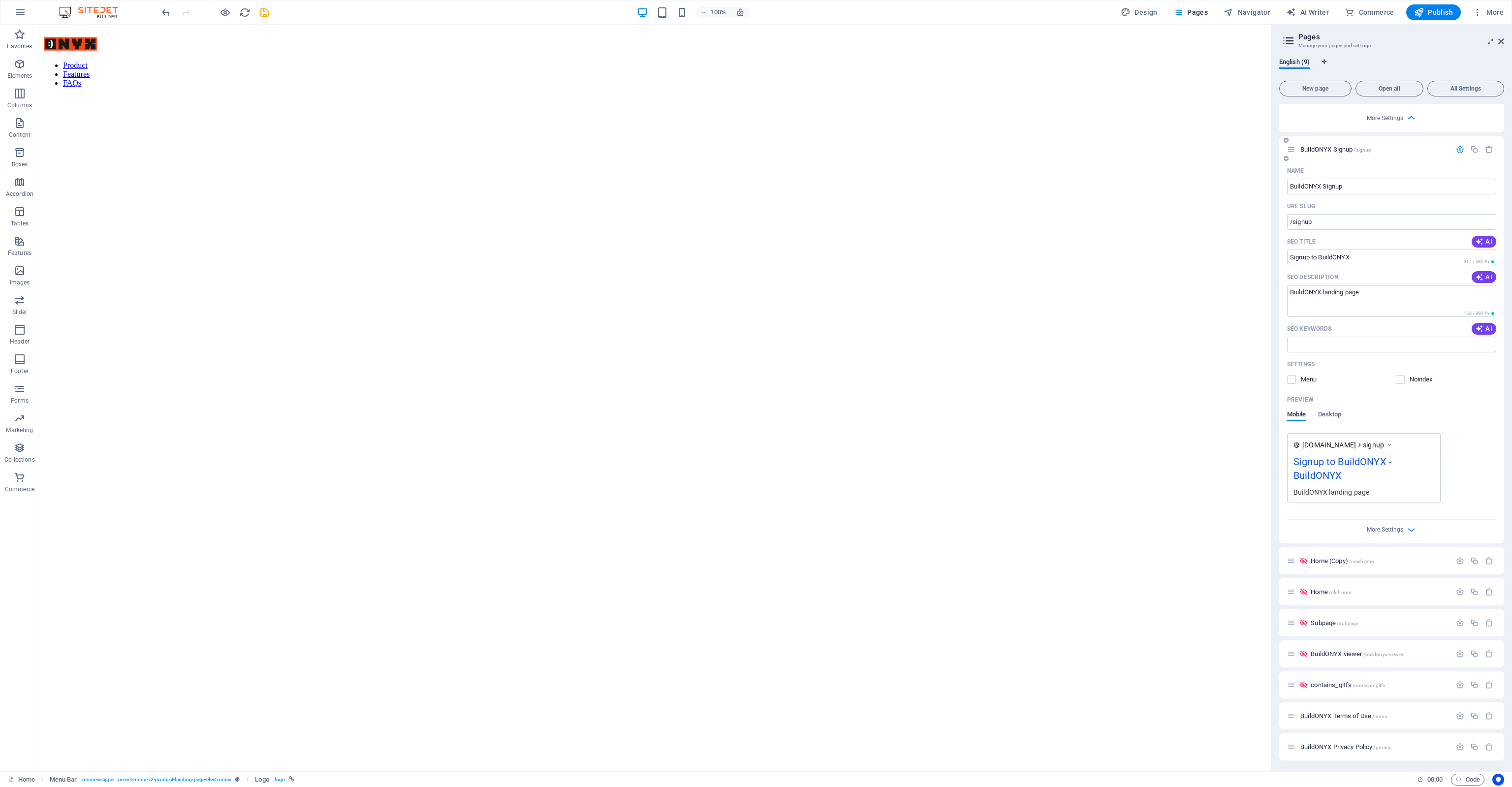
click at [1384, 523] on div "More Settings" at bounding box center [1392, 528] width 209 height 16
click at [1384, 528] on span "More Settings" at bounding box center [1385, 529] width 36 height 7
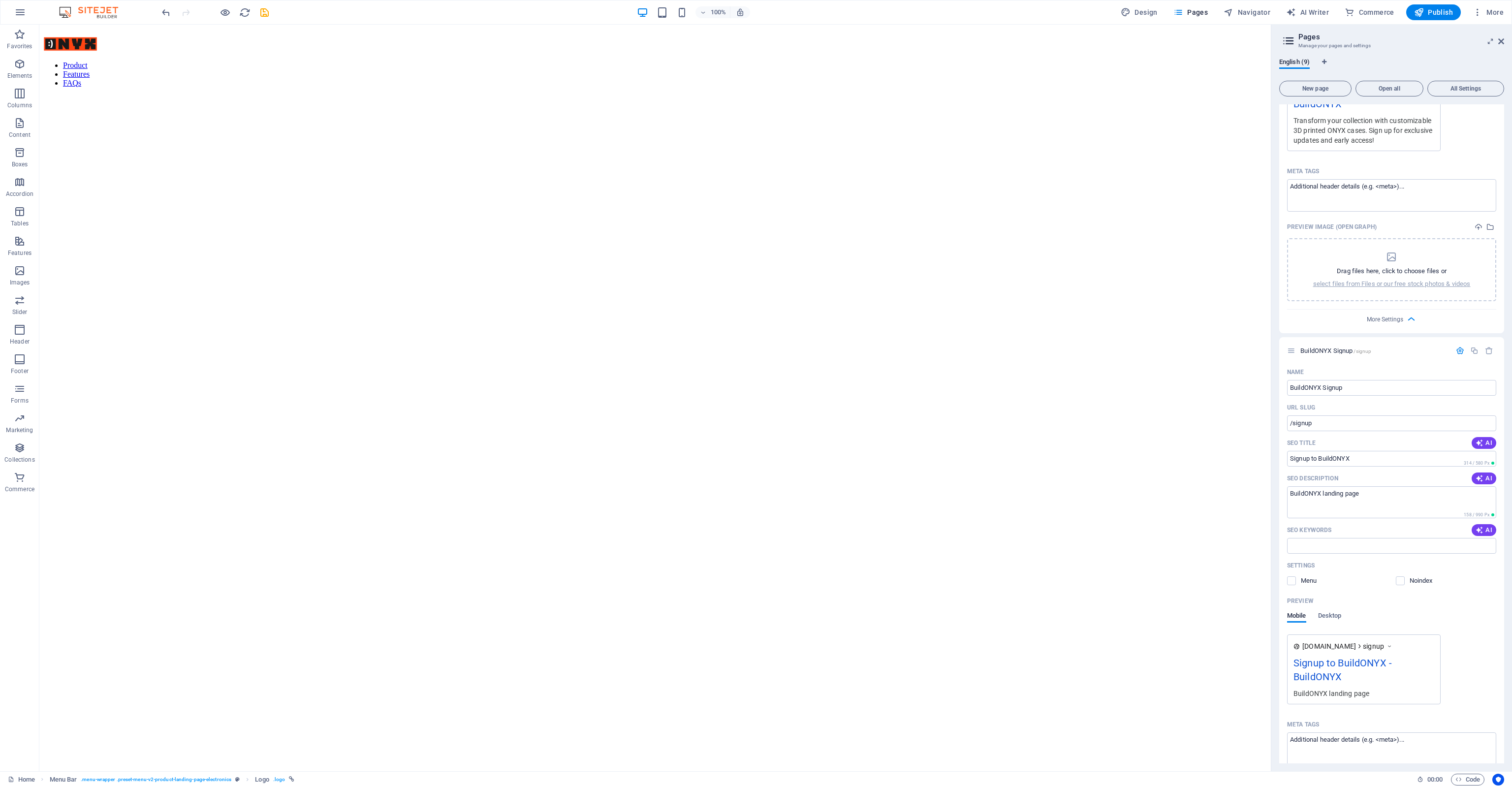
scroll to position [0, 0]
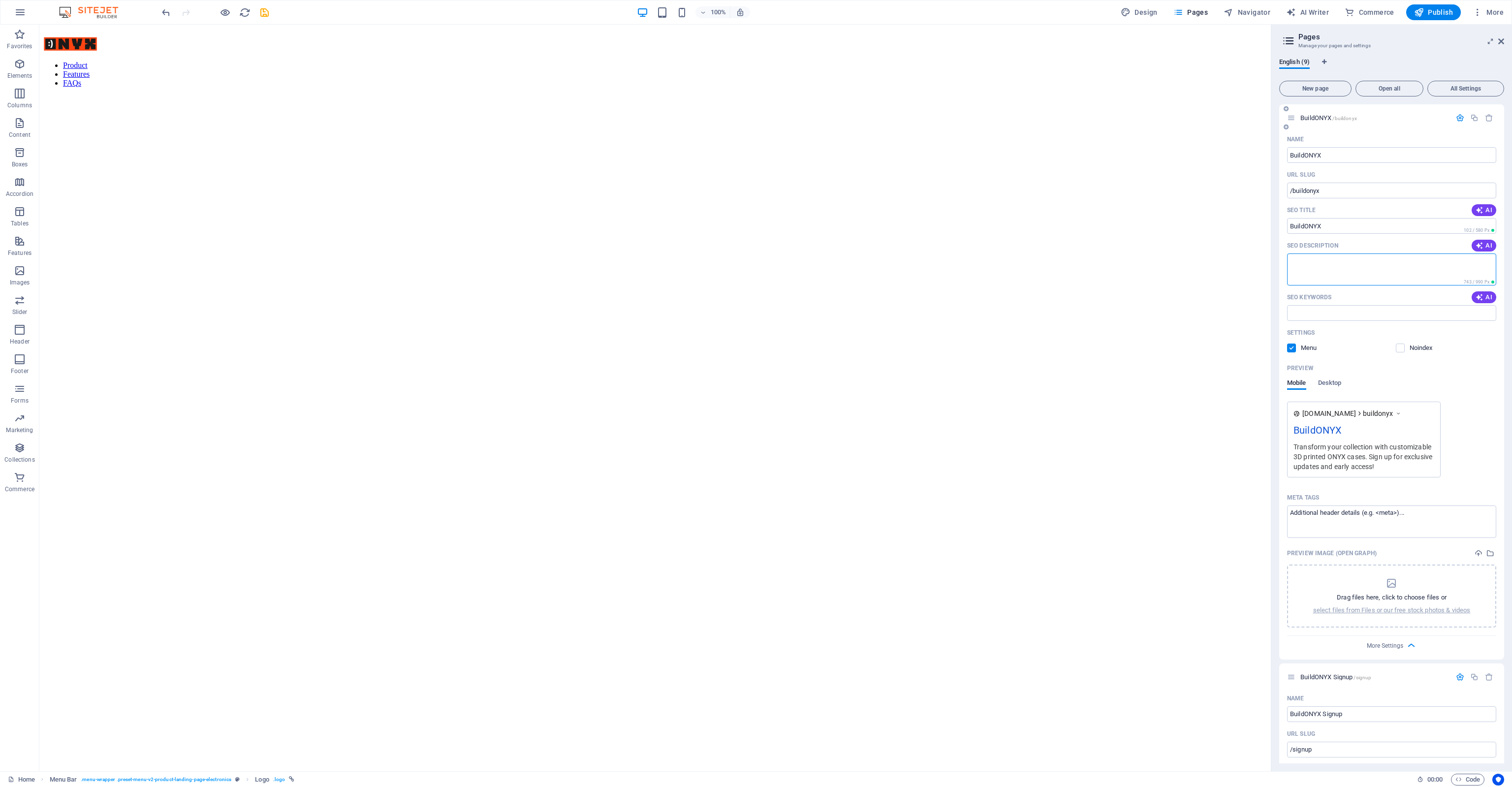
click at [1317, 271] on textarea "SEO Description" at bounding box center [1392, 269] width 209 height 32
click at [1461, 121] on icon "button" at bounding box center [1460, 118] width 8 height 8
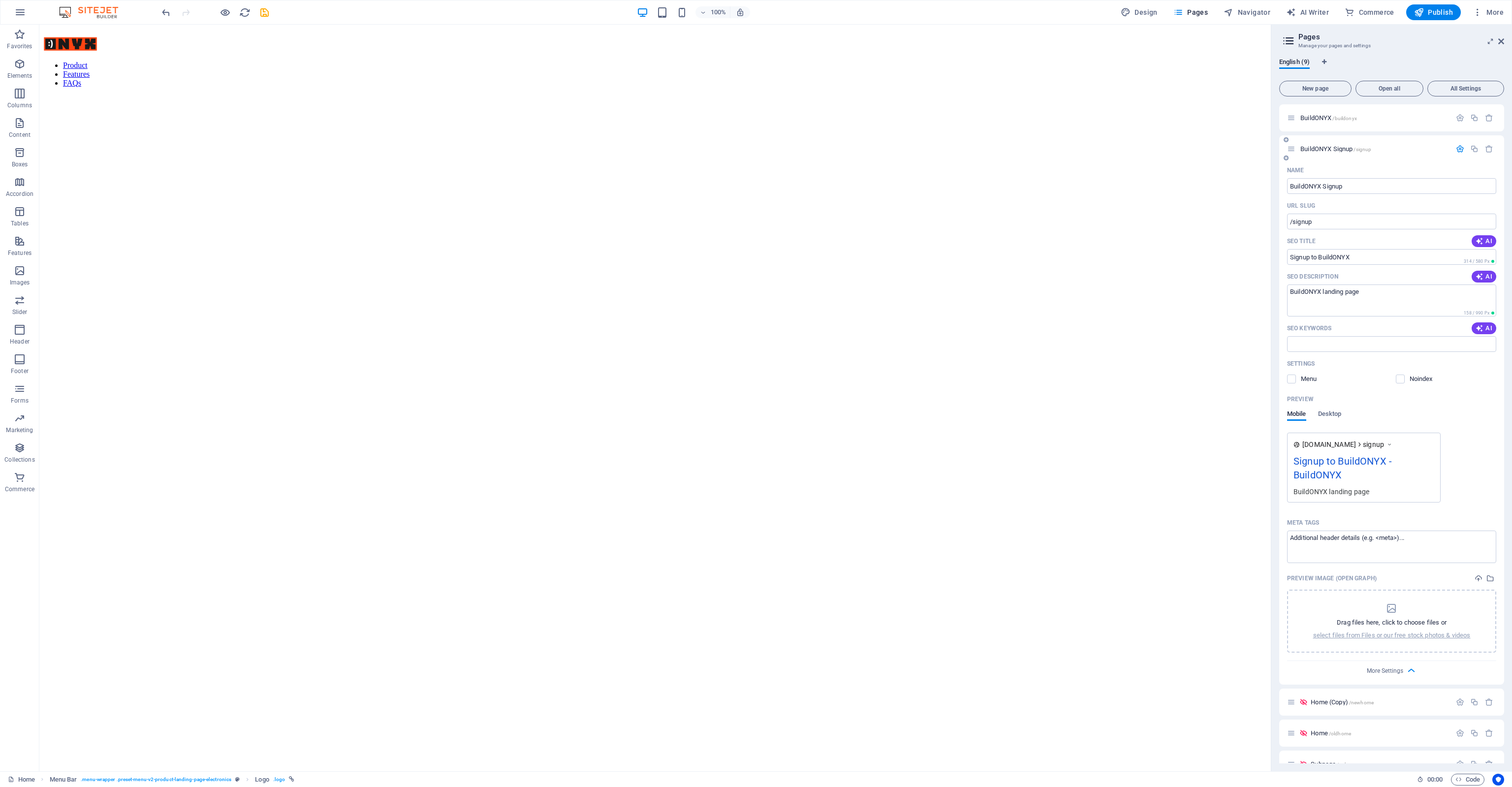
click at [1457, 151] on icon "button" at bounding box center [1460, 149] width 8 height 8
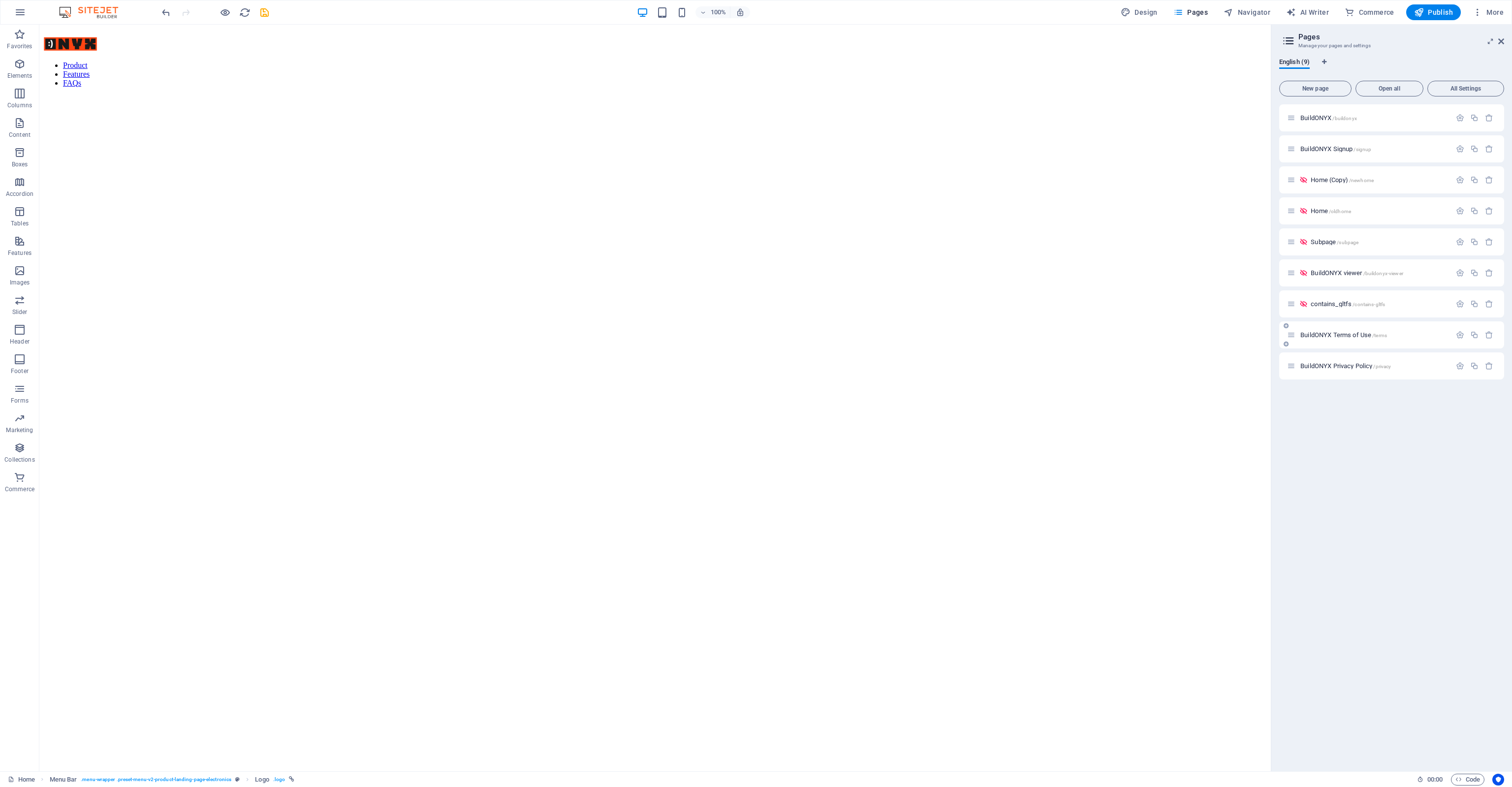
click at [1459, 340] on div at bounding box center [1474, 335] width 43 height 11
click at [1457, 338] on icon "button" at bounding box center [1460, 335] width 8 height 8
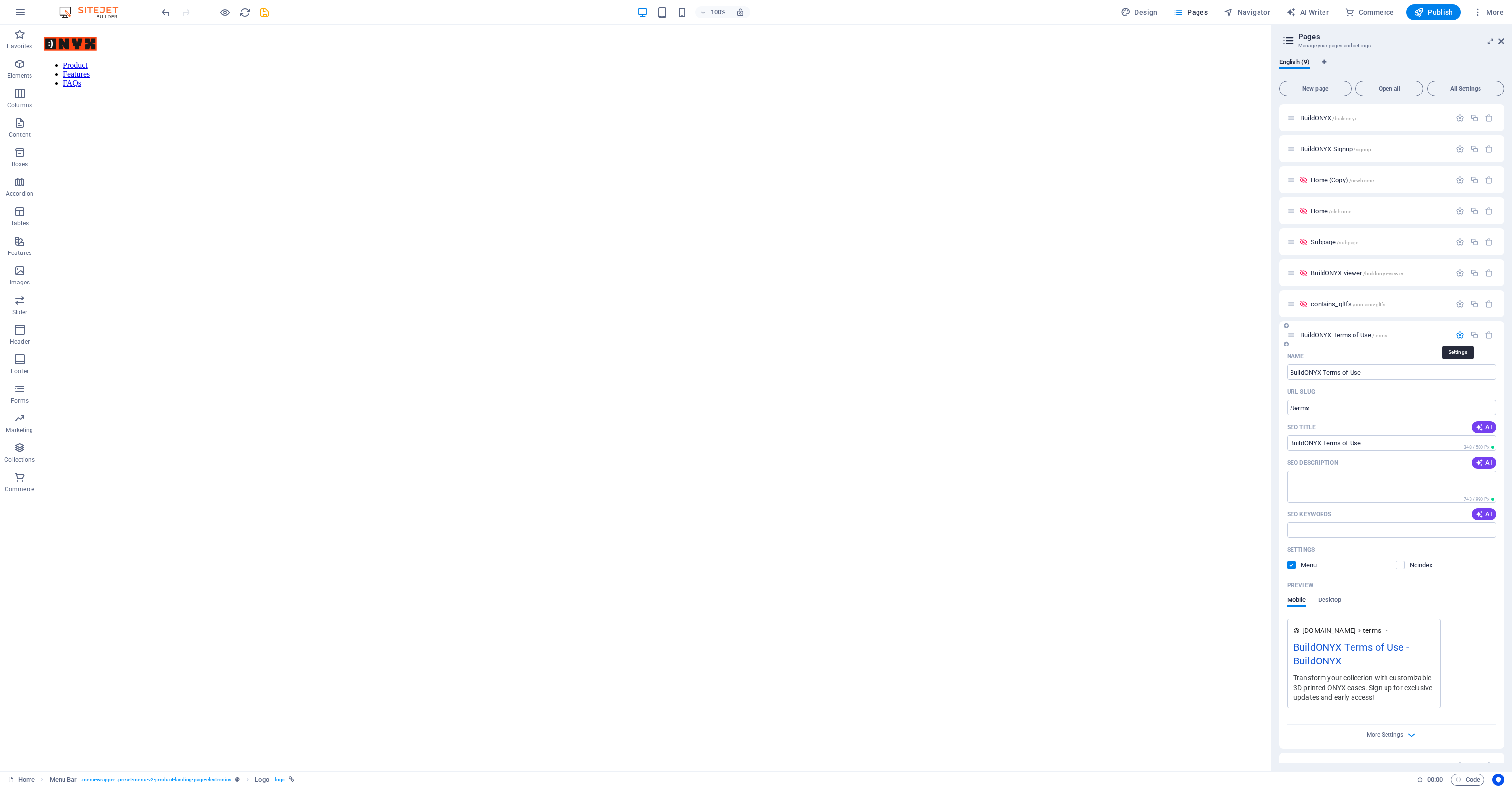
click at [1456, 337] on icon "button" at bounding box center [1460, 335] width 8 height 8
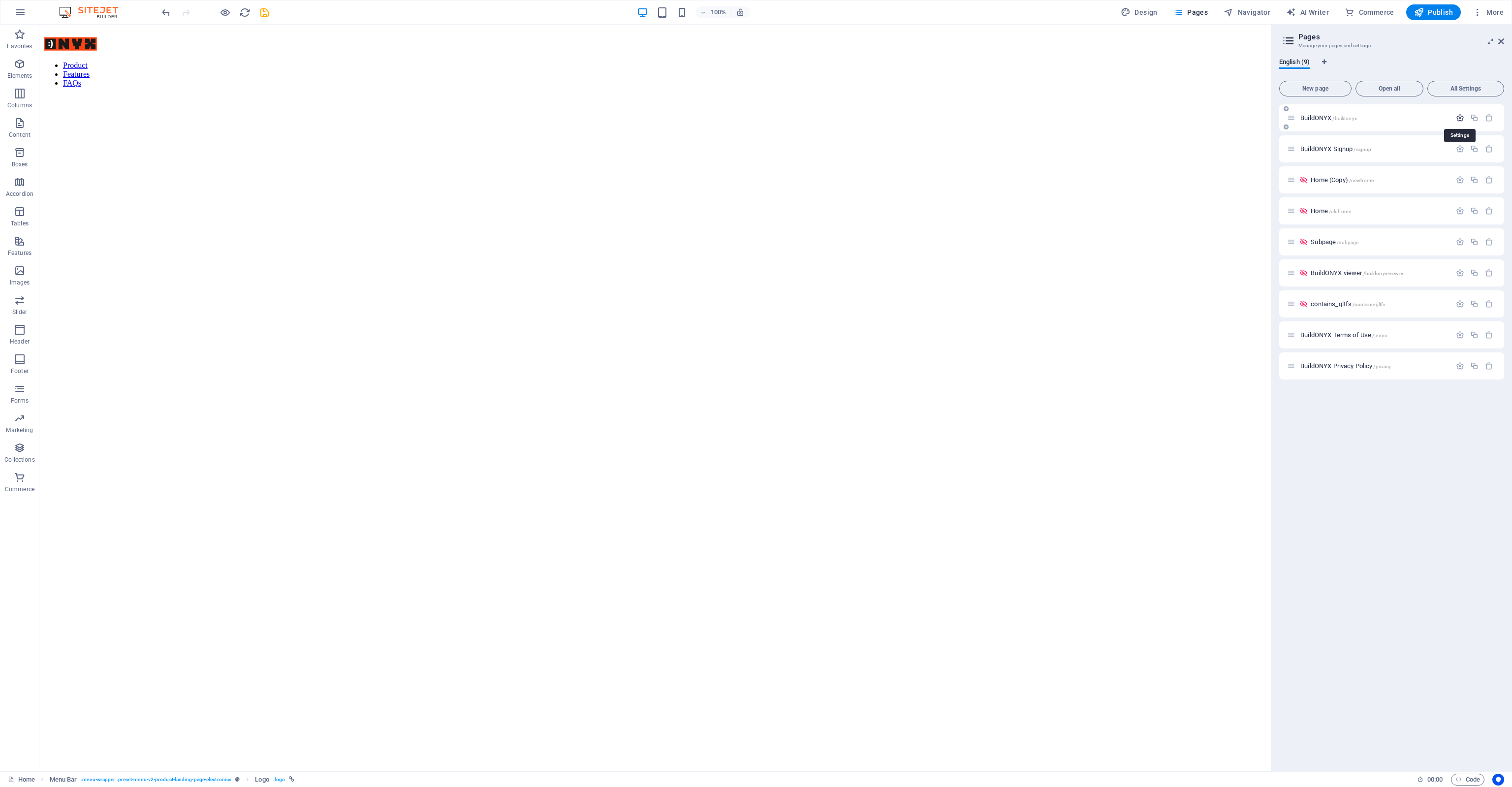
click at [1457, 119] on icon "button" at bounding box center [1460, 118] width 8 height 8
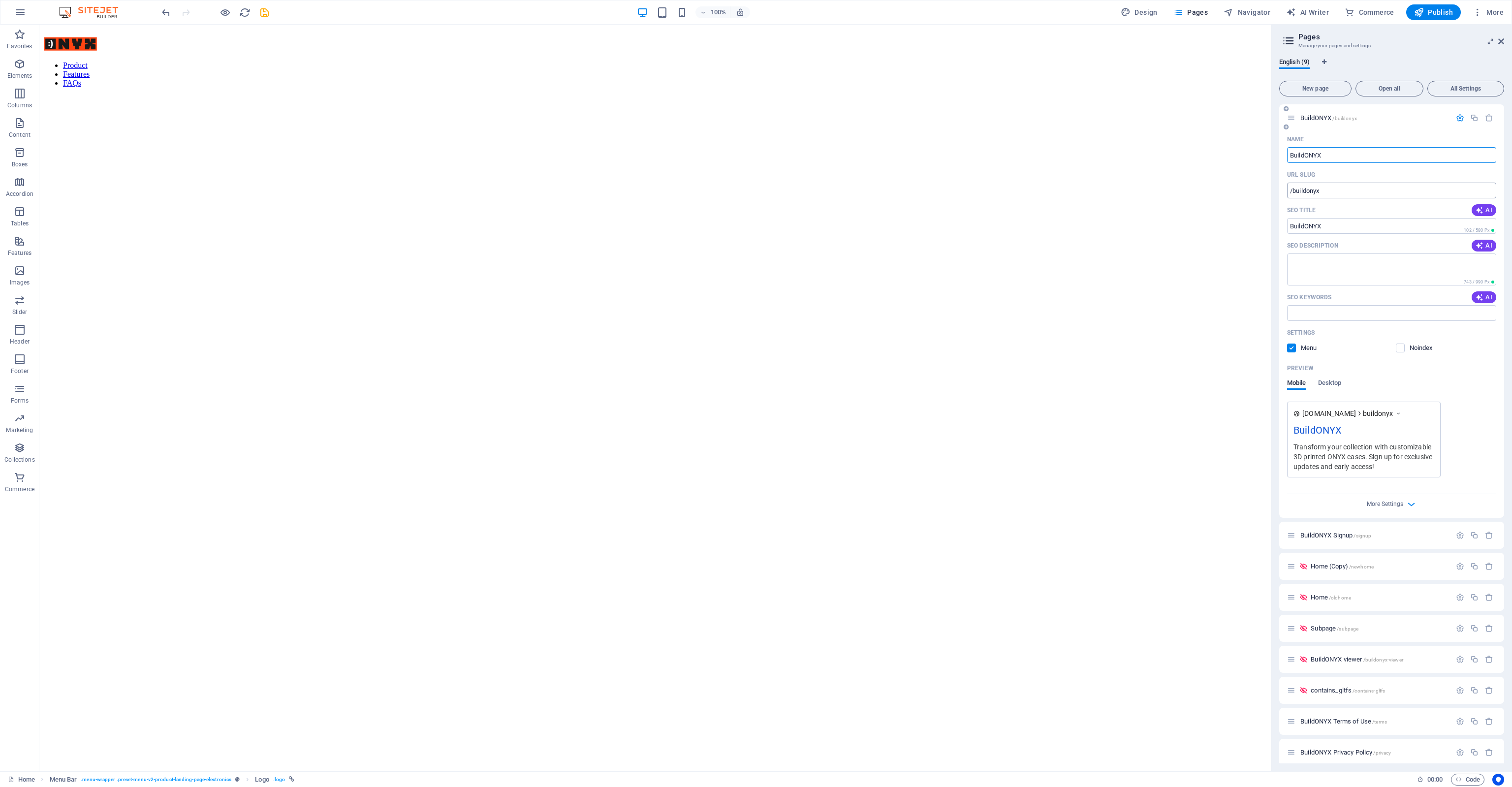
click at [1297, 195] on input "/buildonyx" at bounding box center [1392, 190] width 209 height 16
click at [1323, 188] on input "/buildonyx" at bounding box center [1392, 190] width 209 height 16
drag, startPoint x: 1291, startPoint y: 184, endPoint x: 1337, endPoint y: 178, distance: 46.4
click at [1337, 178] on input "/buildonyx" at bounding box center [1392, 184] width 209 height 16
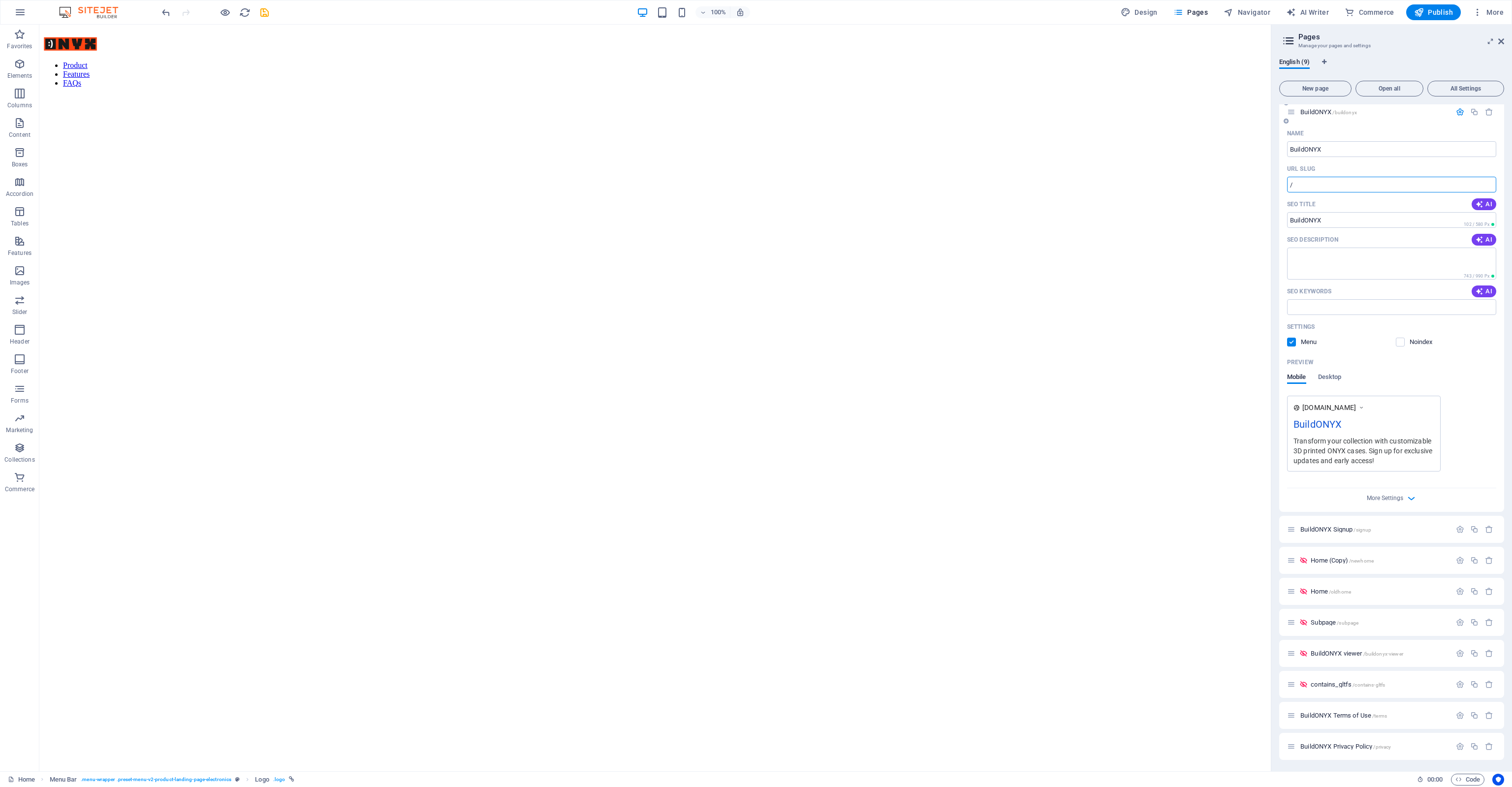
click at [1364, 177] on input "/" at bounding box center [1392, 184] width 209 height 16
type input "/"
click at [1396, 133] on div "Name" at bounding box center [1392, 133] width 209 height 16
click at [1419, 12] on icon "button" at bounding box center [1419, 12] width 10 height 10
